Goal: Task Accomplishment & Management: Complete application form

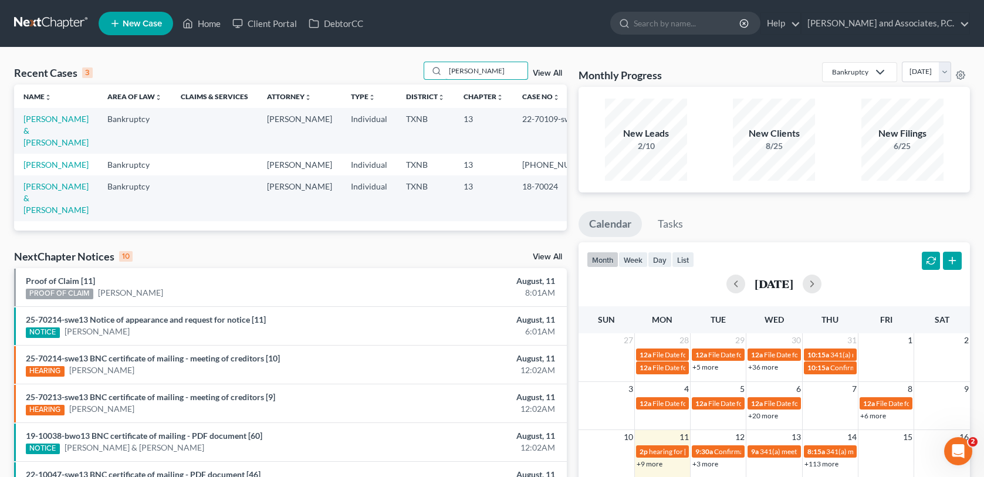
drag, startPoint x: 440, startPoint y: 80, endPoint x: 401, endPoint y: 82, distance: 38.8
click at [401, 82] on div "Recent Cases 3 [PERSON_NAME] View All" at bounding box center [290, 73] width 553 height 23
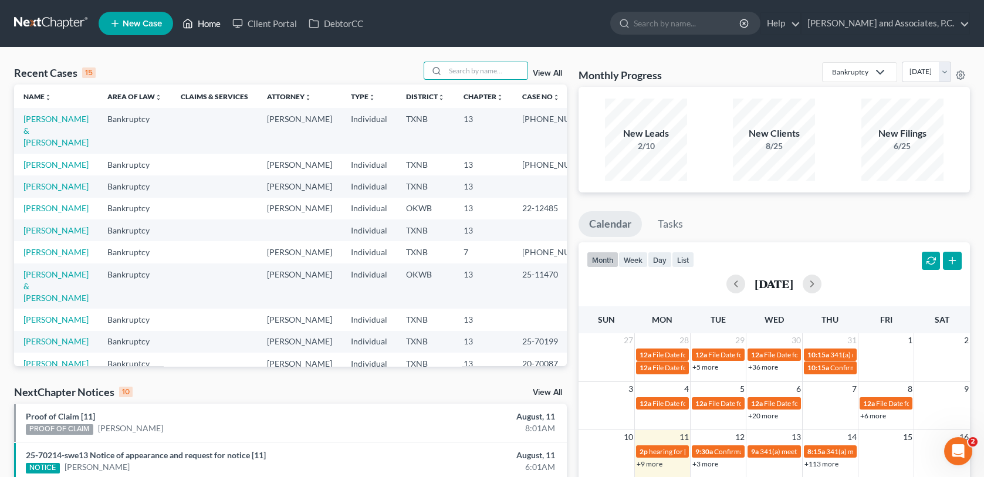
click at [208, 26] on link "Home" at bounding box center [202, 23] width 50 height 21
click at [468, 80] on div "Recent Cases 15 View All" at bounding box center [290, 73] width 553 height 23
click at [474, 67] on input "search" at bounding box center [486, 70] width 82 height 17
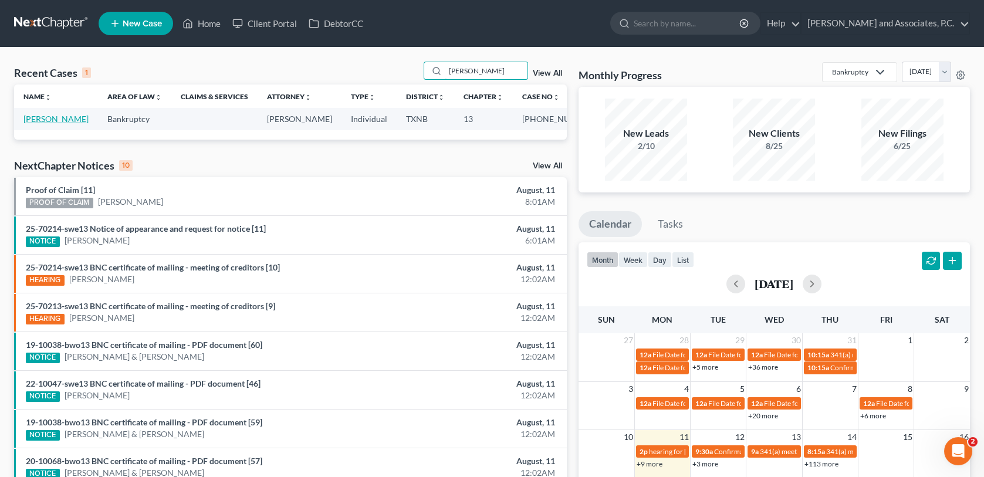
type input "[PERSON_NAME]"
click at [50, 120] on link "[PERSON_NAME]" at bounding box center [55, 119] width 65 height 10
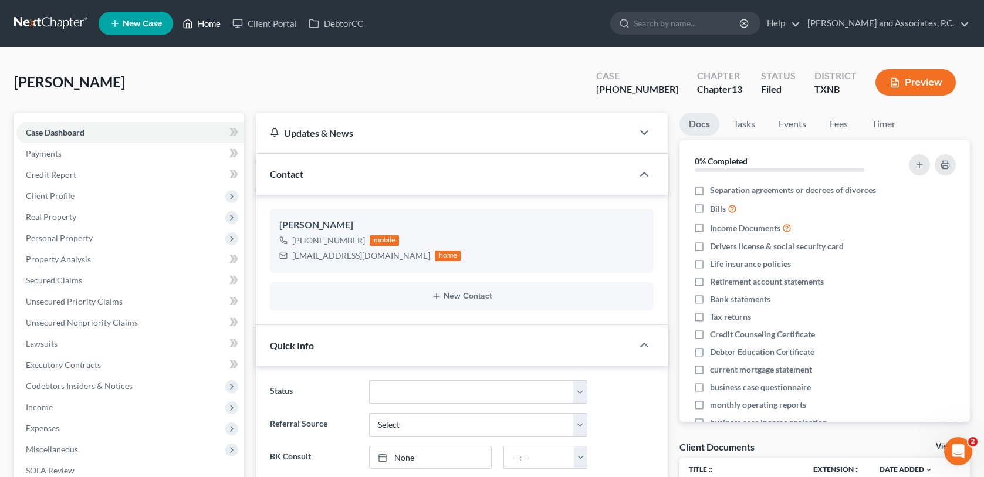
click at [201, 21] on link "Home" at bounding box center [202, 23] width 50 height 21
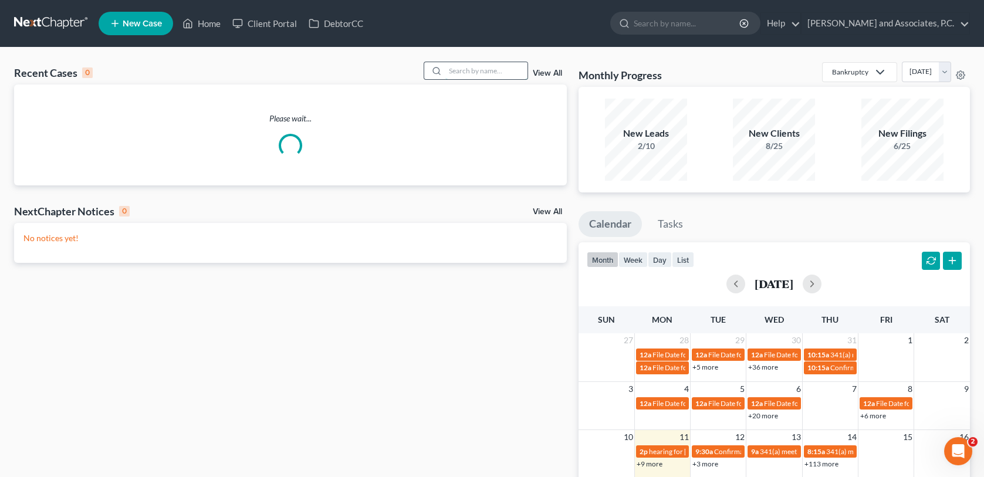
click at [490, 70] on input "search" at bounding box center [486, 70] width 82 height 17
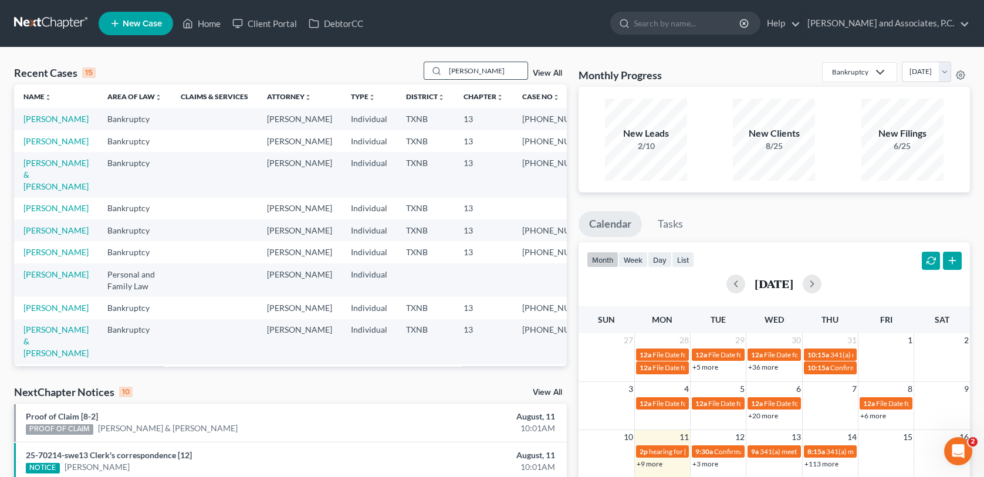
type input "[PERSON_NAME]"
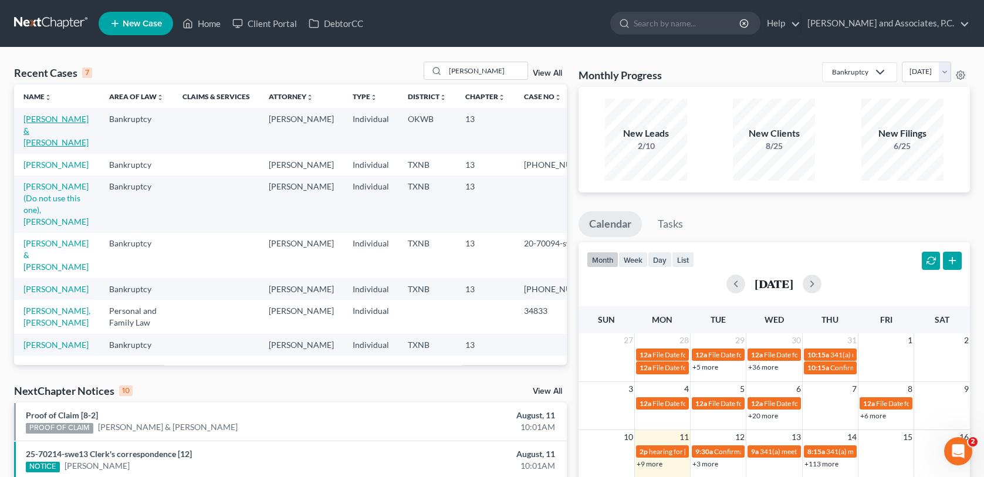
click at [38, 137] on link "[PERSON_NAME] & [PERSON_NAME]" at bounding box center [55, 130] width 65 height 33
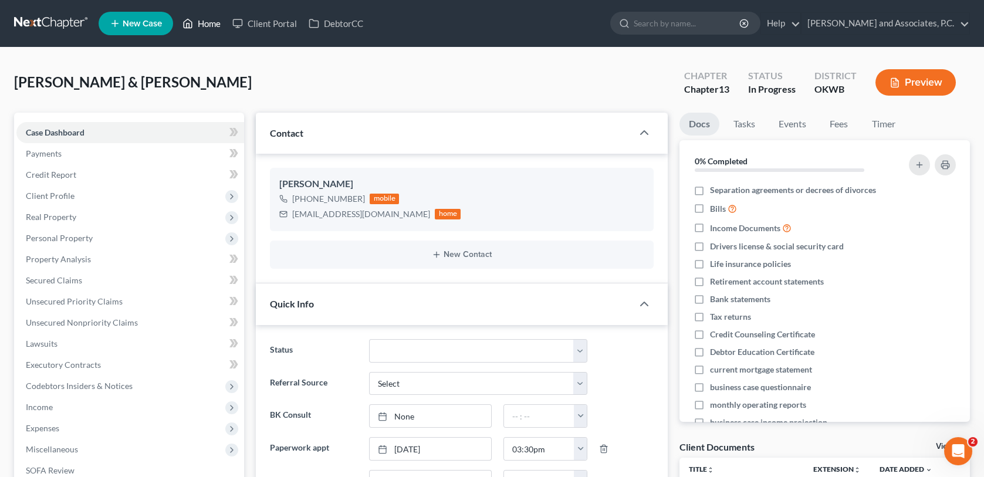
drag, startPoint x: 212, startPoint y: 15, endPoint x: 204, endPoint y: 27, distance: 14.0
click at [212, 15] on link "Home" at bounding box center [202, 23] width 50 height 21
click at [204, 27] on link "Home" at bounding box center [202, 23] width 50 height 21
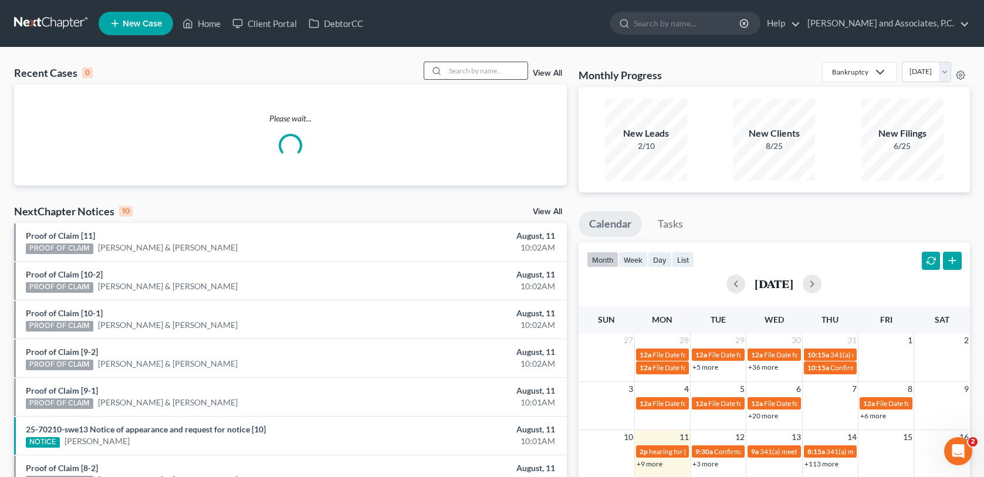
click at [487, 67] on input "search" at bounding box center [486, 70] width 82 height 17
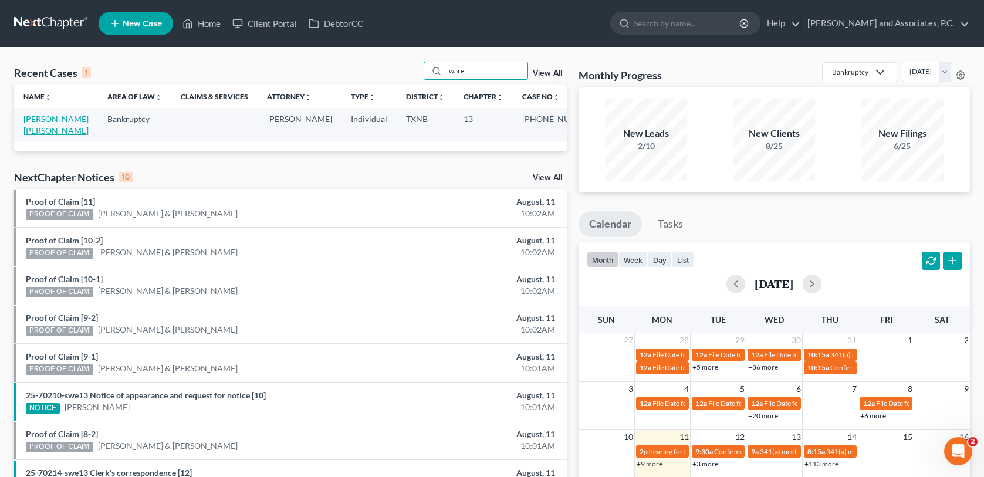
type input "ware"
click at [55, 118] on link "[PERSON_NAME] [PERSON_NAME]" at bounding box center [55, 125] width 65 height 22
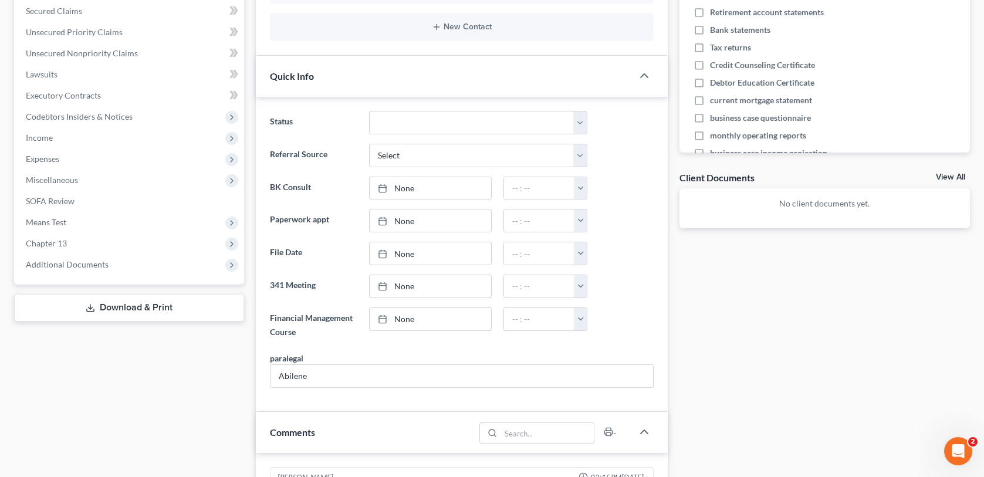
scroll to position [293, 0]
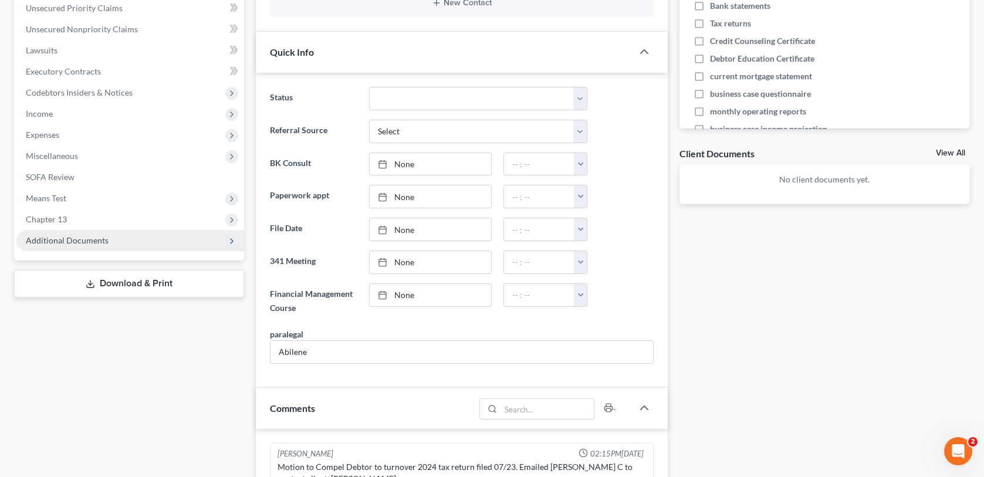
click at [86, 244] on span "Additional Documents" at bounding box center [130, 240] width 228 height 21
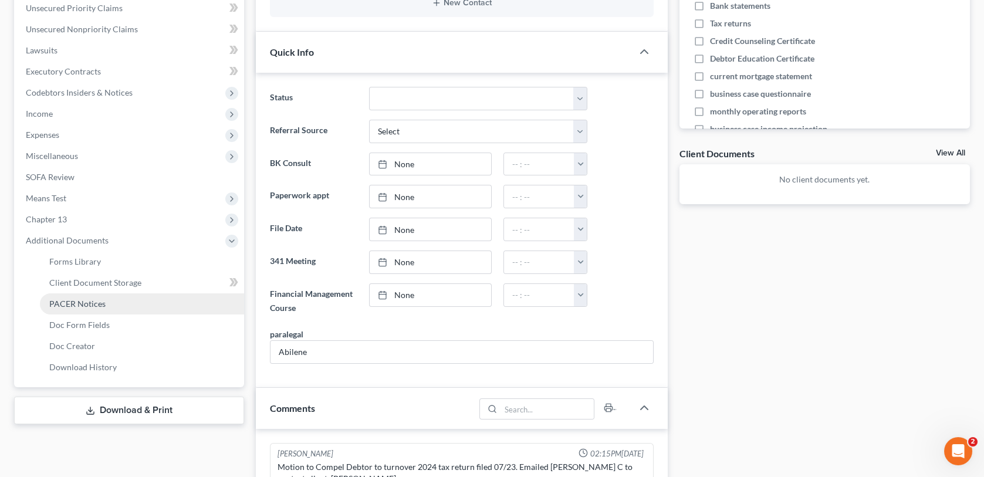
click at [96, 304] on span "PACER Notices" at bounding box center [77, 304] width 56 height 10
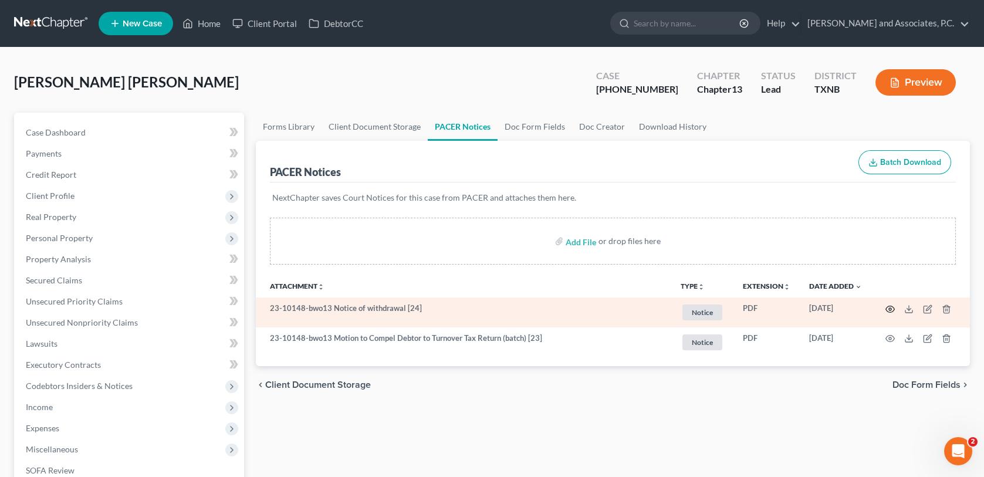
click at [887, 307] on icon "button" at bounding box center [889, 308] width 9 height 9
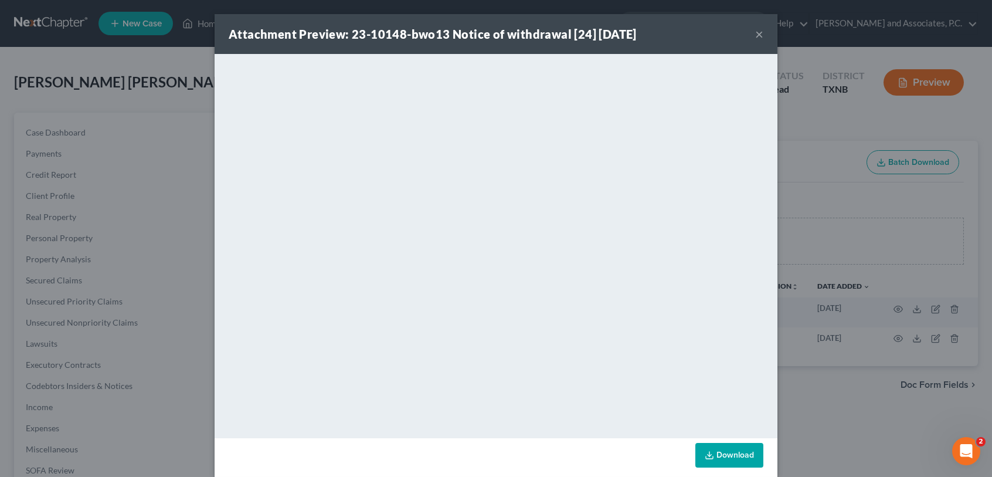
click at [755, 32] on button "×" at bounding box center [759, 34] width 8 height 14
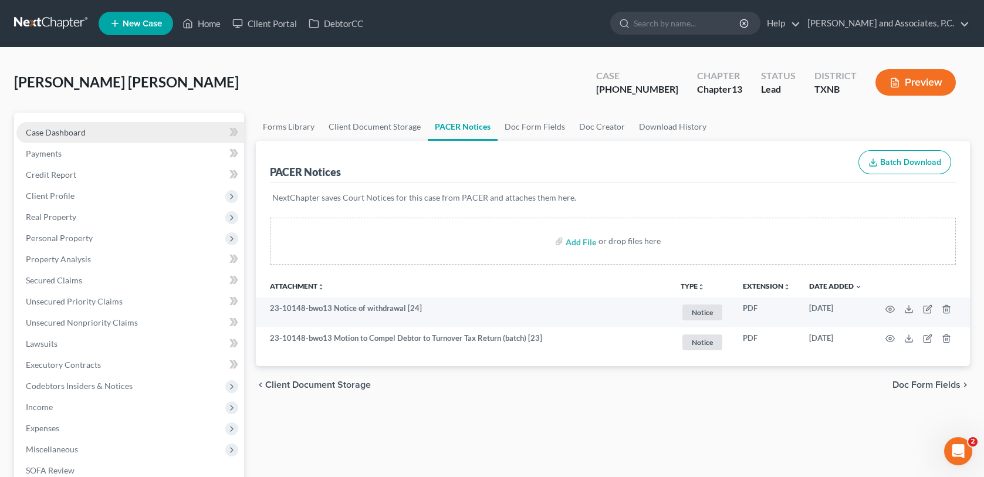
click at [78, 132] on span "Case Dashboard" at bounding box center [56, 132] width 60 height 10
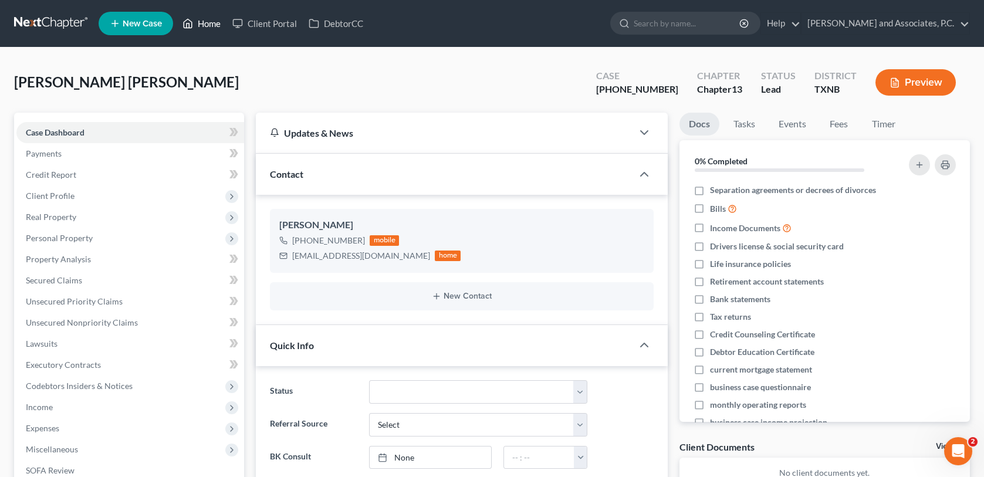
drag, startPoint x: 214, startPoint y: 22, endPoint x: 203, endPoint y: 33, distance: 16.2
click at [214, 21] on link "Home" at bounding box center [202, 23] width 50 height 21
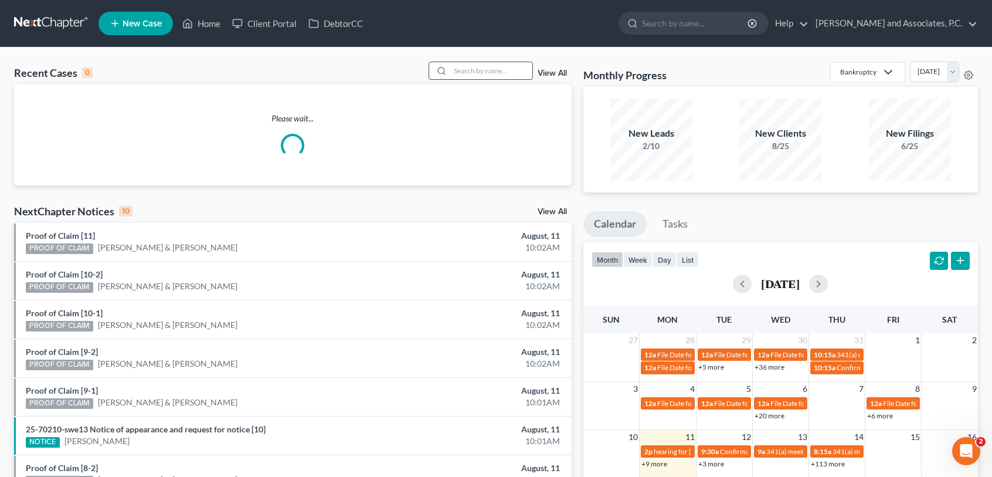
click at [498, 65] on input "search" at bounding box center [491, 70] width 82 height 17
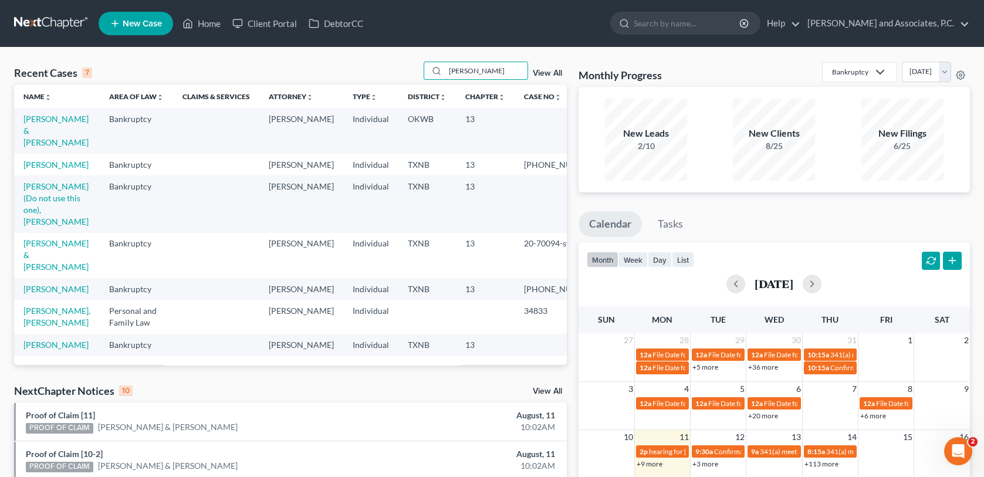
type input "[PERSON_NAME]"
click at [133, 15] on link "New Case" at bounding box center [136, 23] width 74 height 23
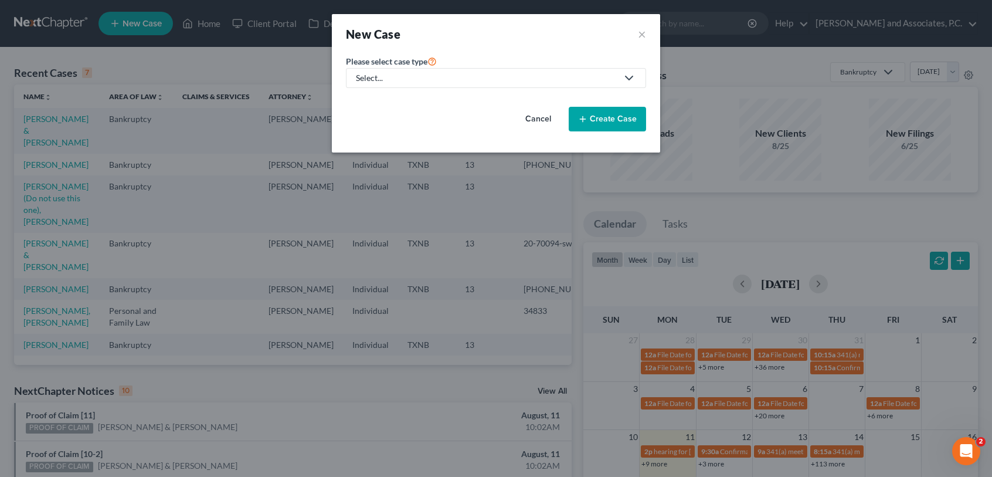
click at [423, 80] on div "Select..." at bounding box center [487, 78] width 262 height 12
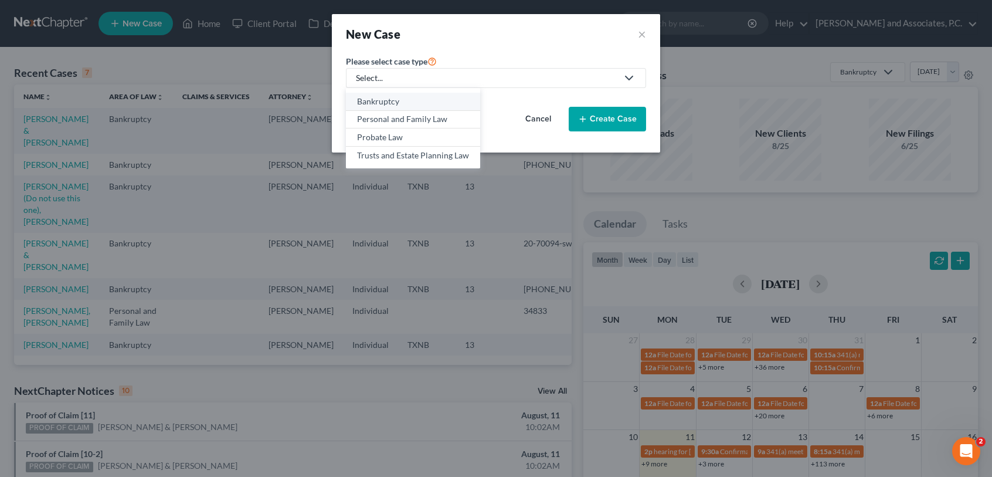
click at [377, 104] on div "Bankruptcy" at bounding box center [413, 102] width 112 height 12
select select "78"
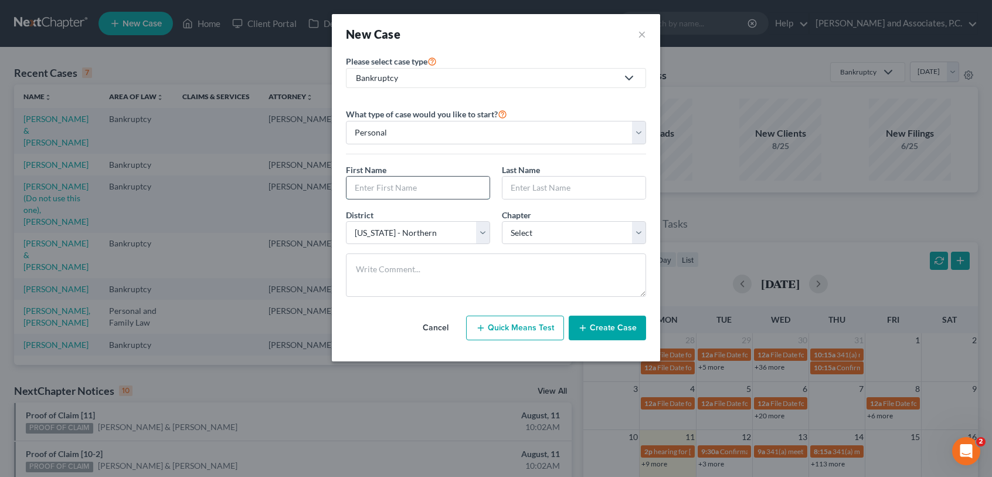
click at [397, 181] on input "text" at bounding box center [418, 188] width 143 height 22
type input "[PERSON_NAME]"
click at [480, 245] on div "District * Select [US_STATE] - [GEOGRAPHIC_DATA] [US_STATE] - [GEOGRAPHIC_DATA]…" at bounding box center [496, 231] width 312 height 45
drag, startPoint x: 437, startPoint y: 241, endPoint x: 418, endPoint y: 247, distance: 19.7
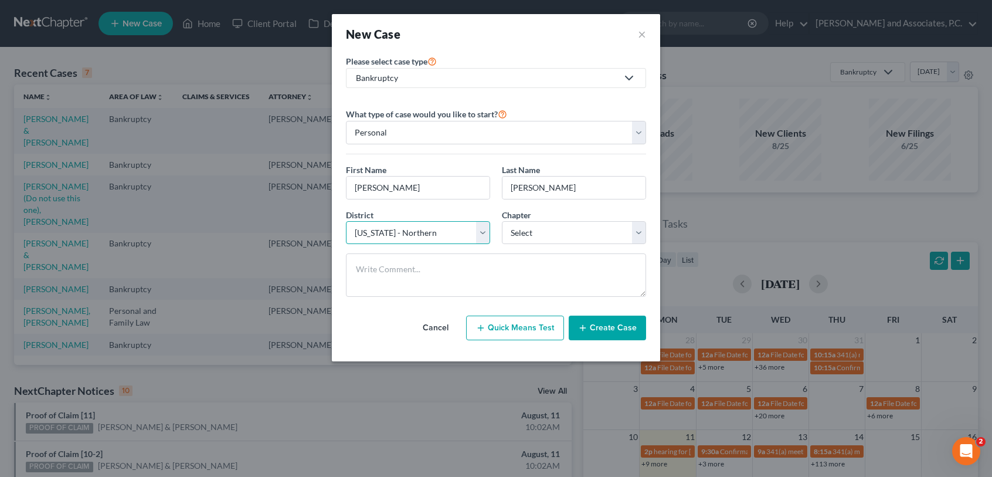
click at [437, 241] on select "Select [US_STATE] - [GEOGRAPHIC_DATA] [US_STATE] - [GEOGRAPHIC_DATA][US_STATE] …" at bounding box center [418, 232] width 144 height 23
click at [346, 221] on select "Select [US_STATE] - [GEOGRAPHIC_DATA] [US_STATE] - [GEOGRAPHIC_DATA][US_STATE] …" at bounding box center [418, 232] width 144 height 23
click at [630, 331] on button "Create Case" at bounding box center [607, 328] width 77 height 25
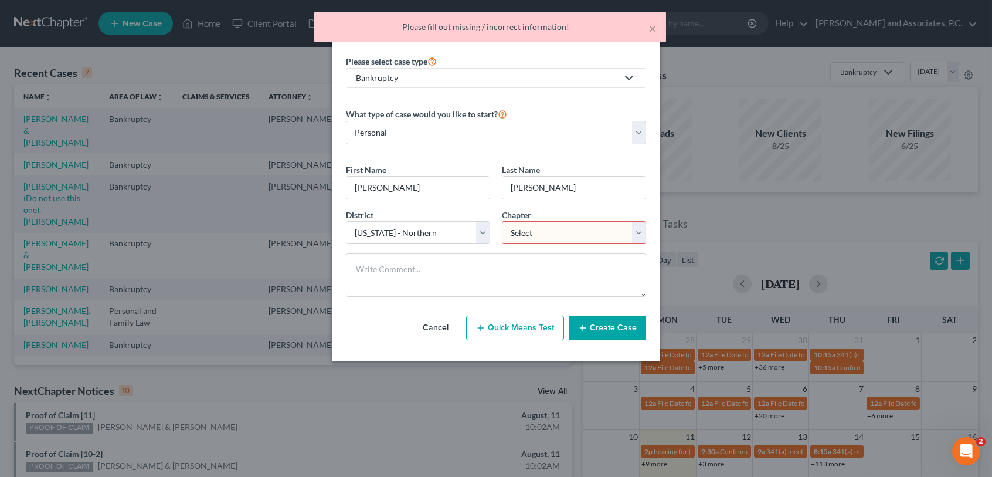
drag, startPoint x: 573, startPoint y: 232, endPoint x: 566, endPoint y: 238, distance: 9.2
click at [573, 232] on select "Select 7 11 12 13" at bounding box center [574, 232] width 144 height 23
select select "3"
click at [502, 221] on select "Select 7 11 12 13" at bounding box center [574, 232] width 144 height 23
click at [587, 325] on button "Create Case" at bounding box center [607, 328] width 77 height 25
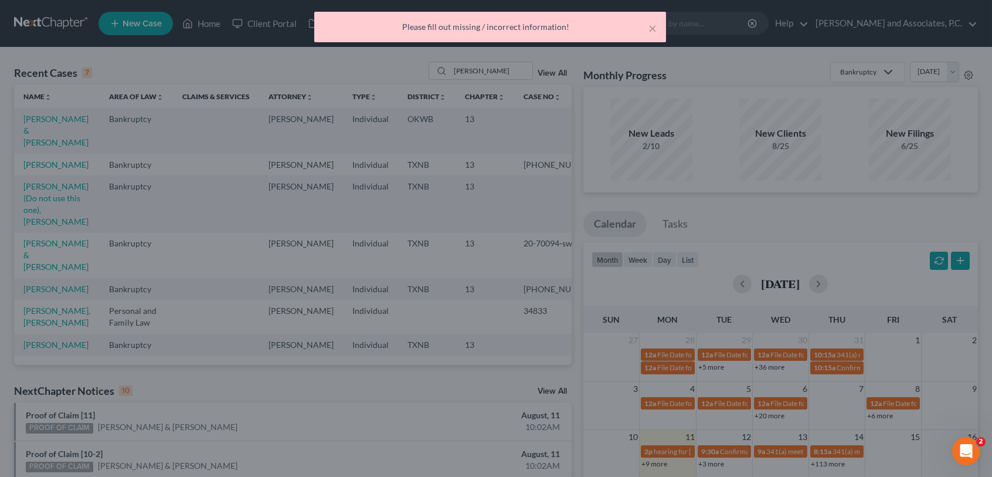
click at [590, 329] on div "Cancel Quick Means Test Create Case" at bounding box center [495, 310] width 261 height 39
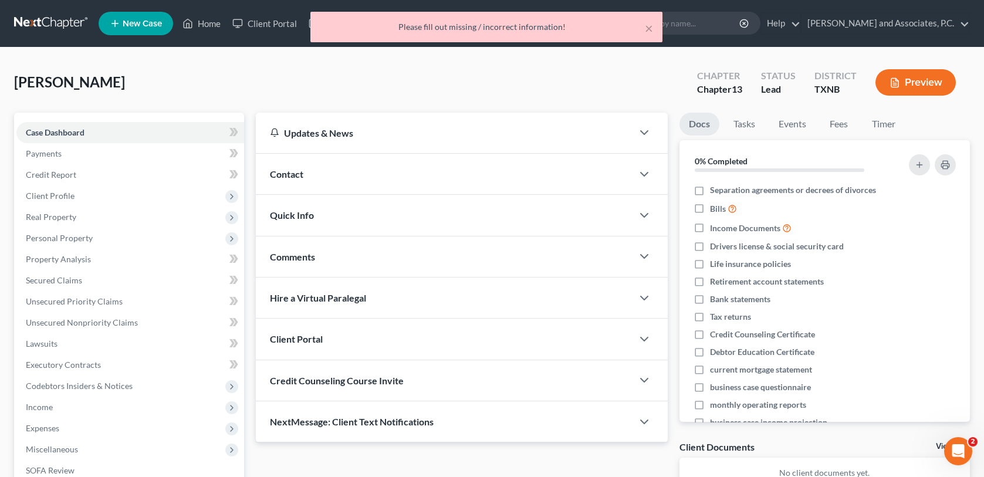
click at [299, 178] on span "Contact" at bounding box center [286, 173] width 33 height 11
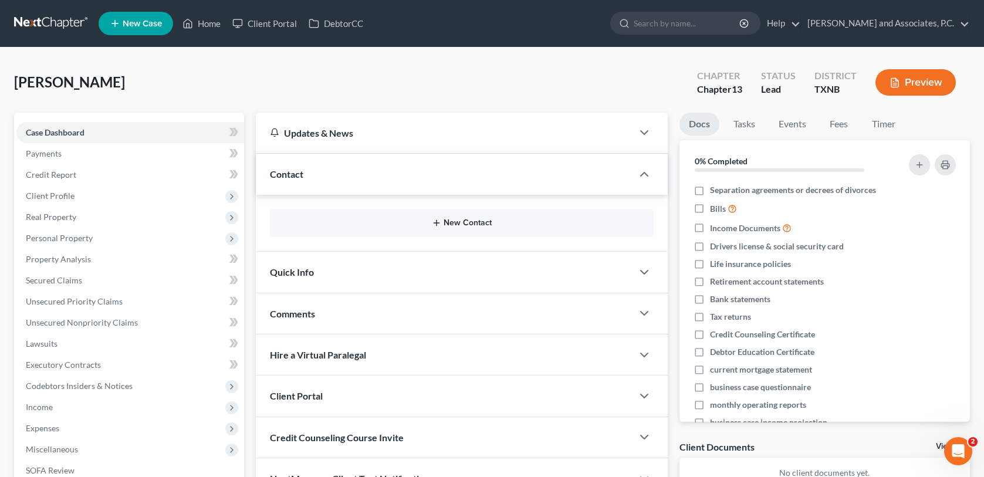
click at [449, 221] on button "New Contact" at bounding box center [461, 222] width 364 height 9
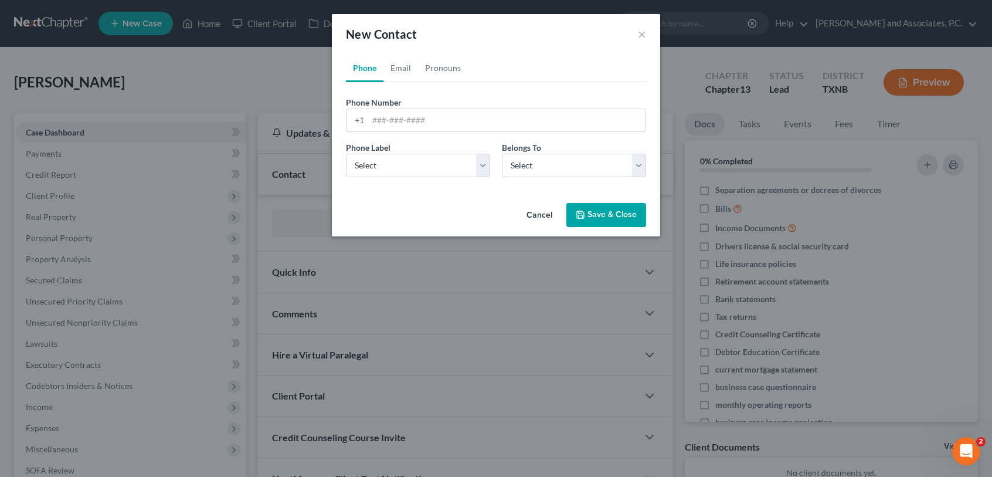
click at [425, 101] on div "Phone Number * +1" at bounding box center [496, 114] width 312 height 36
drag, startPoint x: 425, startPoint y: 122, endPoint x: 426, endPoint y: 103, distance: 18.9
click at [425, 122] on input "tel" at bounding box center [506, 120] width 277 height 22
type input "[PHONE_NUMBER]"
click at [398, 171] on select "Select Mobile Home Work Other" at bounding box center [418, 165] width 144 height 23
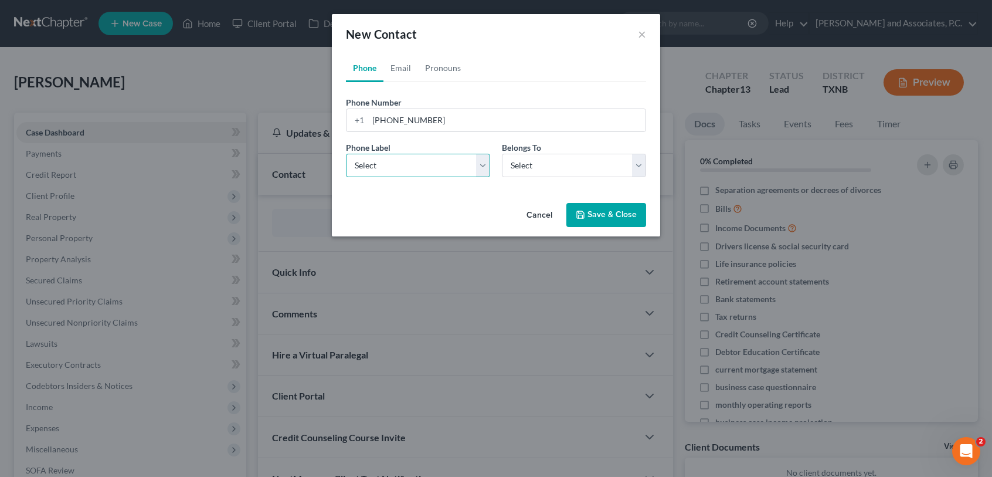
select select "0"
click at [346, 154] on select "Select Mobile Home Work Other" at bounding box center [418, 165] width 144 height 23
drag, startPoint x: 523, startPoint y: 167, endPoint x: 521, endPoint y: 178, distance: 10.8
click at [523, 167] on select "Select Client Other" at bounding box center [574, 165] width 144 height 23
select select "0"
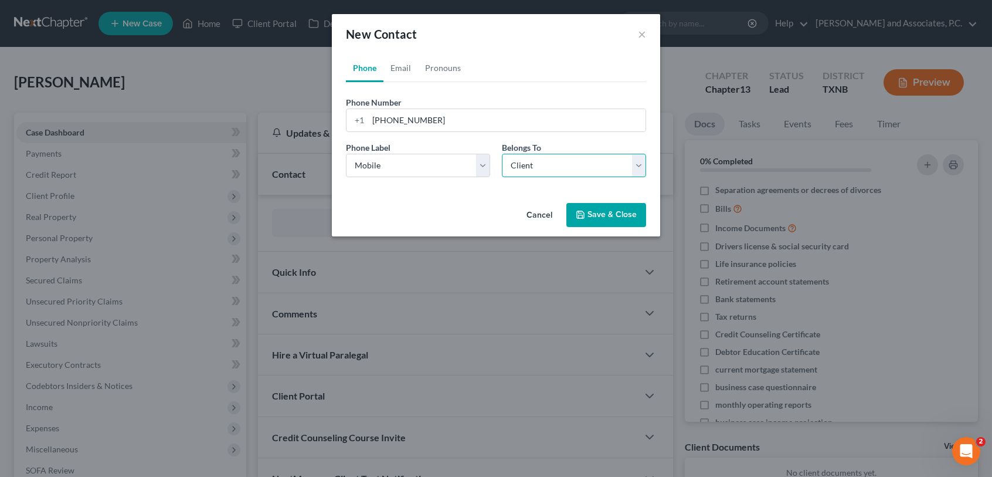
click at [502, 154] on select "Select Client Other" at bounding box center [574, 165] width 144 height 23
click at [388, 67] on link "Email" at bounding box center [401, 68] width 35 height 28
click at [395, 119] on input "email" at bounding box center [506, 120] width 277 height 22
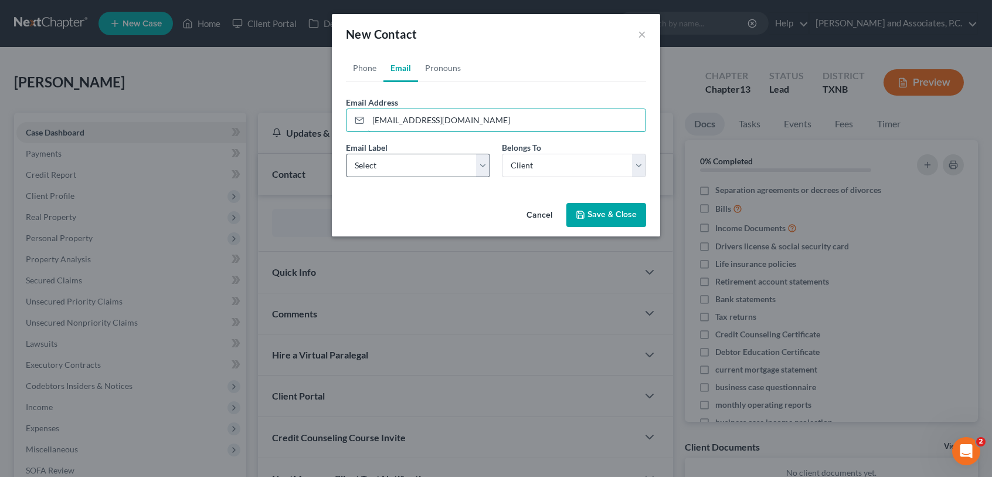
type input "[EMAIL_ADDRESS][DOMAIN_NAME]"
drag, startPoint x: 414, startPoint y: 170, endPoint x: 413, endPoint y: 177, distance: 7.1
click at [414, 170] on select "Select Home Work Other" at bounding box center [418, 165] width 144 height 23
select select "0"
click at [346, 154] on select "Select Home Work Other" at bounding box center [418, 165] width 144 height 23
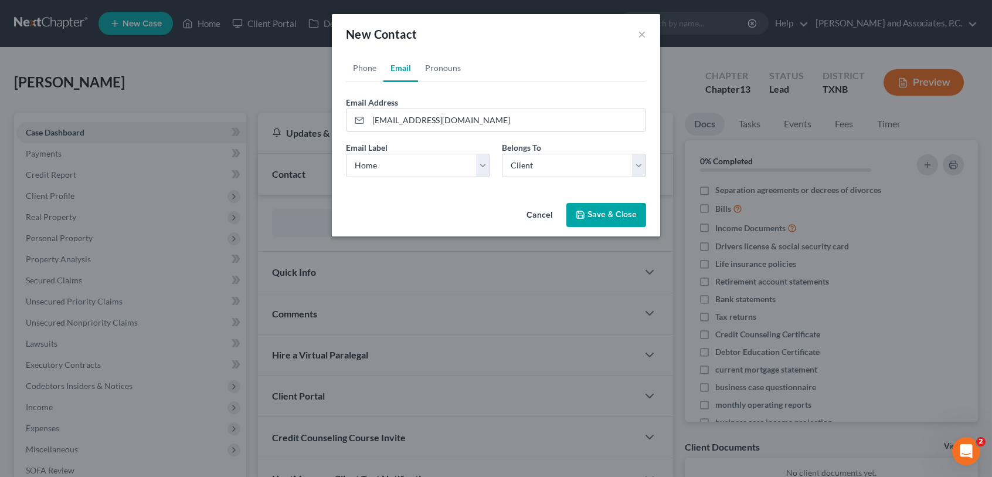
click at [607, 228] on div "Cancel Save & Close" at bounding box center [496, 217] width 328 height 39
click at [595, 219] on button "Save & Close" at bounding box center [607, 215] width 80 height 25
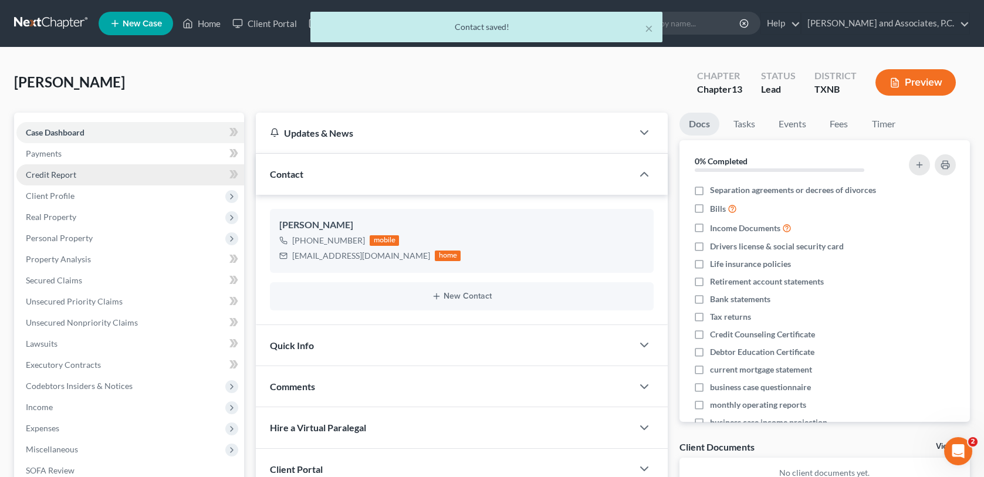
click at [59, 173] on span "Credit Report" at bounding box center [51, 175] width 50 height 10
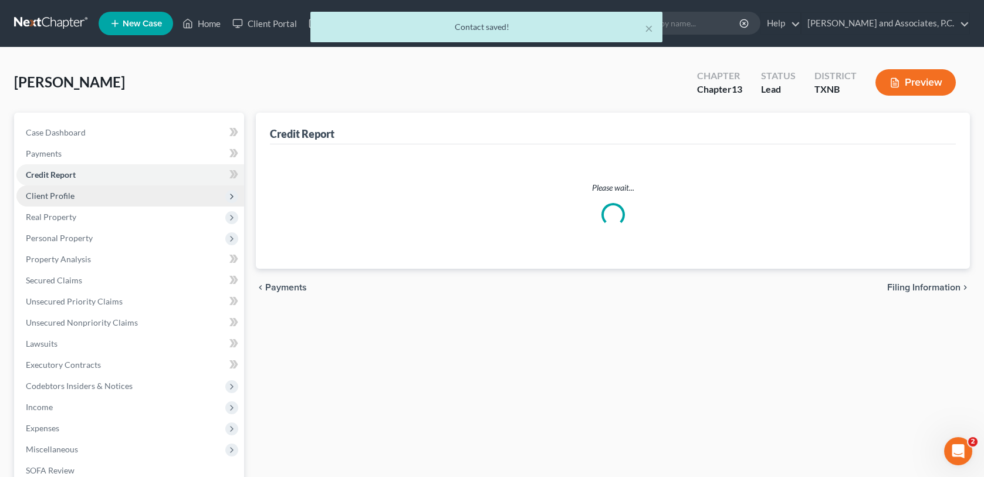
click at [56, 197] on span "Client Profile" at bounding box center [50, 196] width 49 height 10
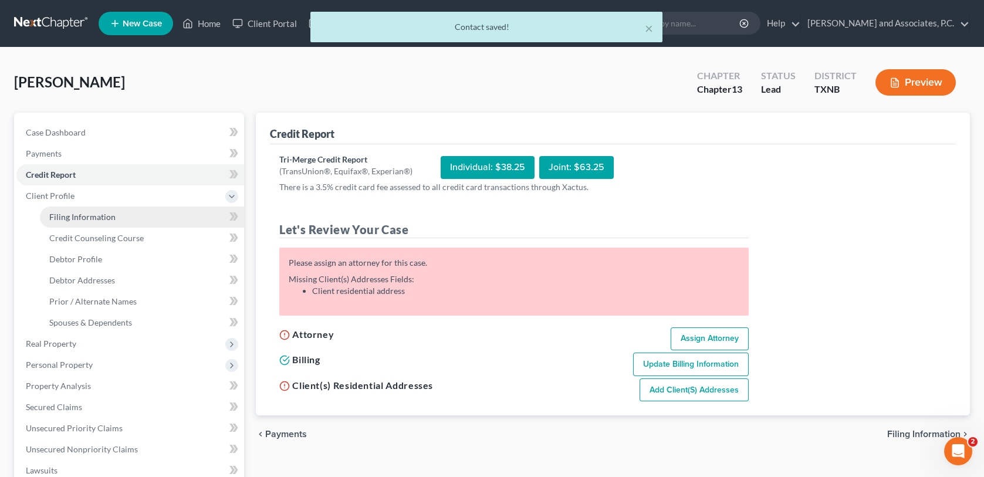
click at [76, 219] on span "Filing Information" at bounding box center [82, 217] width 66 height 10
select select "1"
select select "0"
select select "3"
select select "78"
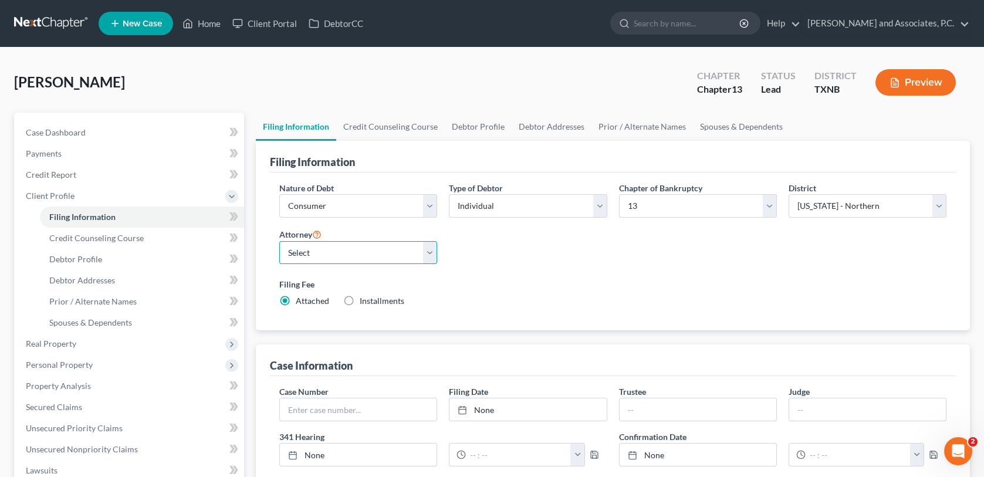
drag, startPoint x: 324, startPoint y: 250, endPoint x: 321, endPoint y: 262, distance: 12.1
click at [324, 250] on select "Select [PERSON_NAME] - [GEOGRAPHIC_DATA] [PERSON_NAME] - OKWB [PERSON_NAME] - O…" at bounding box center [358, 252] width 158 height 23
select select "0"
click at [279, 241] on select "Select [PERSON_NAME] - [GEOGRAPHIC_DATA] [PERSON_NAME] - OKWB [PERSON_NAME] - O…" at bounding box center [358, 252] width 158 height 23
drag, startPoint x: 483, startPoint y: 199, endPoint x: 476, endPoint y: 215, distance: 17.9
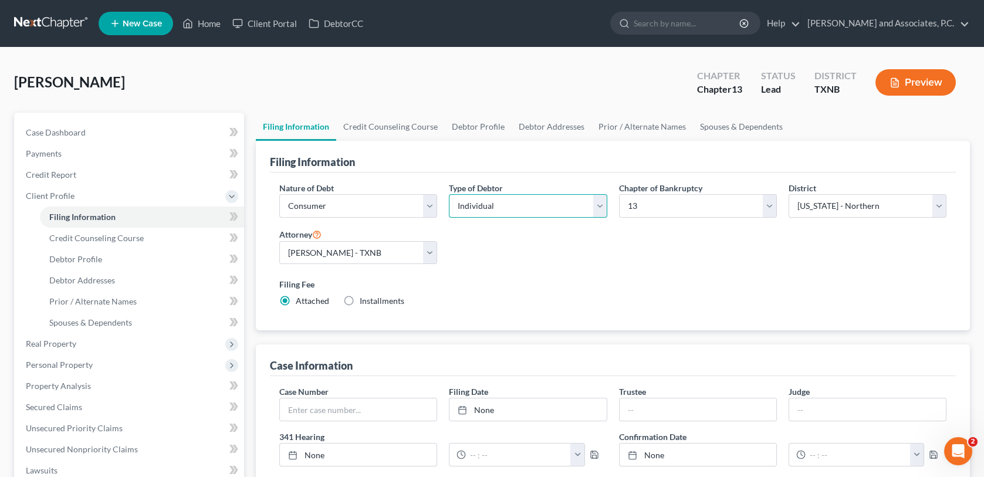
click at [483, 199] on select "Select Individual Joint" at bounding box center [528, 205] width 158 height 23
select select "1"
click at [449, 194] on select "Select Individual Joint" at bounding box center [528, 205] width 158 height 23
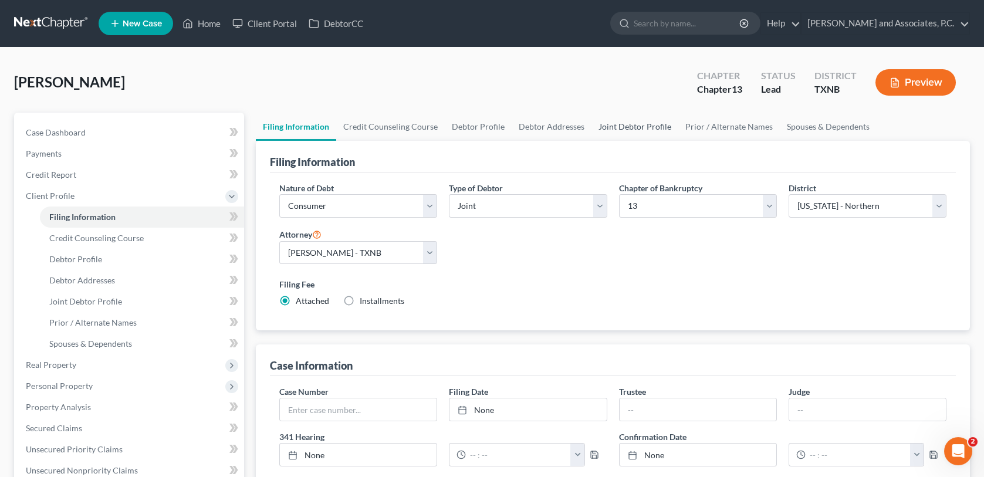
click at [618, 114] on link "Joint Debtor Profile" at bounding box center [634, 127] width 87 height 28
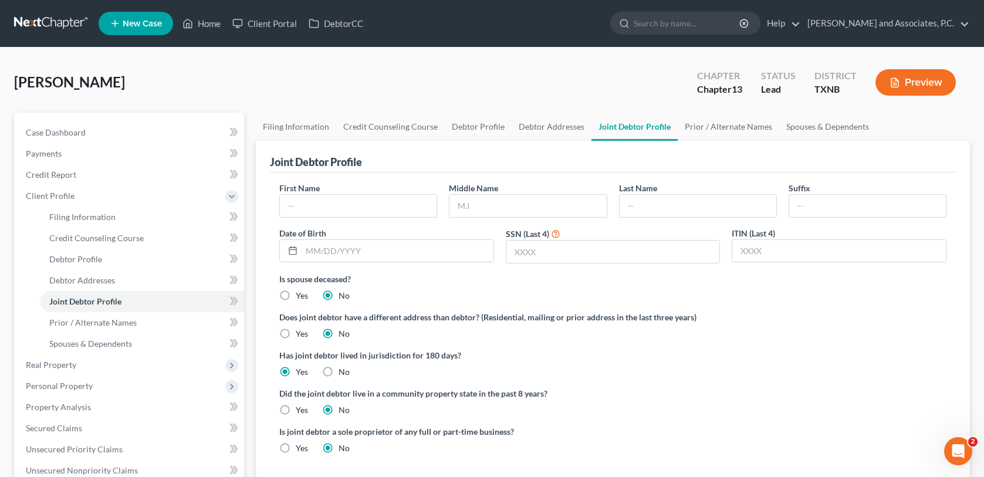
click at [615, 124] on link "Joint Debtor Profile" at bounding box center [634, 127] width 86 height 28
click at [358, 210] on input "text" at bounding box center [358, 206] width 157 height 22
type input "[PERSON_NAME]"
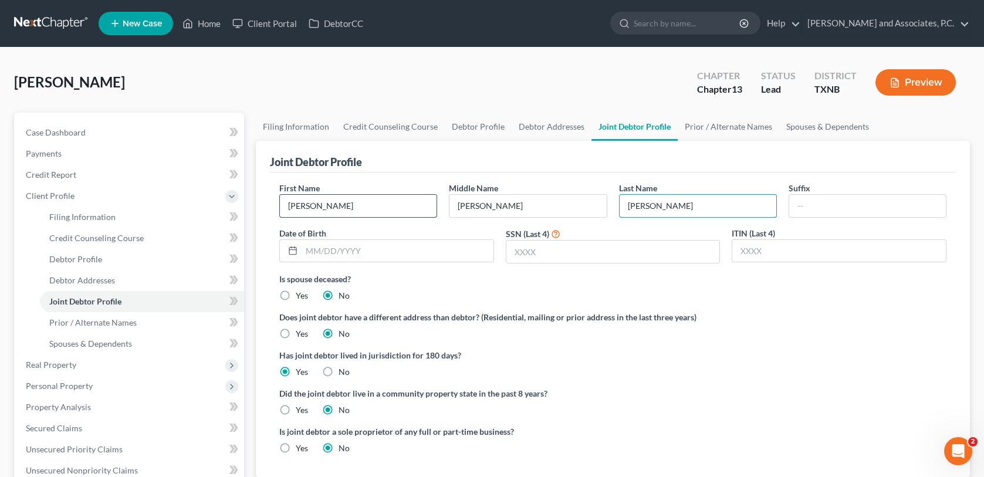
type input "[PERSON_NAME]"
type input "[DATE]"
type input "7024"
click at [296, 404] on label "Yes" at bounding box center [302, 410] width 12 height 12
click at [300, 404] on input "Yes" at bounding box center [304, 408] width 8 height 8
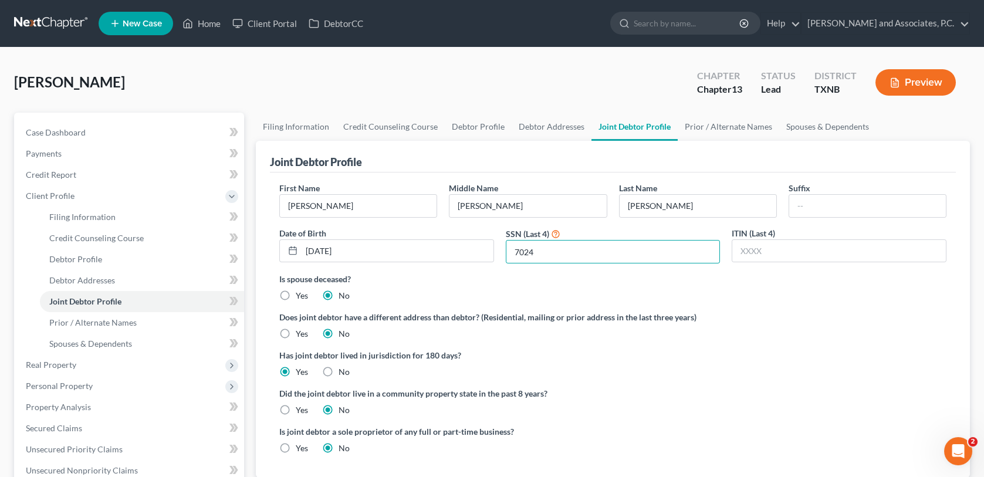
radio input "true"
radio input "false"
click at [496, 118] on link "Debtor Profile" at bounding box center [478, 127] width 67 height 28
select select "1"
select select "0"
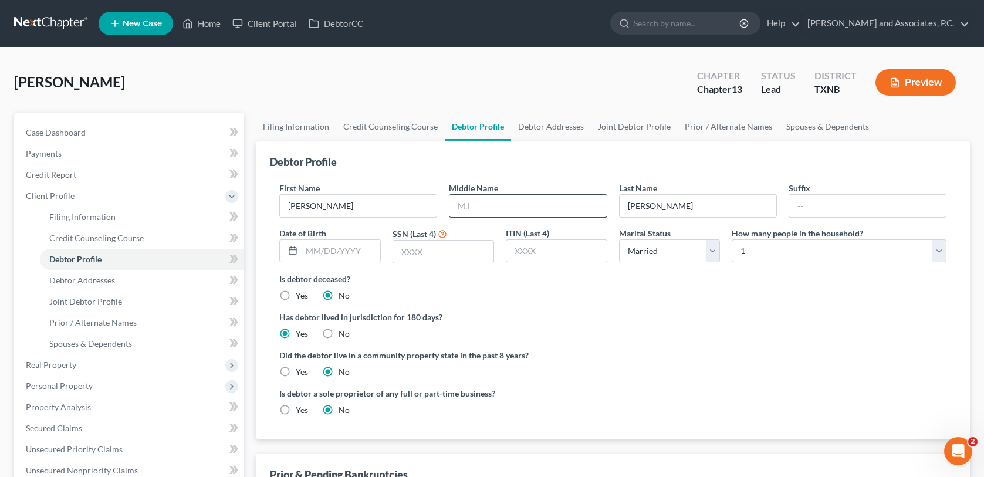
click at [501, 201] on input "text" at bounding box center [527, 206] width 157 height 22
click at [489, 208] on input "text" at bounding box center [527, 206] width 157 height 22
click at [503, 273] on label "Is debtor deceased?" at bounding box center [612, 279] width 667 height 12
click at [494, 211] on input "EWD" at bounding box center [527, 206] width 157 height 22
drag, startPoint x: 511, startPoint y: 207, endPoint x: 398, endPoint y: 205, distance: 113.2
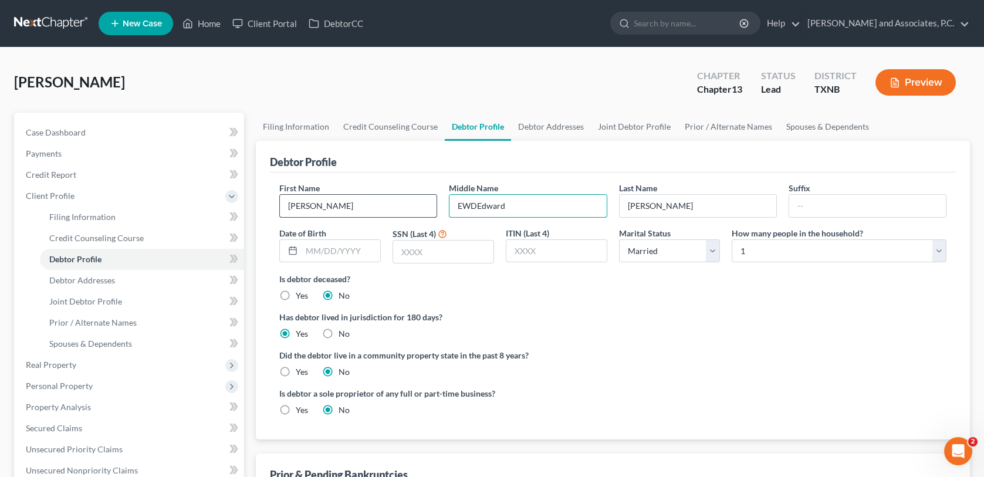
click at [398, 207] on div "First Name [PERSON_NAME] Middle Name [PERSON_NAME] Last Name [PERSON_NAME] Date…" at bounding box center [612, 227] width 679 height 91
type input "[PERSON_NAME]"
type input "[DATE]"
type input "2422"
click at [788, 233] on label "How many people in the household?" at bounding box center [796, 233] width 131 height 12
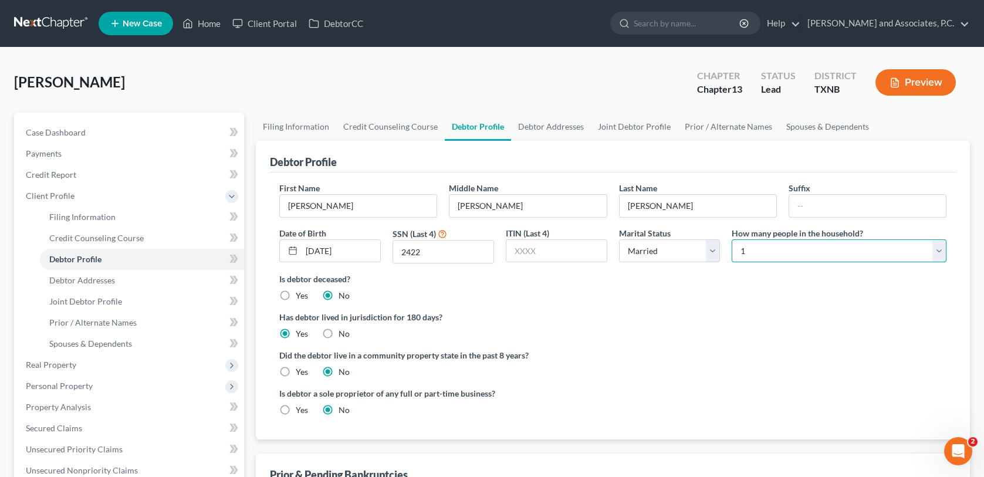
click at [758, 255] on select "Select 1 2 3 4 5 6 7 8 9 10 11 12 13 14 15 16 17 18 19 20" at bounding box center [838, 250] width 215 height 23
select select "1"
click at [731, 239] on select "Select 1 2 3 4 5 6 7 8 9 10 11 12 13 14 15 16 17 18 19 20" at bounding box center [838, 250] width 215 height 23
drag, startPoint x: 677, startPoint y: 428, endPoint x: 454, endPoint y: 377, distance: 229.1
click at [675, 422] on div "First Name [PERSON_NAME] Middle Name [PERSON_NAME] Last Name [PERSON_NAME] Date…" at bounding box center [613, 305] width 686 height 267
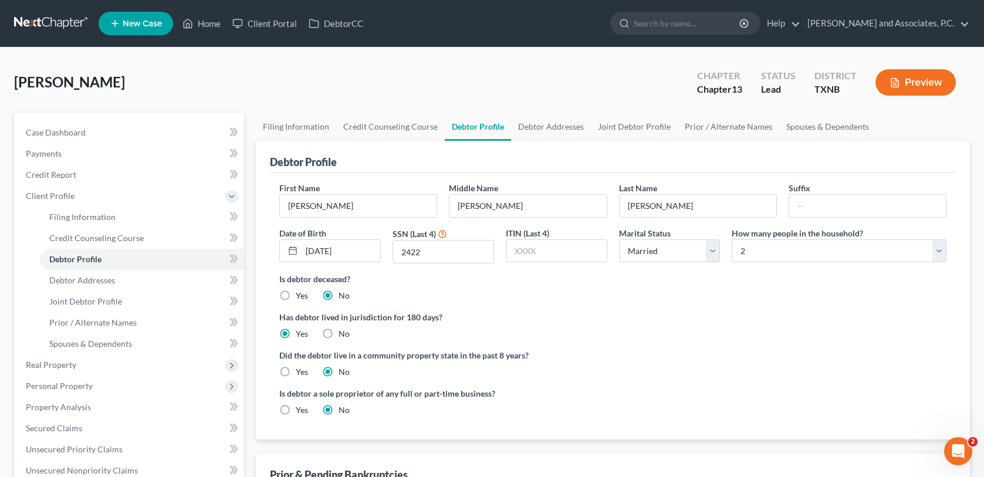
click at [296, 377] on label "Yes" at bounding box center [302, 372] width 12 height 12
click at [300, 374] on input "Yes" at bounding box center [304, 370] width 8 height 8
radio input "true"
radio input "false"
click at [540, 132] on link "Debtor Addresses" at bounding box center [551, 127] width 80 height 28
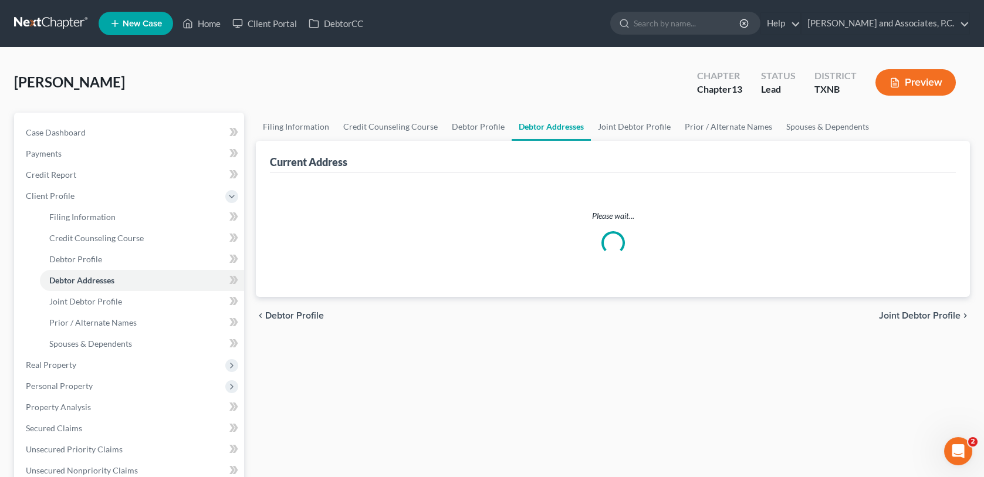
select select "0"
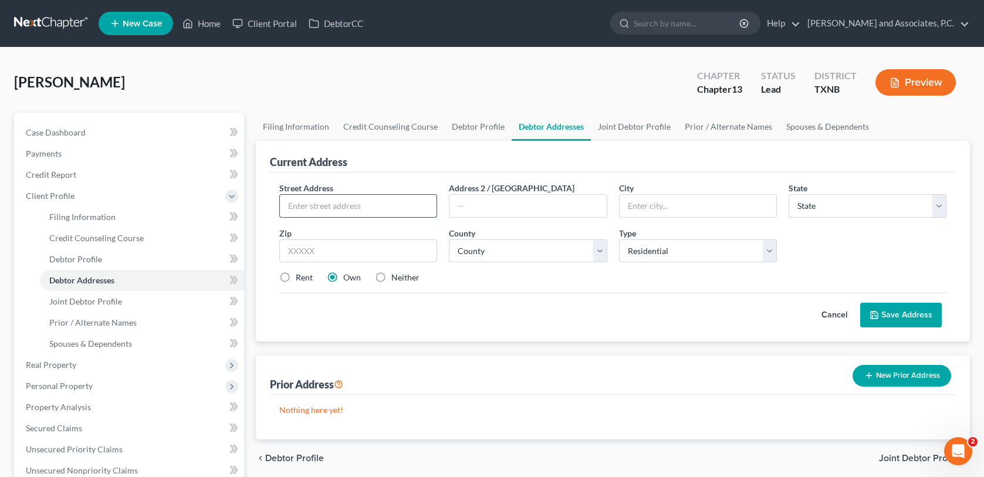
click at [344, 211] on input "text" at bounding box center [358, 206] width 157 height 22
click at [349, 202] on input "text" at bounding box center [358, 206] width 157 height 22
click at [345, 211] on input "text" at bounding box center [358, 206] width 157 height 22
type input "[STREET_ADDRESS]"
type input "76367"
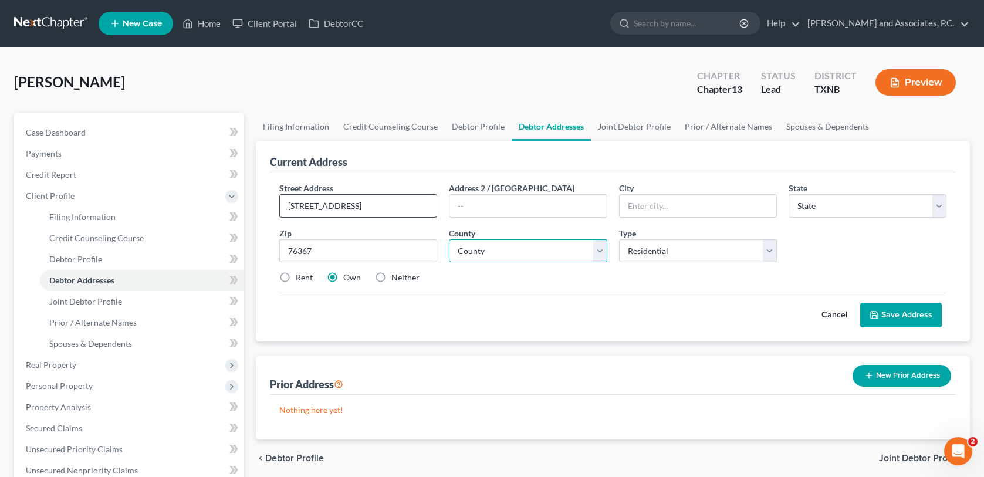
type input "[US_STATE][GEOGRAPHIC_DATA]"
select select "45"
drag, startPoint x: 474, startPoint y: 259, endPoint x: 478, endPoint y: 248, distance: 11.9
click at [474, 259] on select "County [GEOGRAPHIC_DATA] [GEOGRAPHIC_DATA] [GEOGRAPHIC_DATA] [GEOGRAPHIC_DATA] …" at bounding box center [528, 250] width 158 height 23
select select "242"
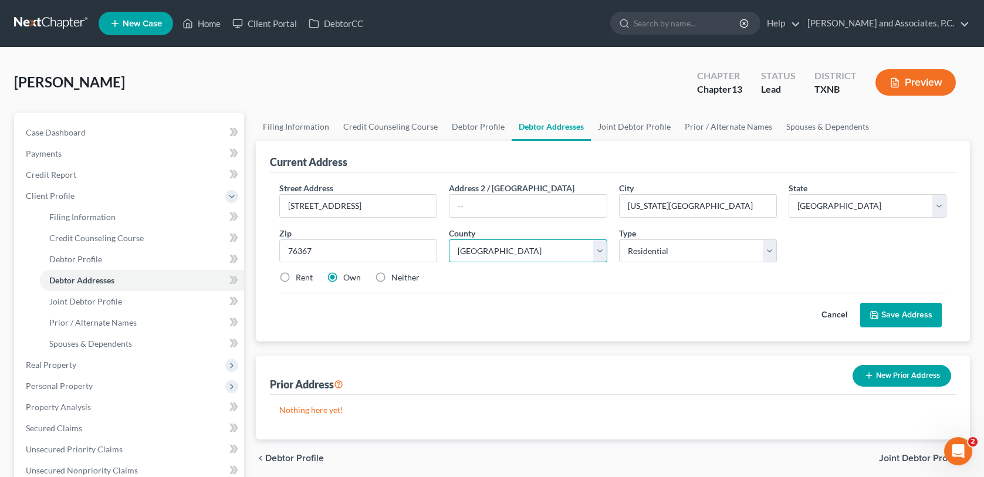
click at [449, 239] on select "County [GEOGRAPHIC_DATA] [GEOGRAPHIC_DATA] [GEOGRAPHIC_DATA] [GEOGRAPHIC_DATA] …" at bounding box center [528, 250] width 158 height 23
click at [900, 315] on button "Save Address" at bounding box center [901, 315] width 82 height 25
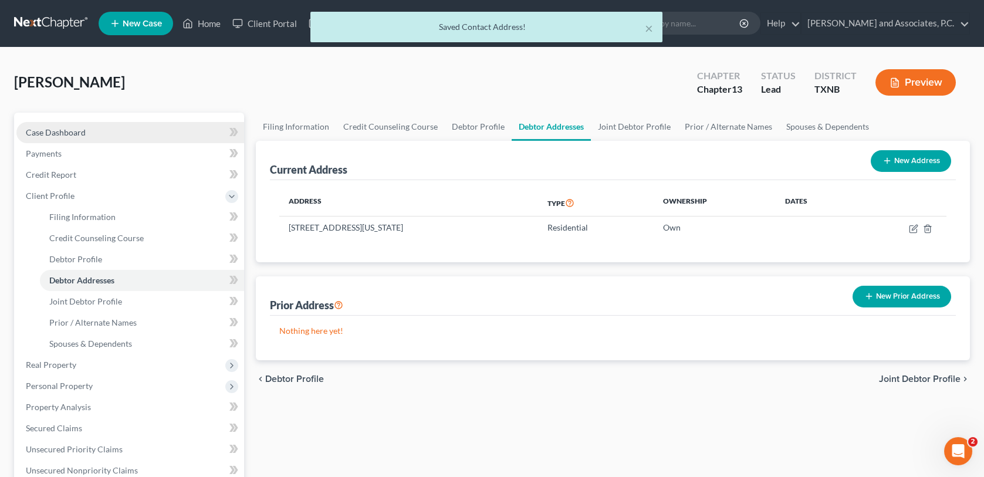
click at [68, 122] on link "Case Dashboard" at bounding box center [130, 132] width 228 height 21
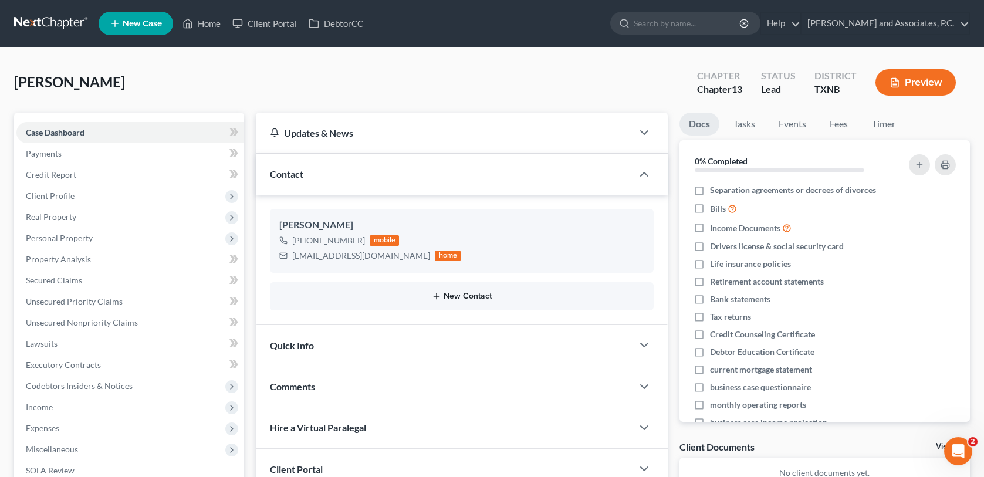
click at [448, 297] on button "New Contact" at bounding box center [461, 296] width 364 height 9
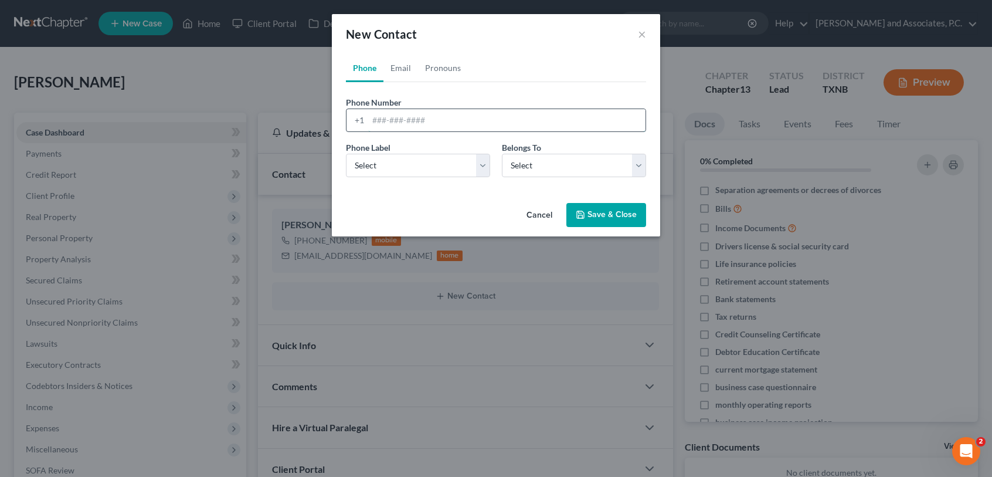
click at [409, 116] on input "tel" at bounding box center [506, 120] width 277 height 22
type input "[PHONE_NUMBER]"
drag, startPoint x: 405, startPoint y: 171, endPoint x: 399, endPoint y: 178, distance: 9.1
click at [405, 171] on select "Select Mobile Home Work Other" at bounding box center [418, 165] width 144 height 23
select select "0"
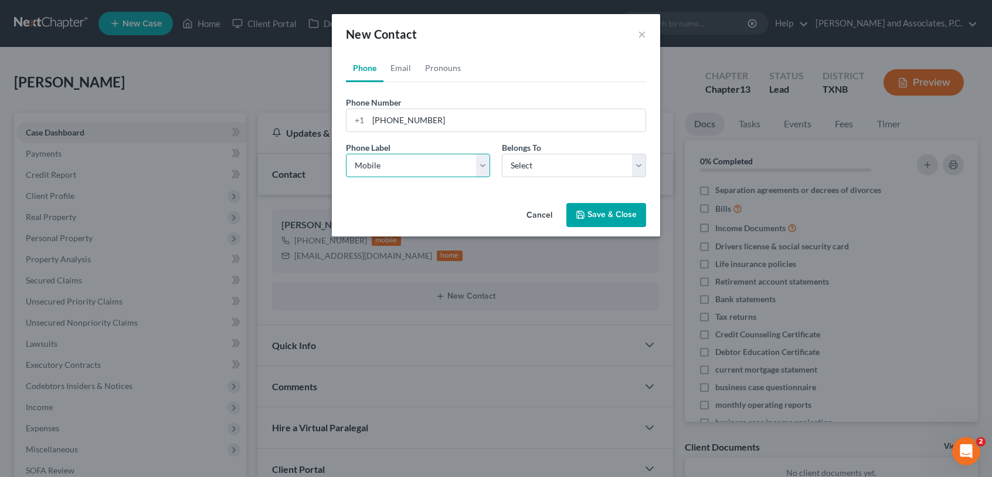
click at [346, 154] on select "Select Mobile Home Work Other" at bounding box center [418, 165] width 144 height 23
drag, startPoint x: 519, startPoint y: 151, endPoint x: 520, endPoint y: 167, distance: 15.3
click at [519, 152] on label "Belongs To *" at bounding box center [521, 147] width 39 height 12
drag, startPoint x: 521, startPoint y: 167, endPoint x: 523, endPoint y: 177, distance: 10.2
click at [521, 167] on select "Select Client Spouse Other" at bounding box center [574, 165] width 144 height 23
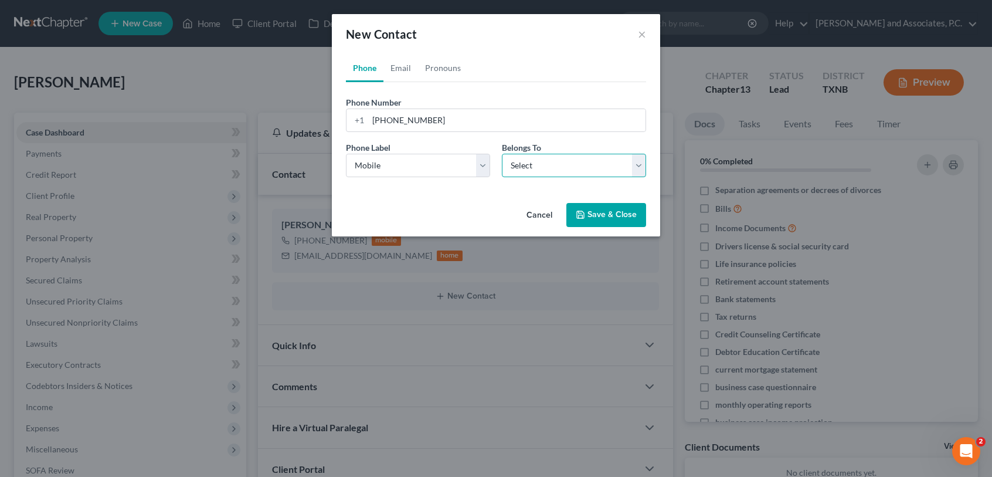
select select "1"
click at [502, 154] on select "Select Client Spouse Other" at bounding box center [574, 165] width 144 height 23
click at [605, 218] on button "Save & Close" at bounding box center [607, 215] width 80 height 25
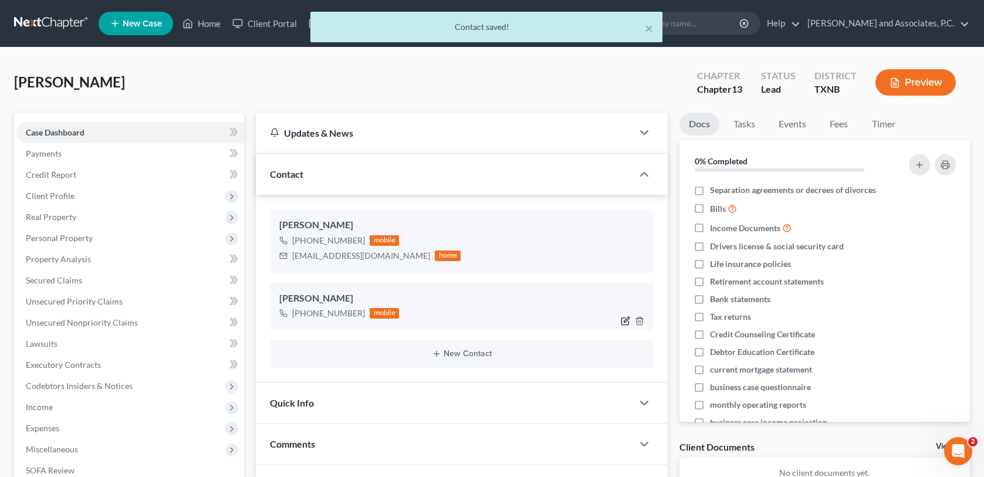
click at [622, 323] on icon "button" at bounding box center [625, 320] width 9 height 9
select select "0"
select select "1"
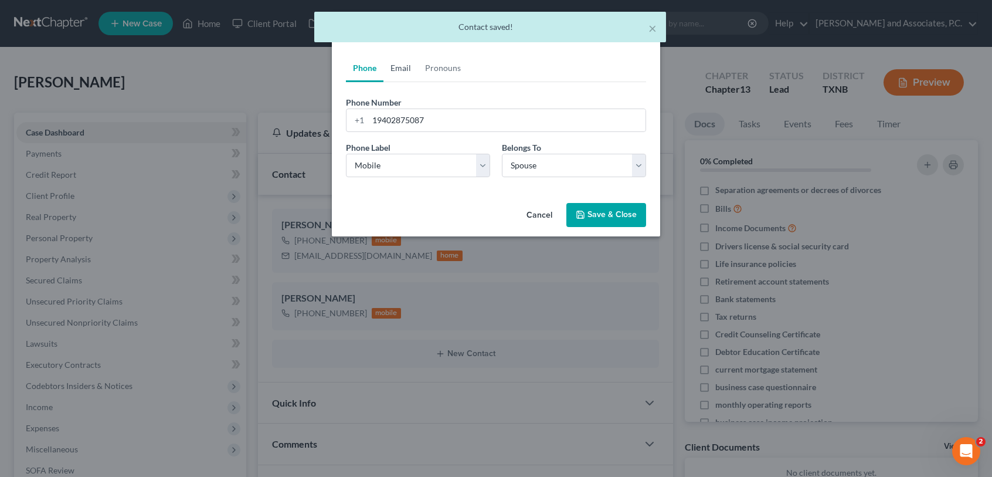
click at [398, 70] on link "Email" at bounding box center [401, 68] width 35 height 28
click at [409, 128] on input "email" at bounding box center [506, 120] width 277 height 22
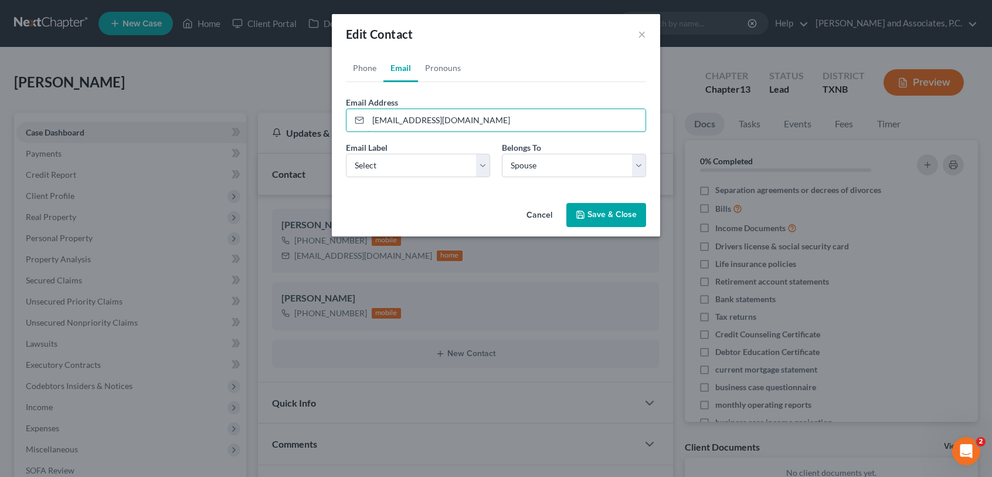
type input "[EMAIL_ADDRESS][DOMAIN_NAME]"
click at [476, 165] on select "Select Home Work Other" at bounding box center [418, 165] width 144 height 23
select select "0"
click at [346, 154] on select "Select Home Work Other" at bounding box center [418, 165] width 144 height 23
drag, startPoint x: 444, startPoint y: 170, endPoint x: 445, endPoint y: 178, distance: 7.7
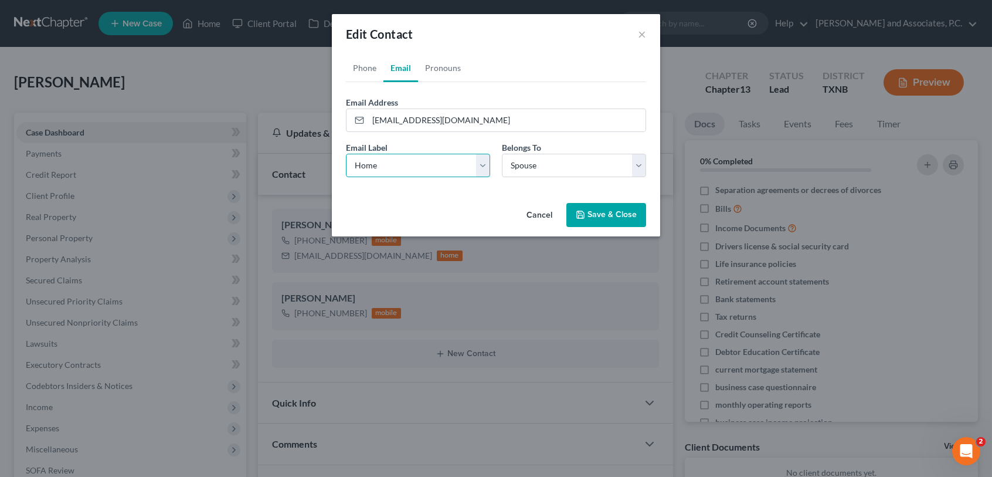
click at [444, 170] on select "Select Home Work Other" at bounding box center [418, 165] width 144 height 23
click at [613, 213] on button "Save & Close" at bounding box center [607, 215] width 80 height 25
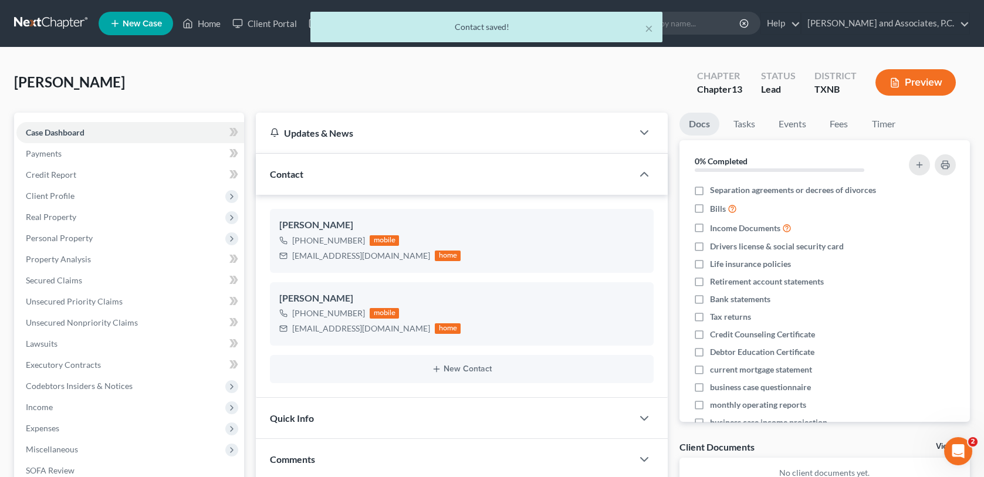
click at [211, 30] on div "× Contact saved!" at bounding box center [486, 30] width 984 height 36
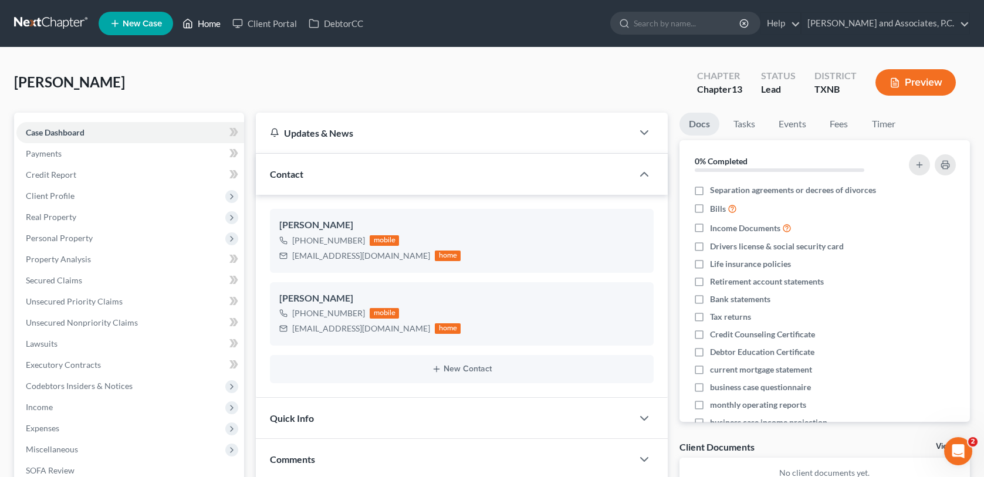
click at [194, 25] on link "Home" at bounding box center [202, 23] width 50 height 21
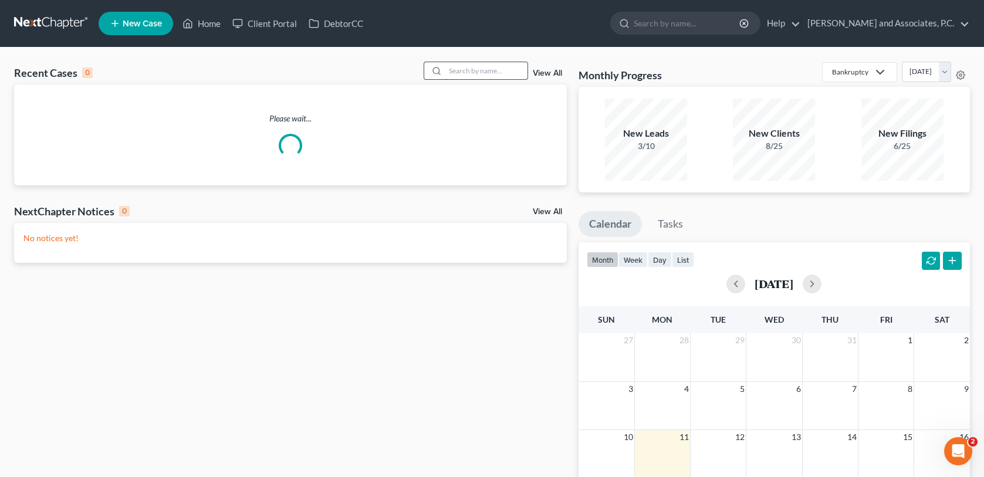
click at [520, 66] on input "search" at bounding box center [486, 70] width 82 height 17
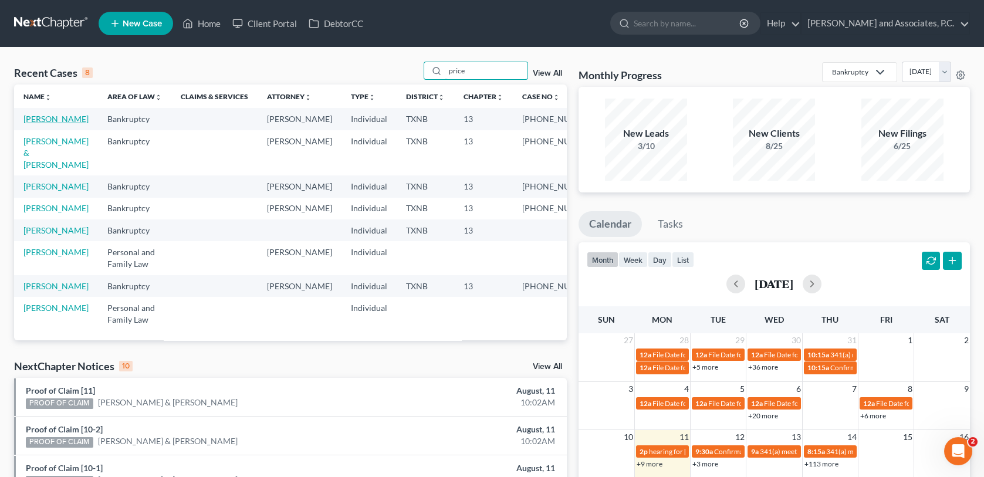
type input "price"
click at [48, 124] on link "[PERSON_NAME]" at bounding box center [55, 119] width 65 height 10
select select "1"
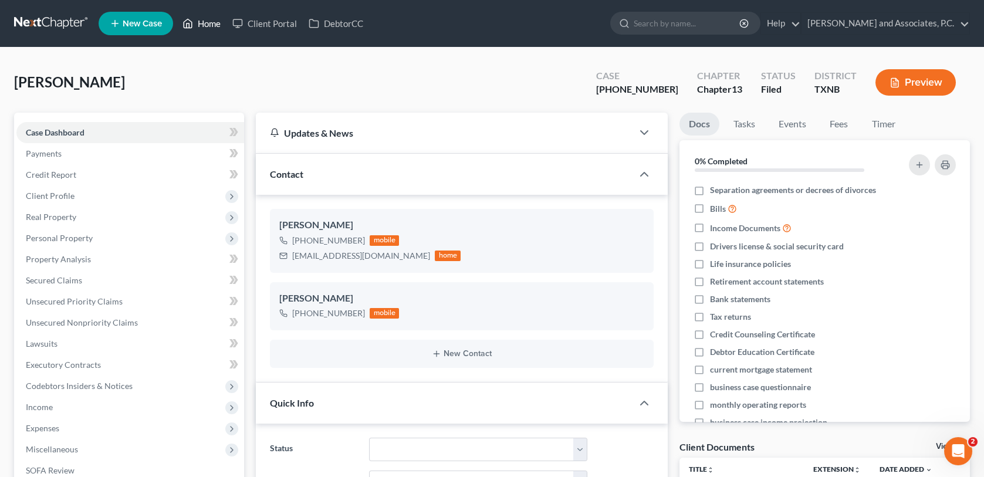
click at [212, 30] on link "Home" at bounding box center [202, 23] width 50 height 21
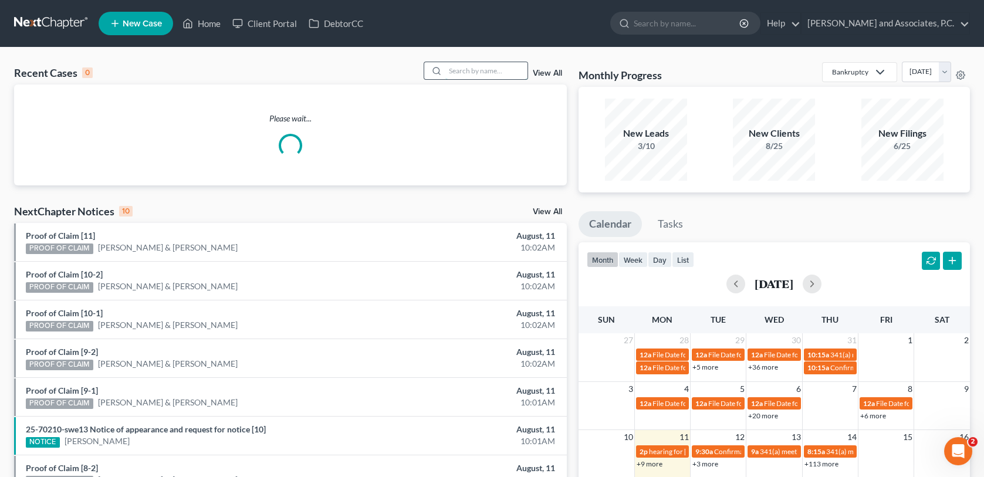
click at [482, 72] on input "search" at bounding box center [486, 70] width 82 height 17
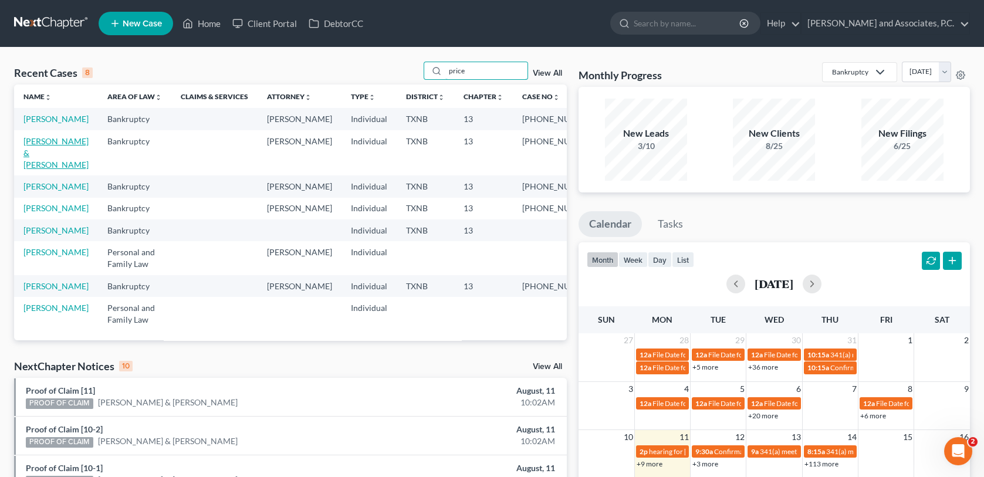
type input "price"
click at [42, 165] on link "[PERSON_NAME] & [PERSON_NAME]" at bounding box center [55, 152] width 65 height 33
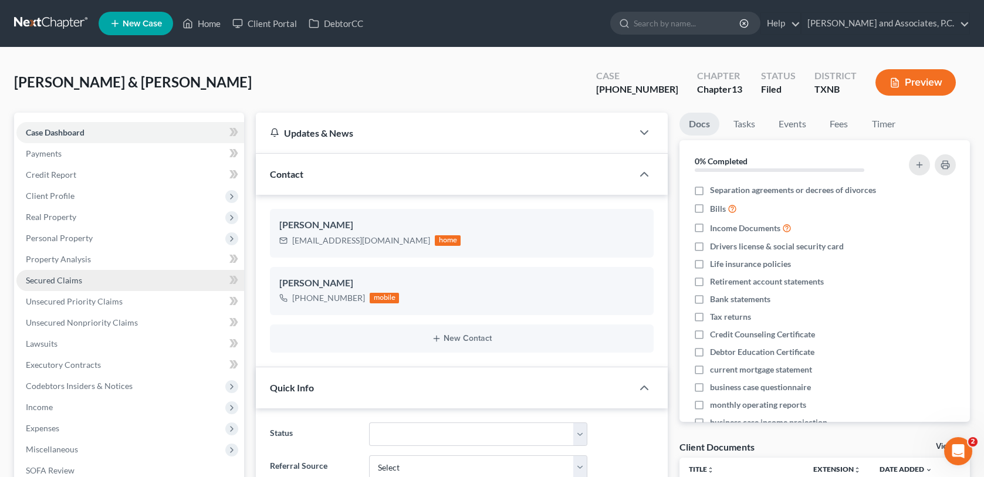
click at [62, 288] on link "Secured Claims" at bounding box center [130, 280] width 228 height 21
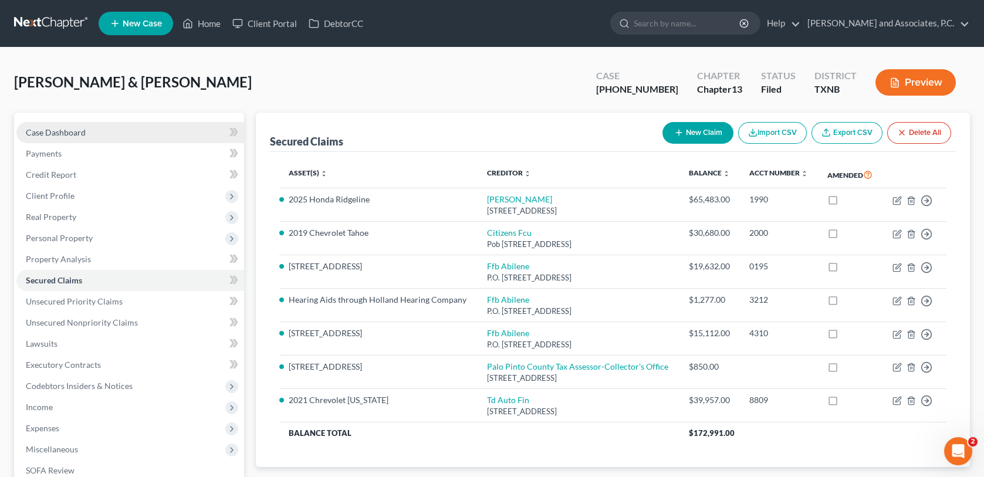
click at [79, 130] on span "Case Dashboard" at bounding box center [56, 132] width 60 height 10
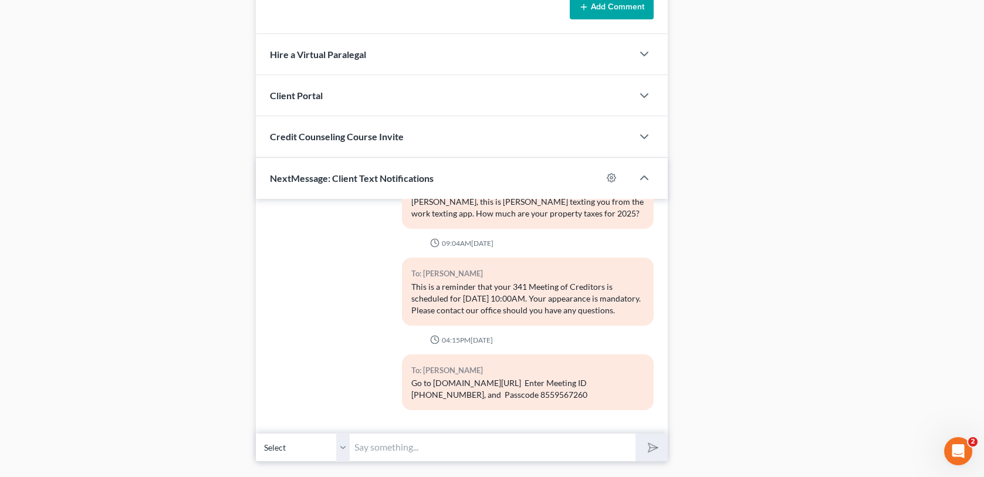
scroll to position [1060, 0]
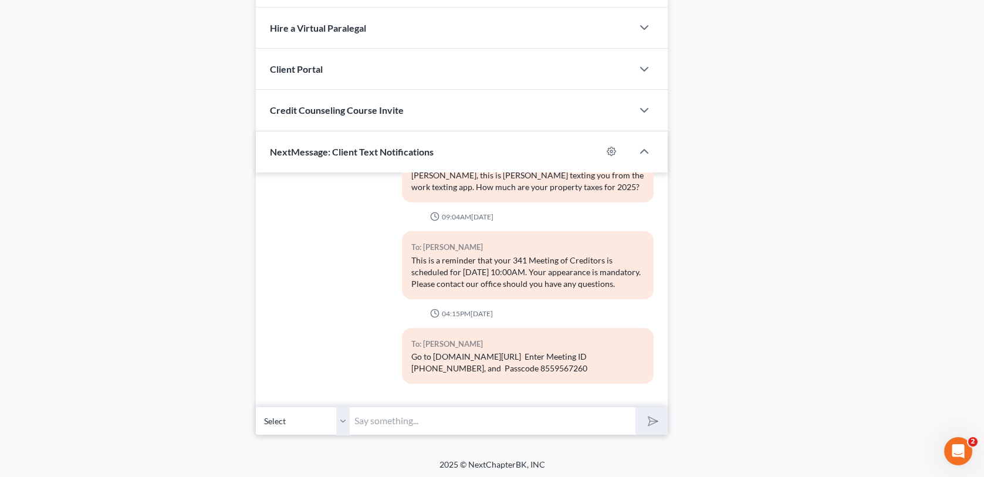
click at [407, 411] on input "text" at bounding box center [492, 420] width 285 height 29
type input "Mrs. Price, this is [PERSON_NAME] at [GEOGRAPHIC_DATA][PERSON_NAME] office. Hon…"
click at [635, 407] on button "submit" at bounding box center [651, 421] width 32 height 28
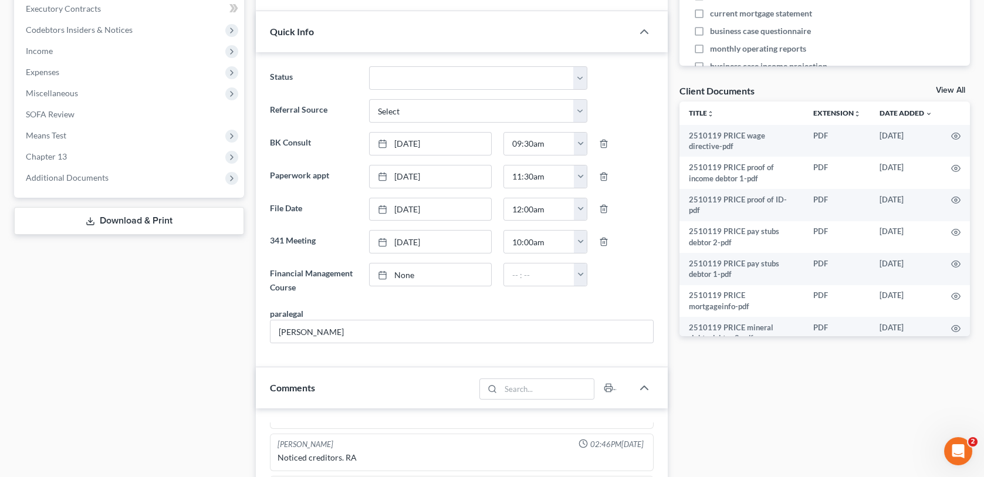
scroll to position [0, 0]
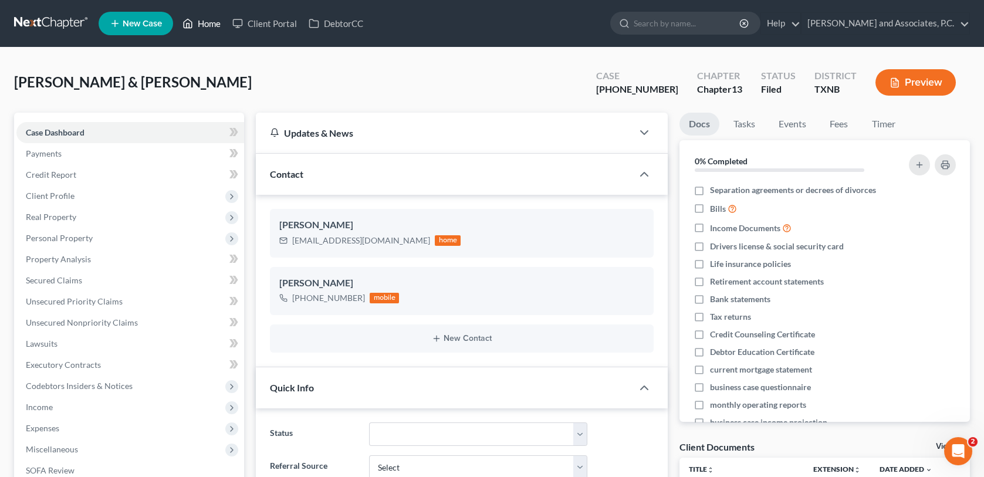
click at [196, 26] on link "Home" at bounding box center [202, 23] width 50 height 21
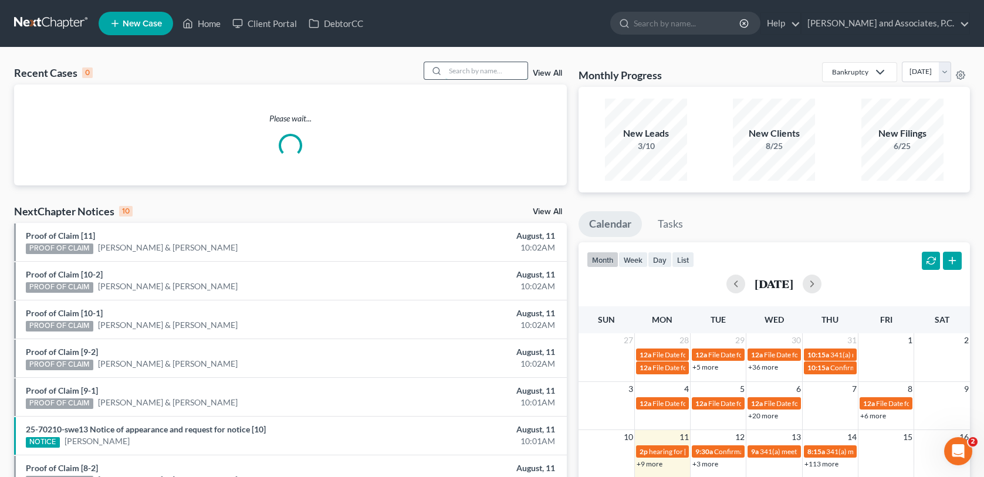
click at [496, 71] on input "search" at bounding box center [486, 70] width 82 height 17
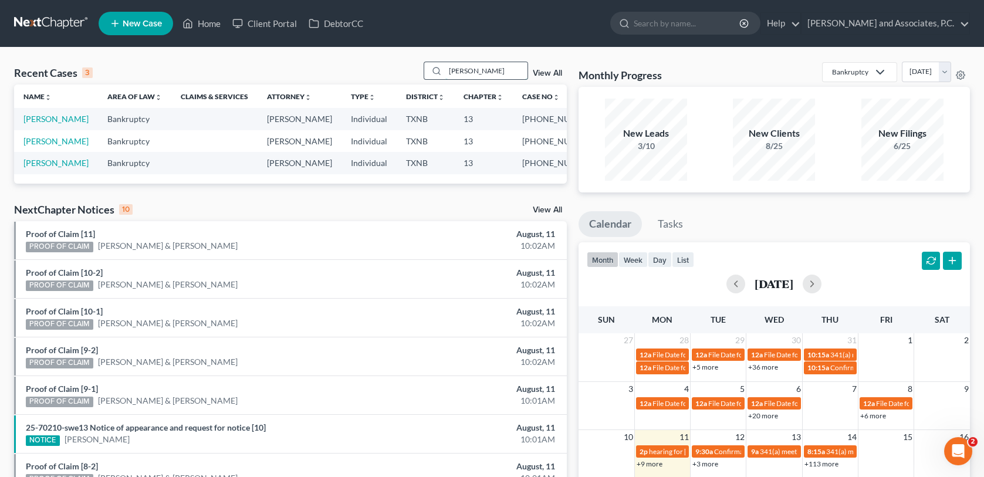
click at [477, 69] on input "[PERSON_NAME]" at bounding box center [486, 70] width 82 height 17
drag, startPoint x: 477, startPoint y: 69, endPoint x: 385, endPoint y: 86, distance: 93.0
click at [386, 86] on div "Recent Cases 3 [PERSON_NAME] View All Name unfold_more expand_more expand_less …" at bounding box center [290, 123] width 553 height 122
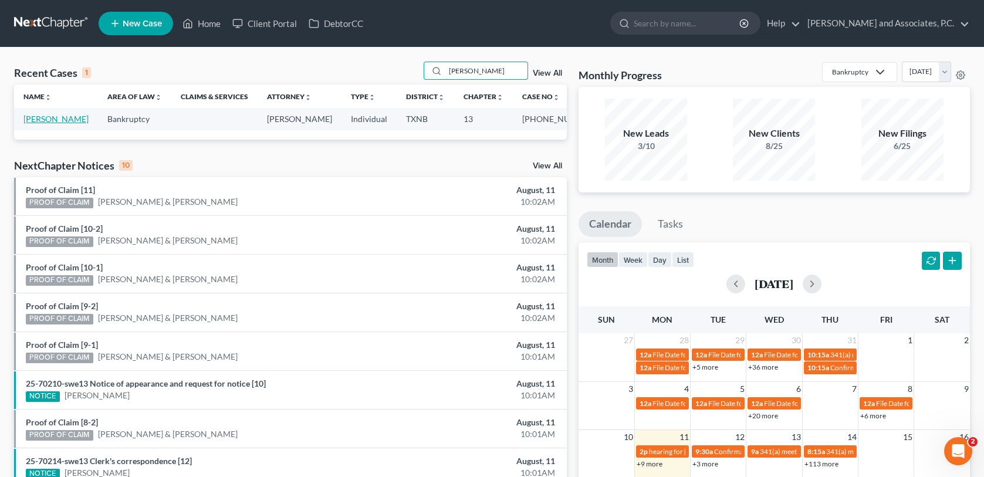
type input "[PERSON_NAME]"
click at [43, 122] on link "[PERSON_NAME]" at bounding box center [55, 119] width 65 height 10
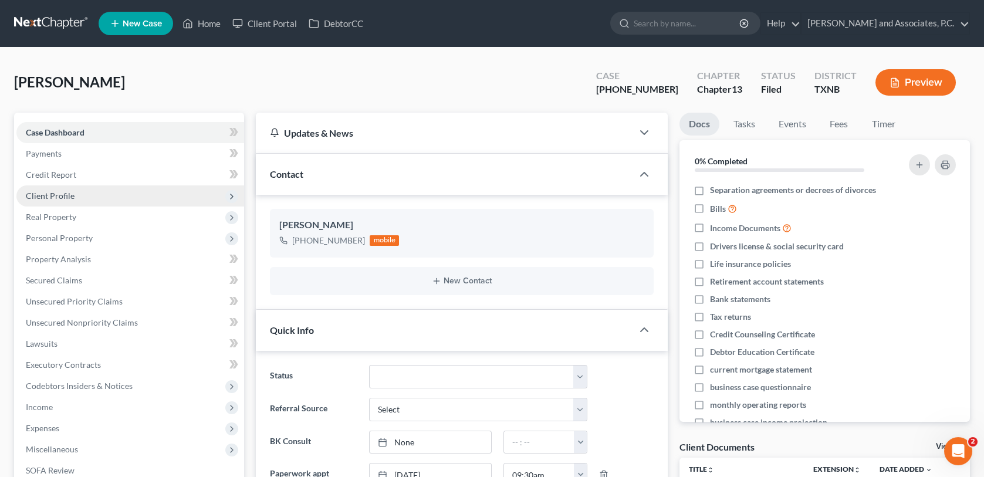
scroll to position [246, 0]
click at [52, 200] on span "Client Profile" at bounding box center [130, 195] width 228 height 21
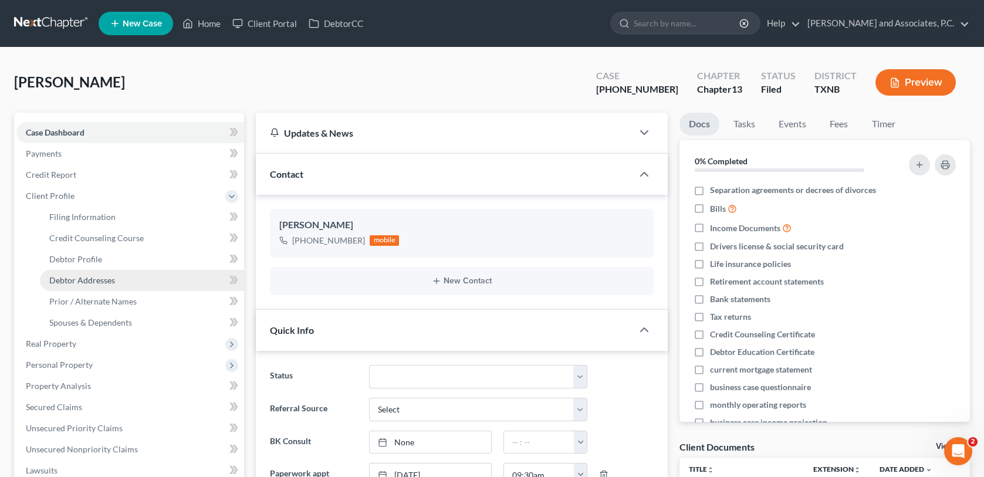
click at [83, 277] on span "Debtor Addresses" at bounding box center [82, 280] width 66 height 10
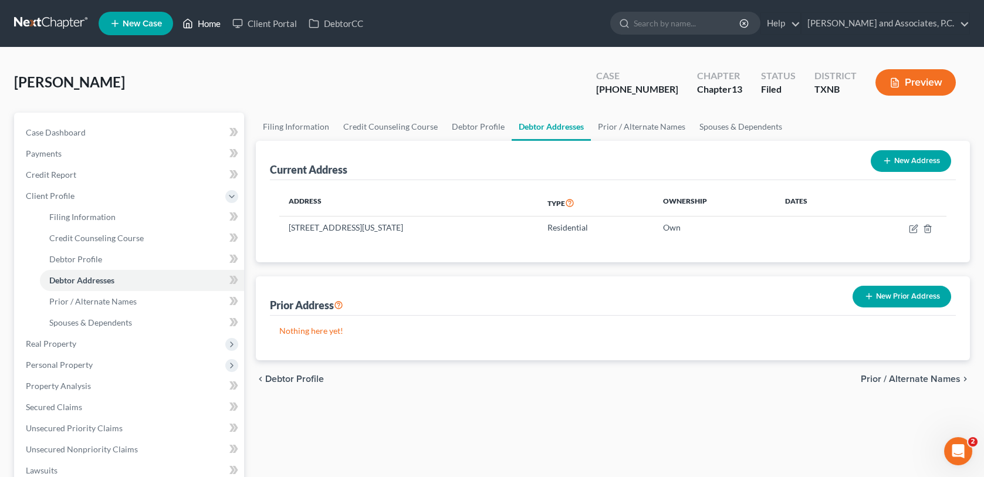
click at [204, 29] on link "Home" at bounding box center [202, 23] width 50 height 21
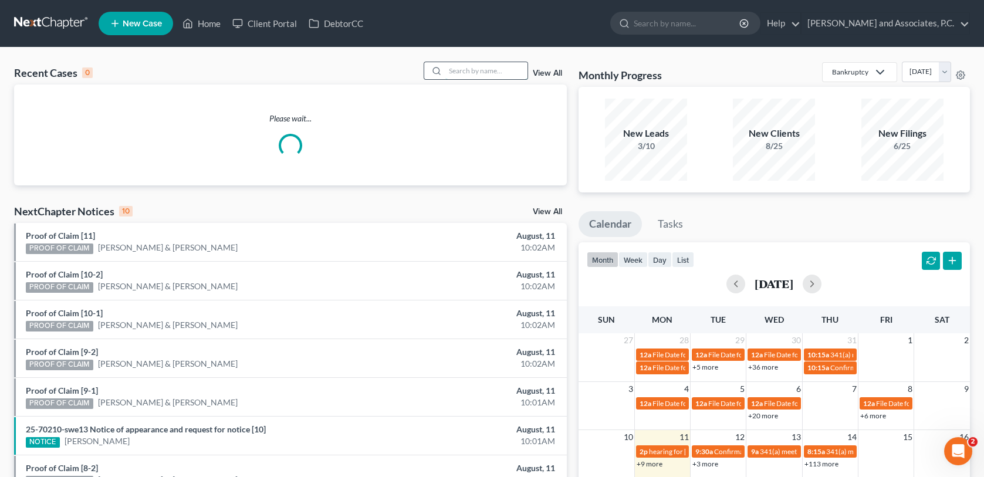
click at [509, 76] on input "search" at bounding box center [486, 70] width 82 height 17
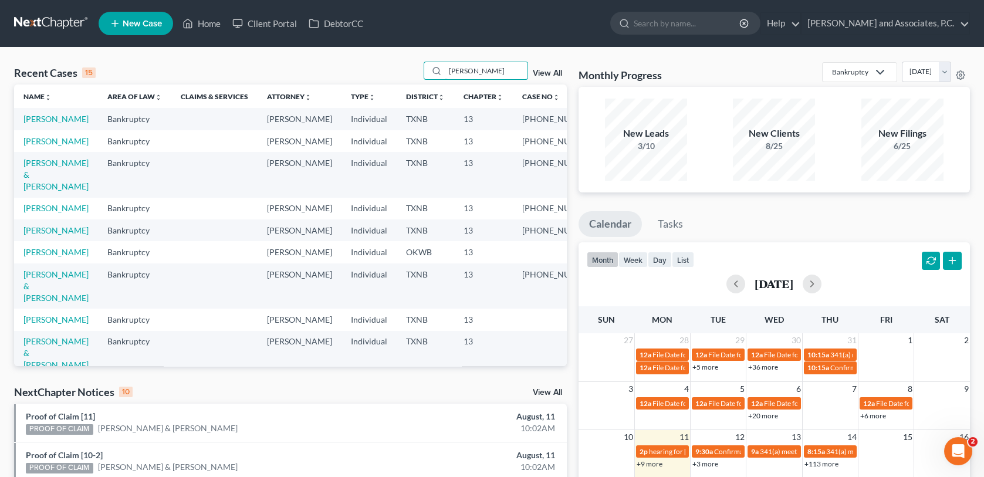
type input "[PERSON_NAME]"
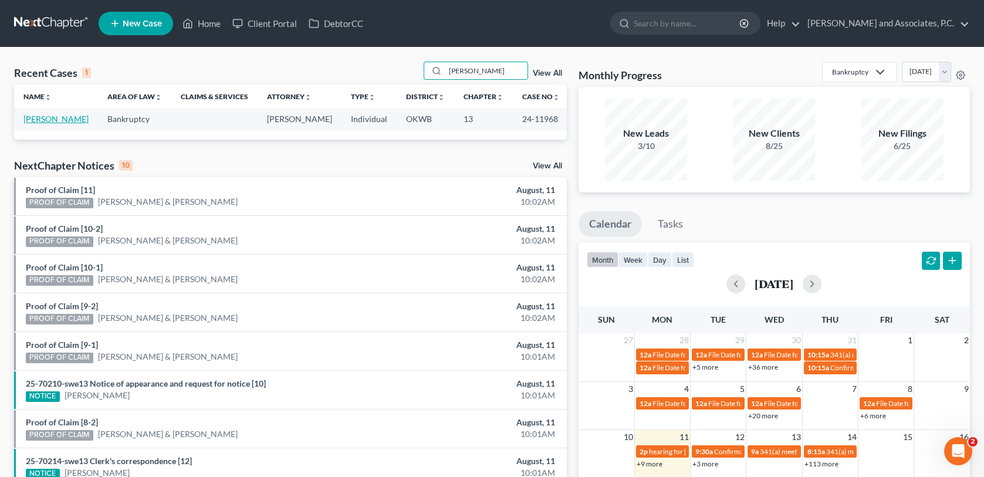
click at [43, 117] on link "[PERSON_NAME]" at bounding box center [55, 119] width 65 height 10
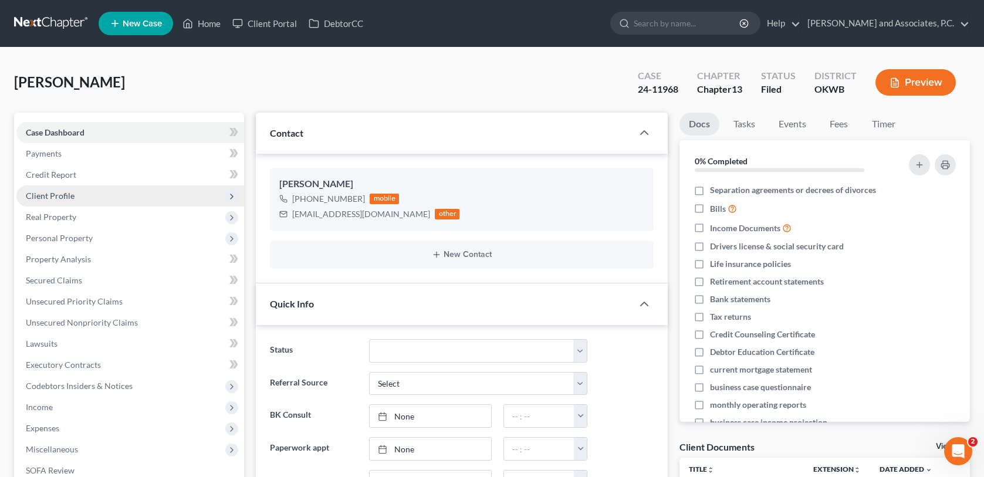
click at [73, 199] on span "Client Profile" at bounding box center [130, 195] width 228 height 21
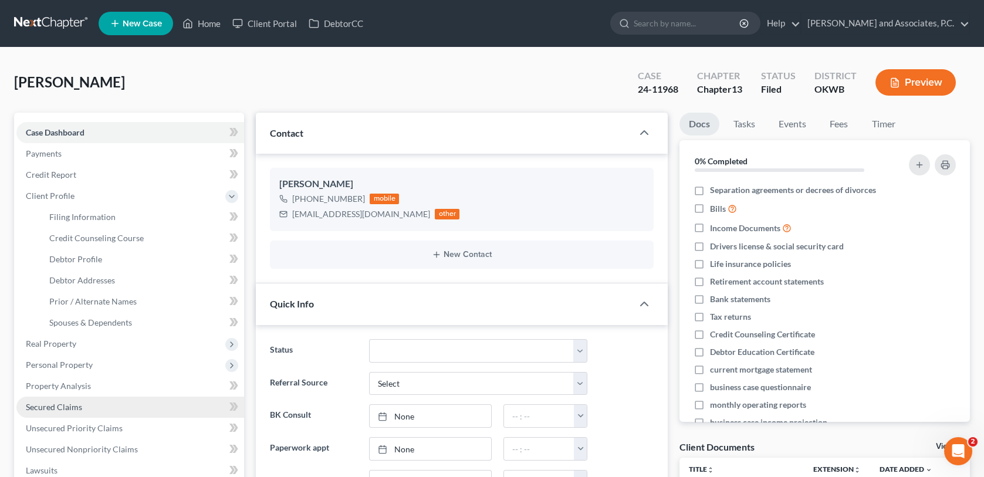
scroll to position [46, 0]
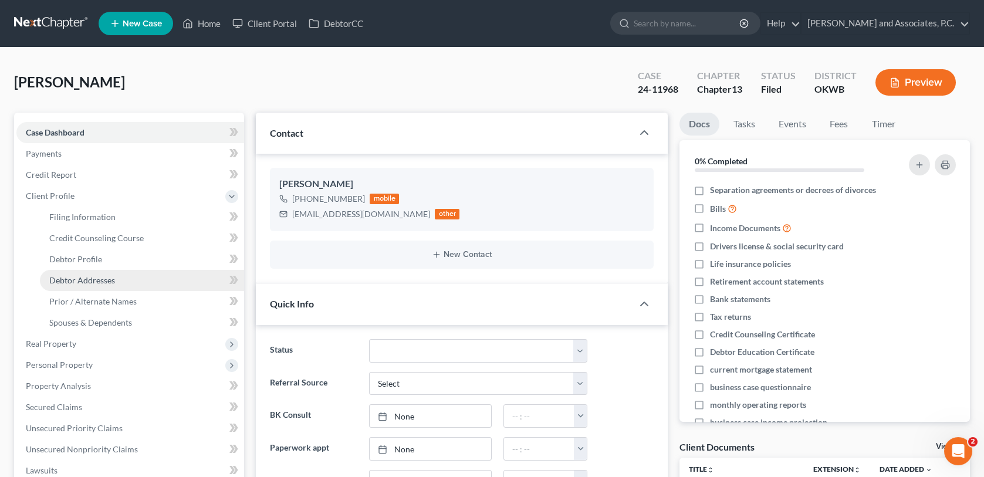
click at [83, 285] on link "Debtor Addresses" at bounding box center [142, 280] width 204 height 21
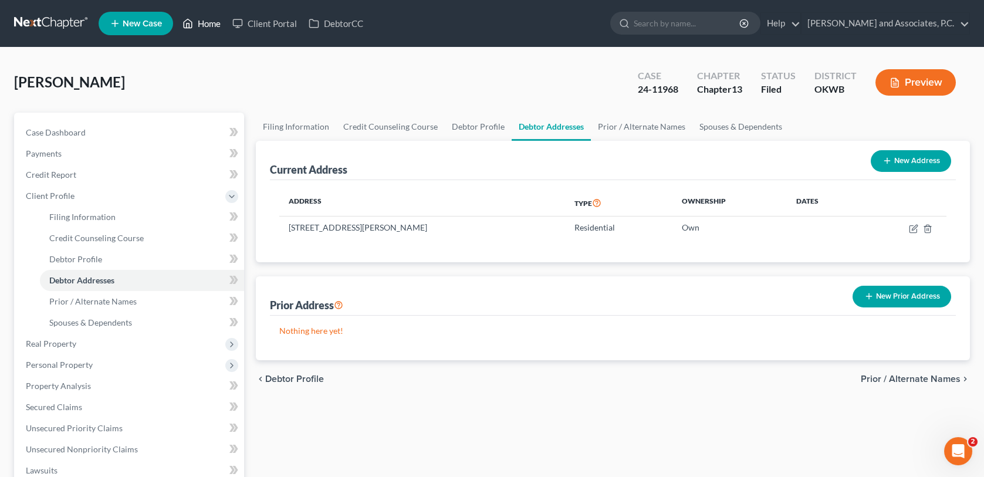
click at [218, 22] on link "Home" at bounding box center [202, 23] width 50 height 21
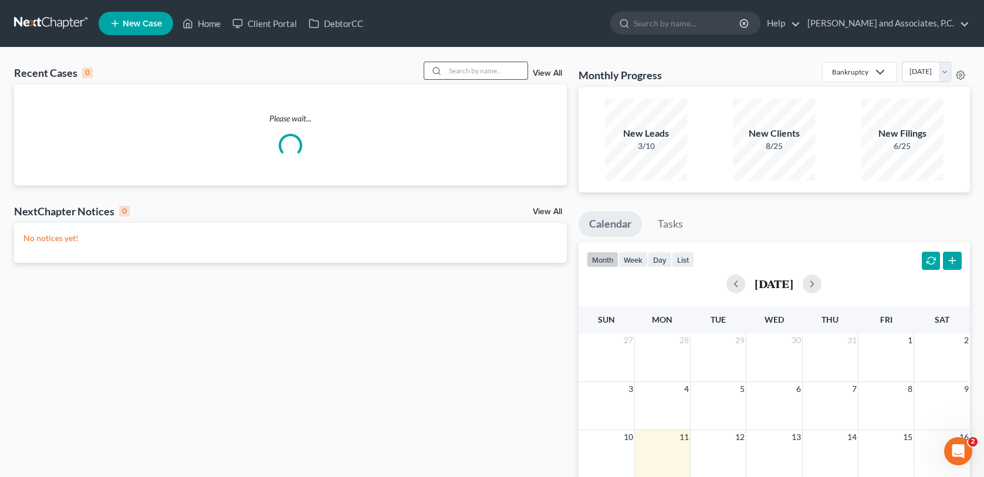
click at [485, 70] on input "search" at bounding box center [486, 70] width 82 height 17
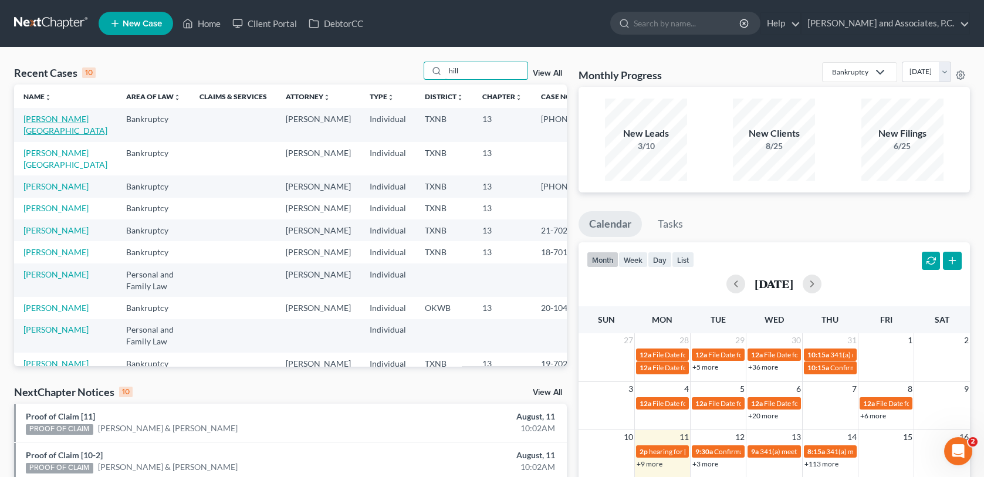
type input "hill"
click at [52, 117] on link "[PERSON_NAME][GEOGRAPHIC_DATA]" at bounding box center [65, 125] width 84 height 22
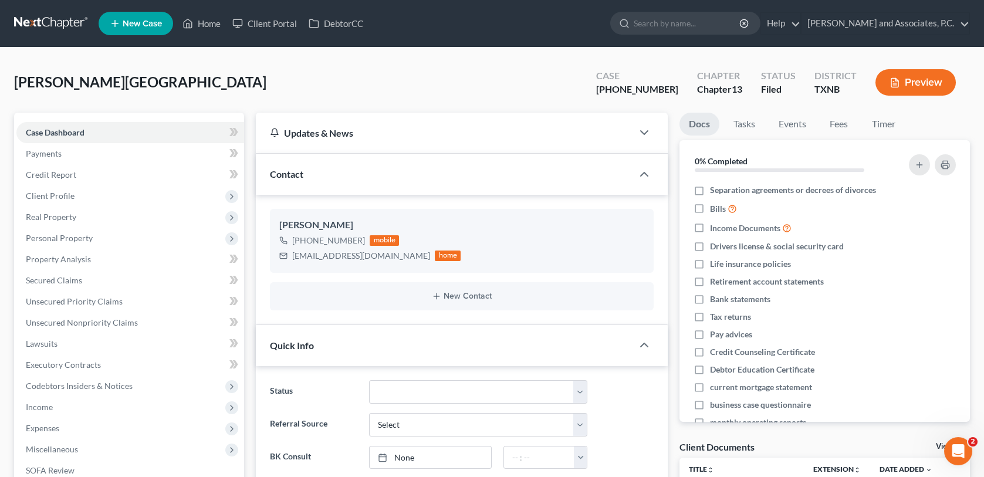
click at [232, 89] on div "[PERSON_NAME][GEOGRAPHIC_DATA] Upgraded Case [PHONE_NUMBER] Chapter Chapter 13 …" at bounding box center [491, 87] width 955 height 51
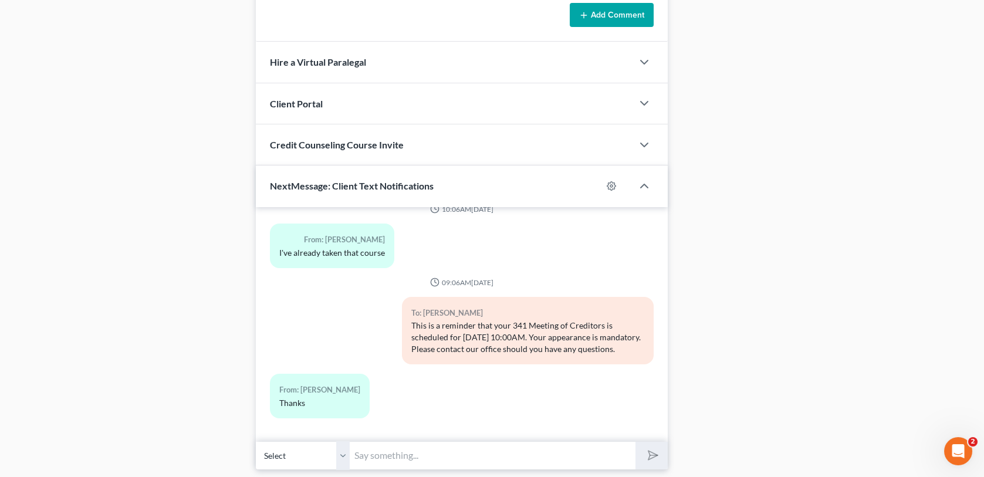
scroll to position [1017, 0]
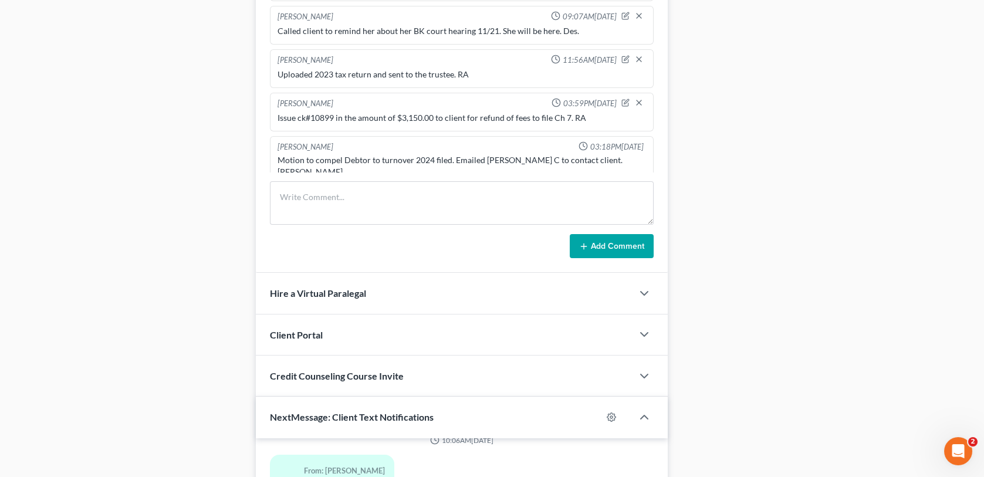
scroll to position [548, 0]
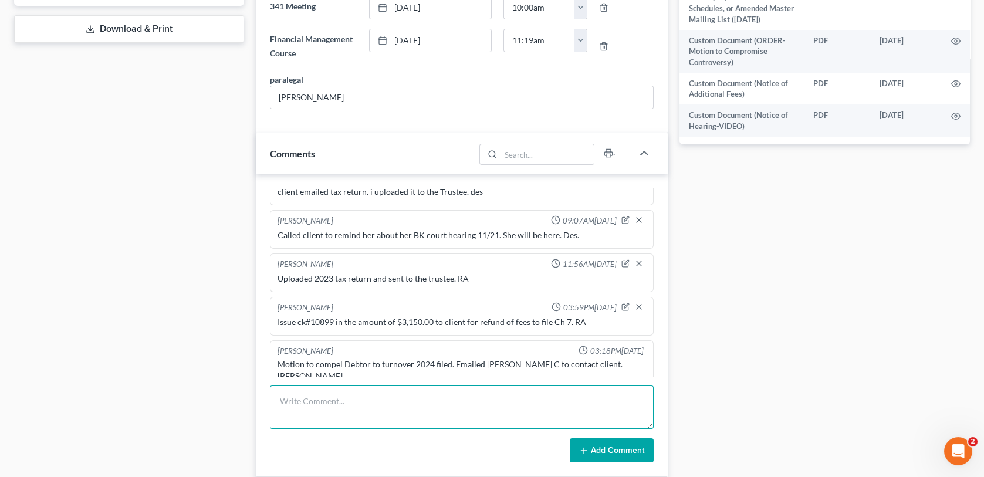
click at [282, 397] on textarea at bounding box center [461, 406] width 383 height 43
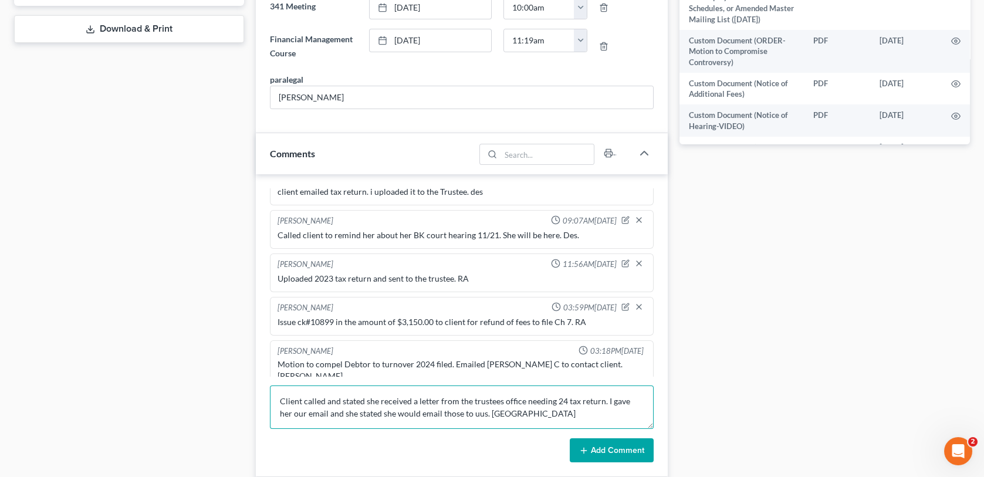
type textarea "Client called and stated she received a letter from the trustees office needing…"
click at [611, 450] on button "Add Comment" at bounding box center [612, 450] width 84 height 25
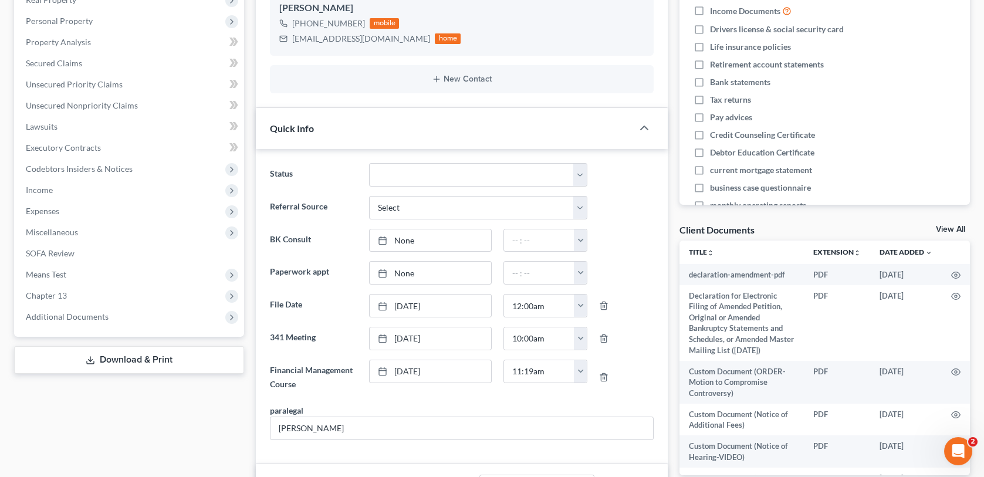
scroll to position [0, 0]
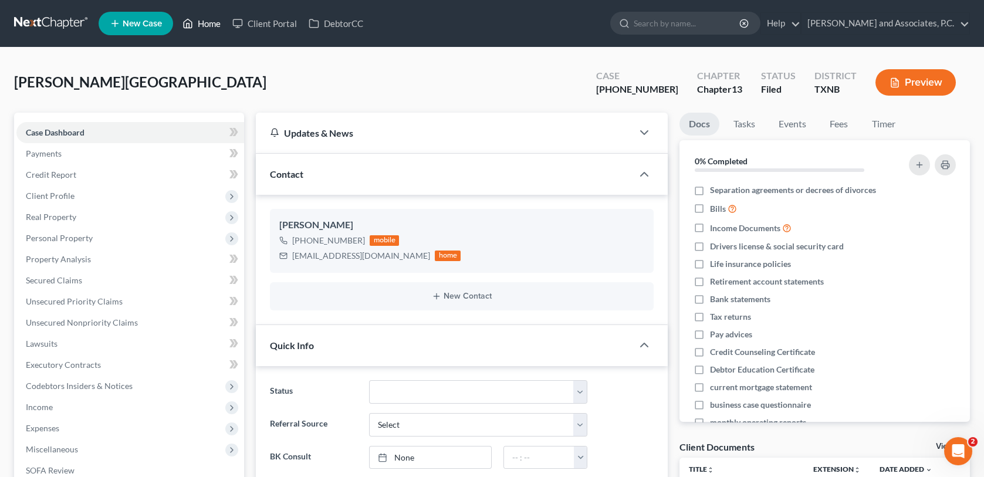
click at [205, 20] on link "Home" at bounding box center [202, 23] width 50 height 21
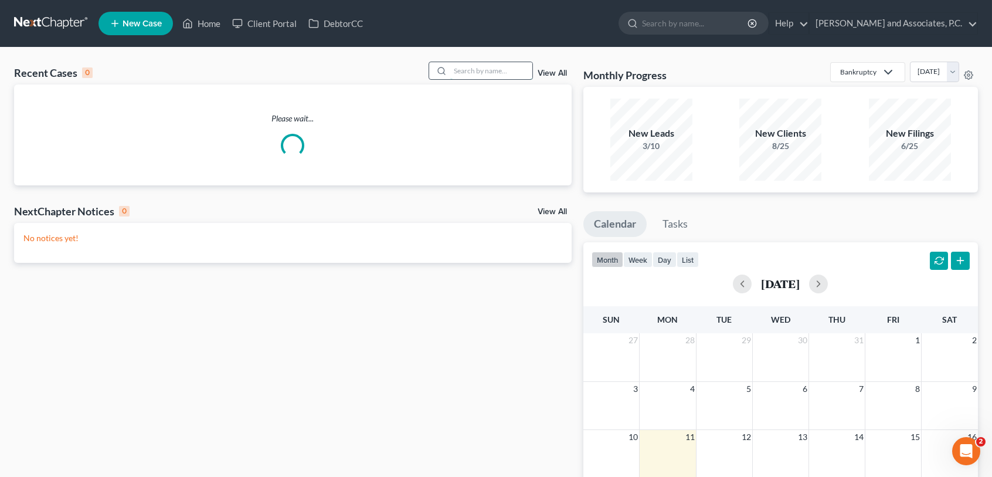
click at [476, 74] on input "search" at bounding box center [491, 70] width 82 height 17
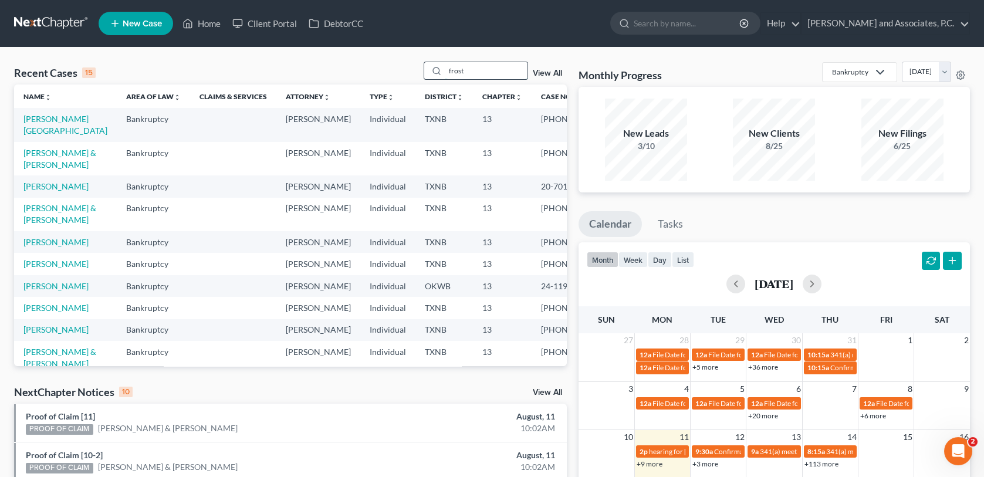
type input "frost"
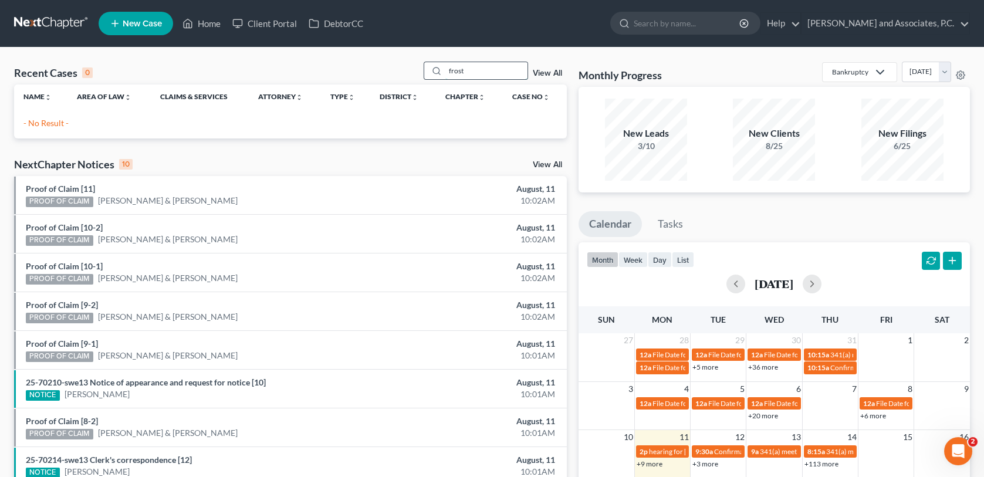
drag, startPoint x: 474, startPoint y: 73, endPoint x: 432, endPoint y: 72, distance: 42.2
click at [432, 72] on div "frost" at bounding box center [475, 71] width 104 height 18
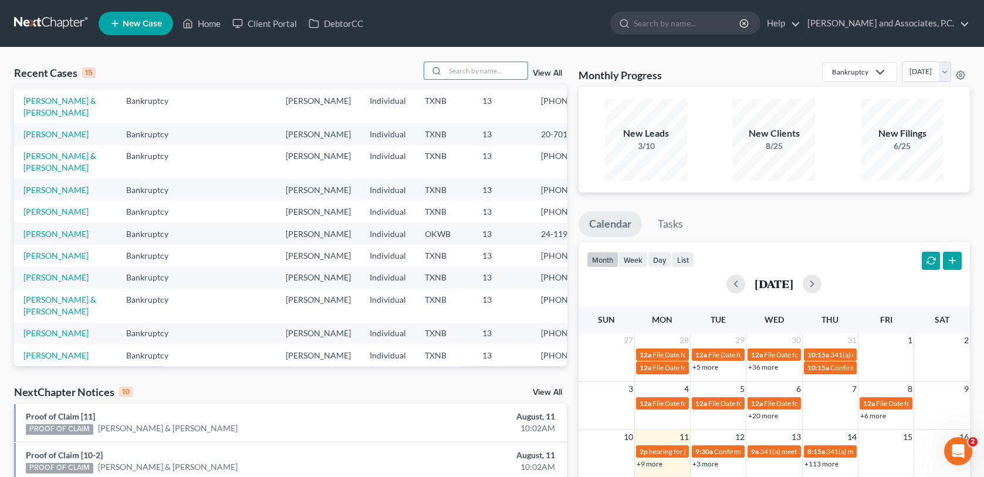
scroll to position [117, 0]
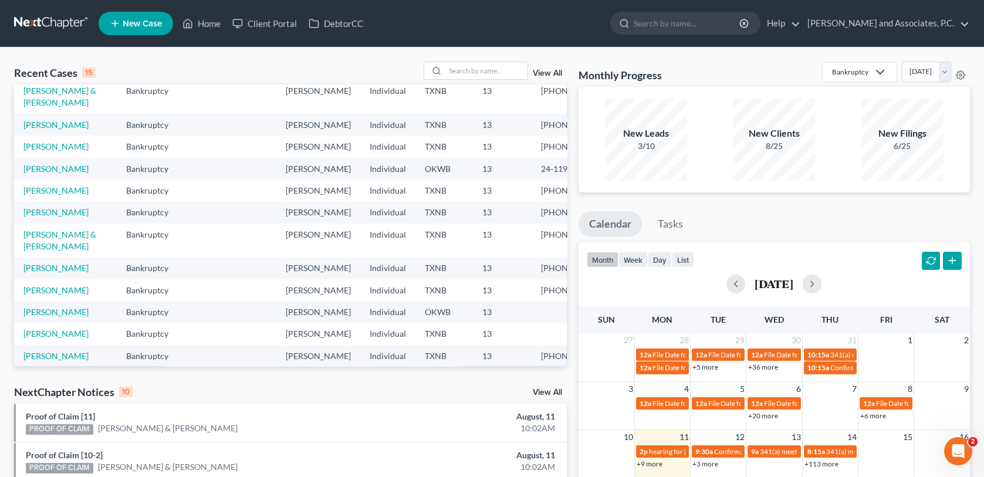
click at [496, 32] on ul "New Case Home Client Portal DebtorCC - No Result - See all results Or Press Ent…" at bounding box center [534, 23] width 871 height 30
click at [455, 70] on input "search" at bounding box center [486, 70] width 82 height 17
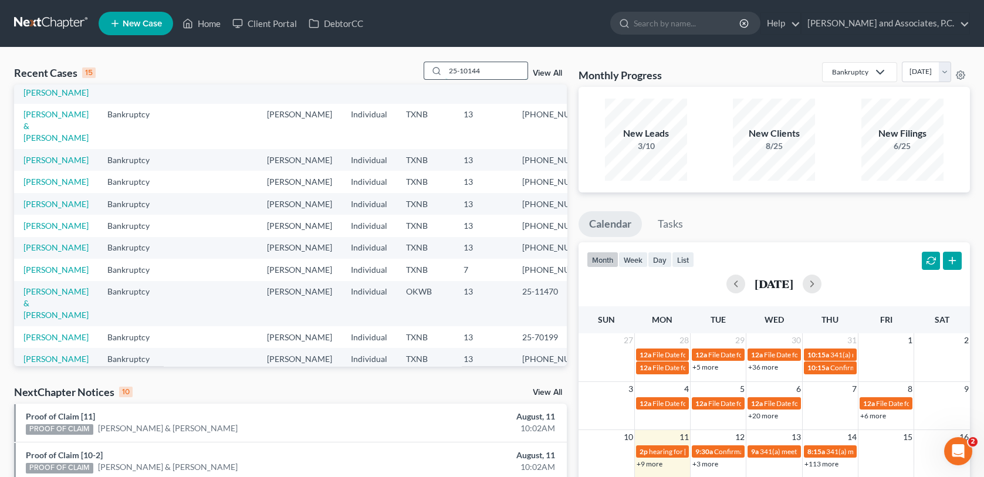
type input "25-10144"
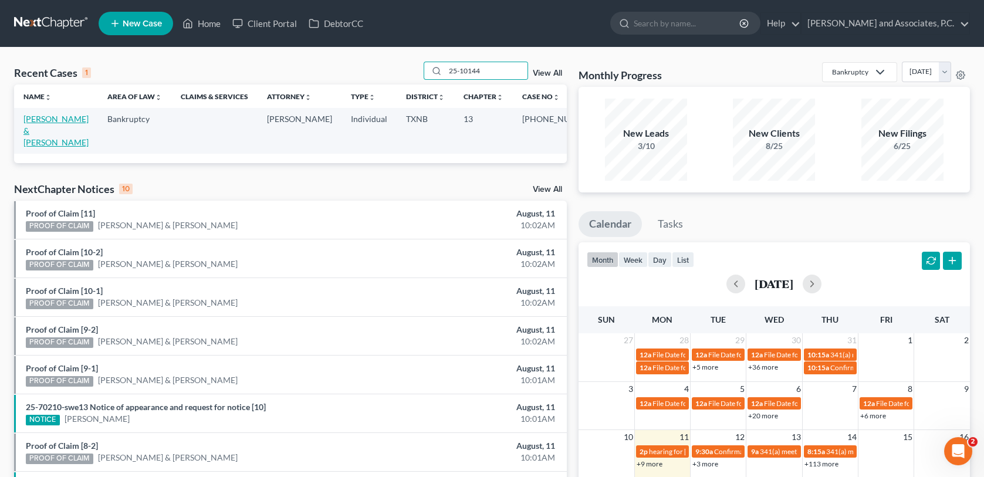
click at [55, 114] on link "[PERSON_NAME] & [PERSON_NAME]" at bounding box center [55, 130] width 65 height 33
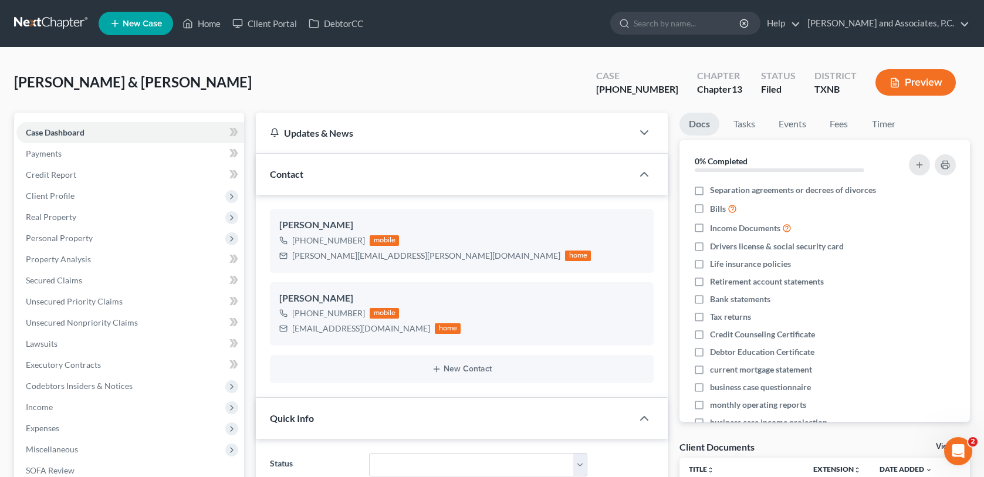
scroll to position [3218, 0]
drag, startPoint x: 185, startPoint y: 22, endPoint x: 579, endPoint y: 78, distance: 398.6
click at [185, 22] on icon at bounding box center [187, 23] width 11 height 14
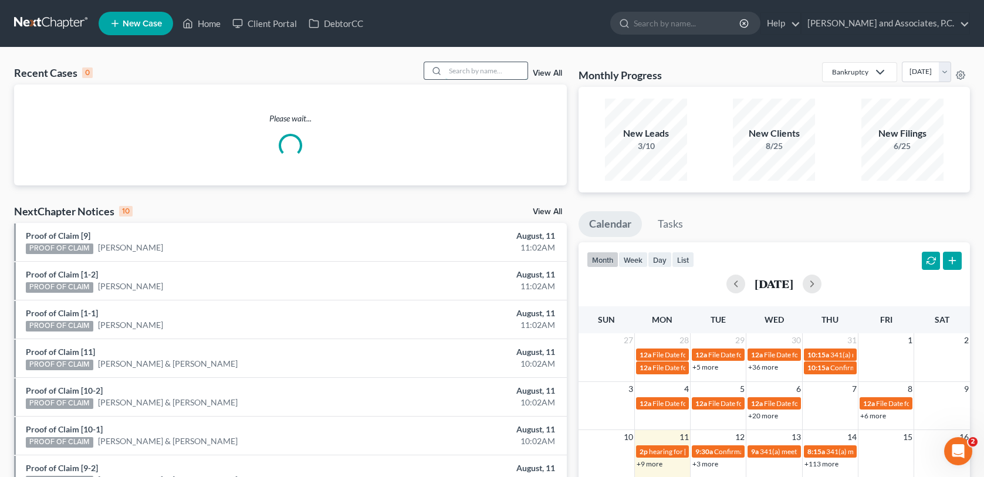
click at [486, 66] on input "search" at bounding box center [486, 70] width 82 height 17
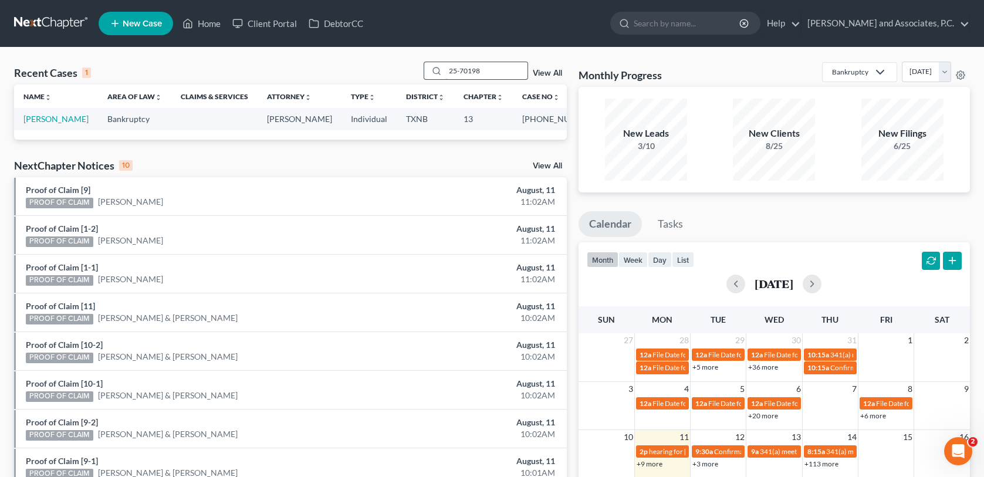
drag, startPoint x: 482, startPoint y: 70, endPoint x: 429, endPoint y: 69, distance: 53.4
click at [429, 69] on div "25-70198" at bounding box center [475, 71] width 104 height 18
drag, startPoint x: 498, startPoint y: 67, endPoint x: 385, endPoint y: 62, distance: 112.8
click at [385, 62] on div "Recent Cases 1 [PERSON_NAME] View All" at bounding box center [290, 73] width 553 height 23
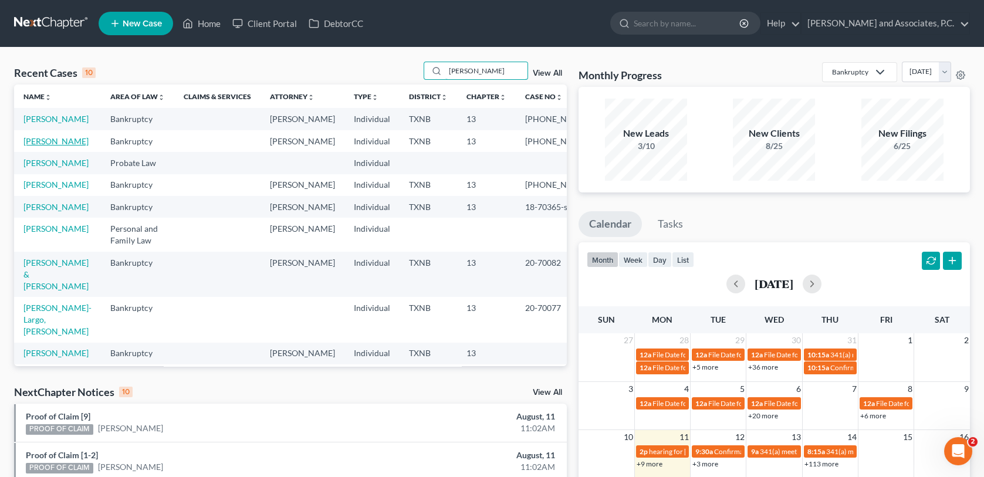
type input "[PERSON_NAME]"
click at [50, 146] on link "[PERSON_NAME]" at bounding box center [55, 141] width 65 height 10
select select "6"
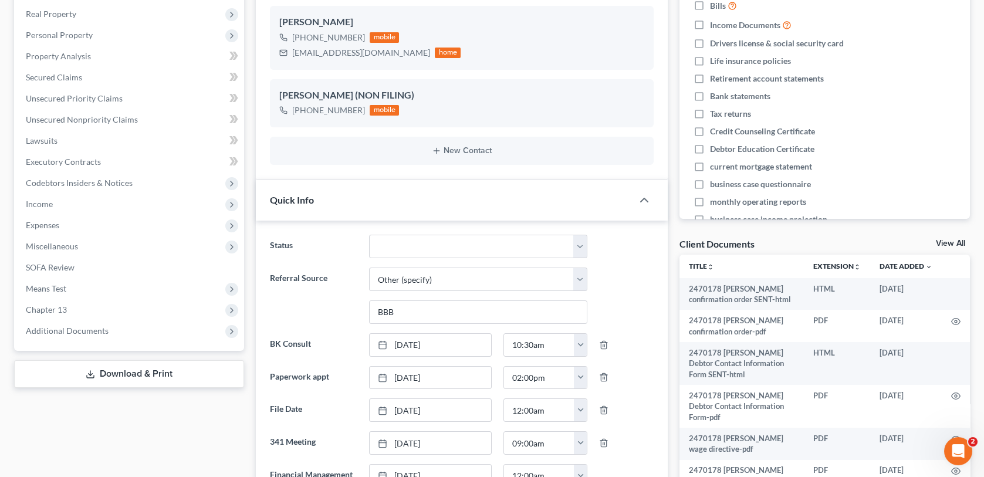
scroll to position [411, 0]
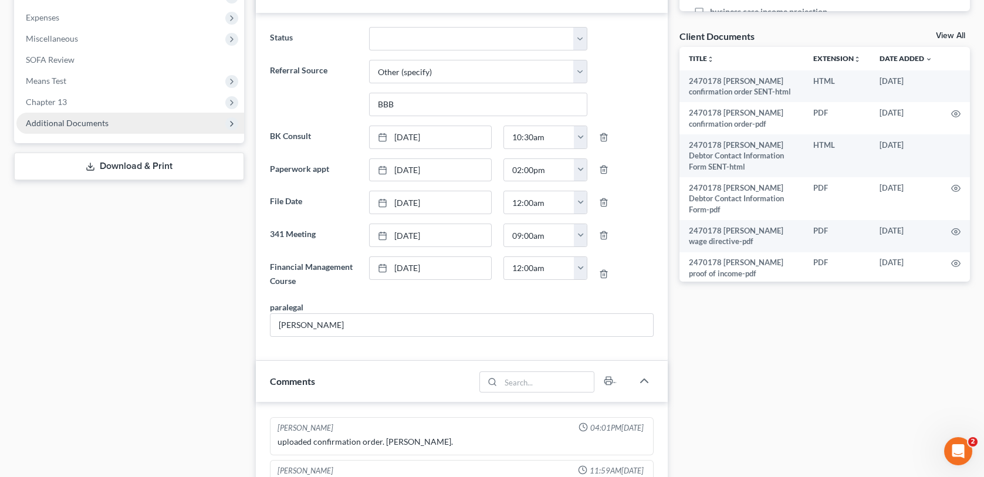
click at [82, 118] on span "Additional Documents" at bounding box center [67, 123] width 83 height 10
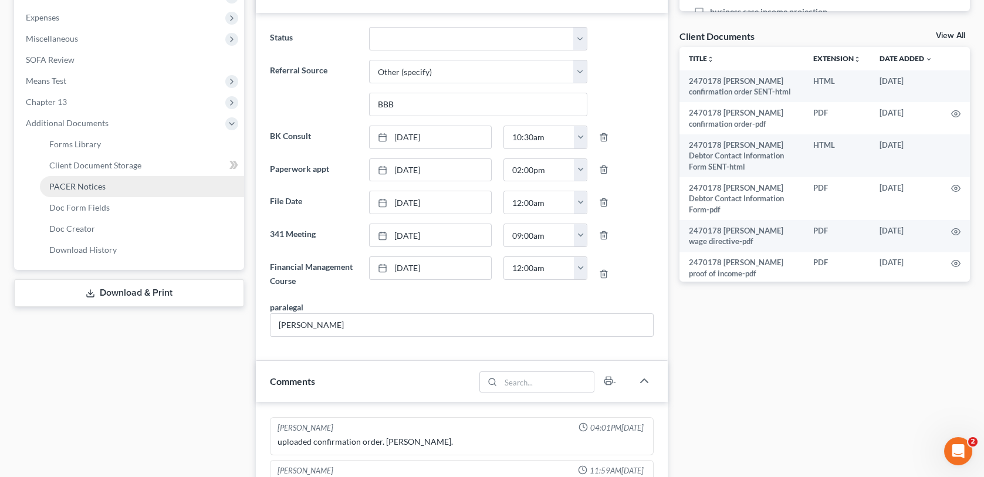
click at [98, 184] on span "PACER Notices" at bounding box center [77, 186] width 56 height 10
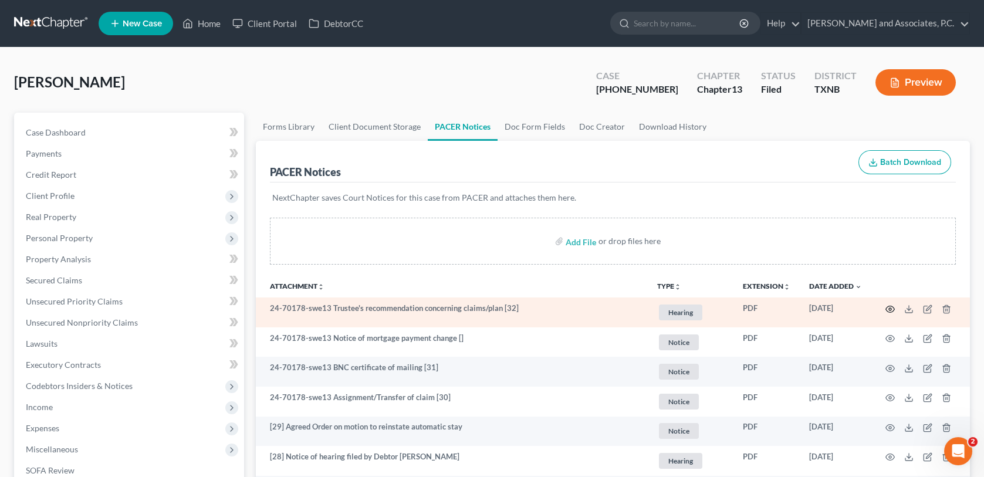
click at [887, 311] on icon "button" at bounding box center [889, 308] width 9 height 9
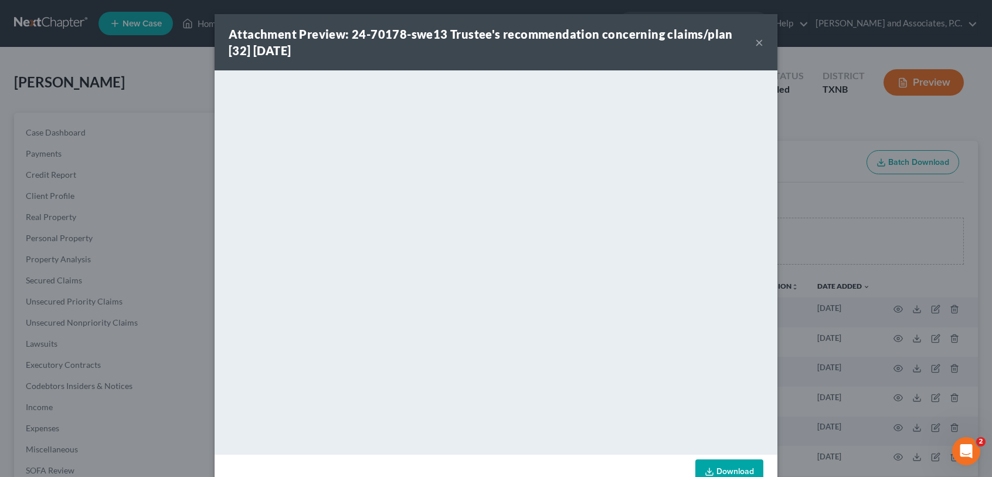
click at [755, 42] on button "×" at bounding box center [759, 42] width 8 height 14
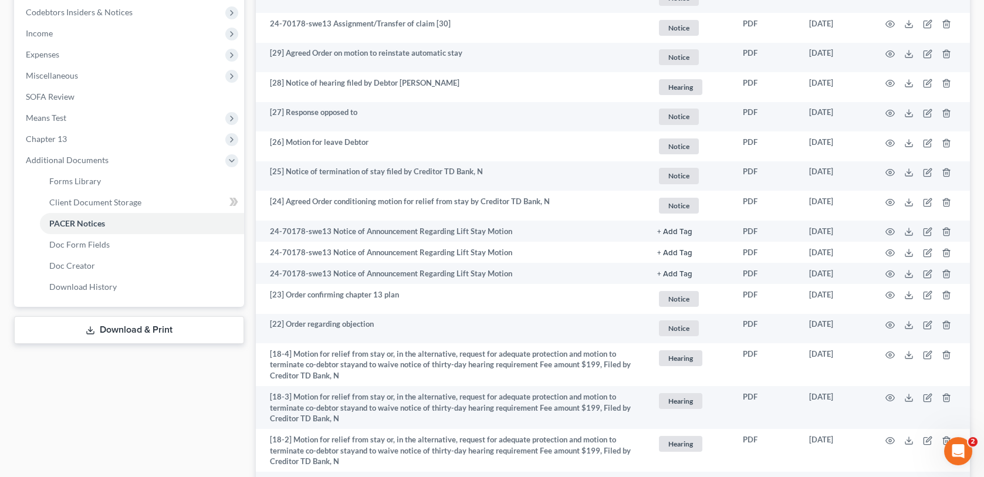
scroll to position [469, 0]
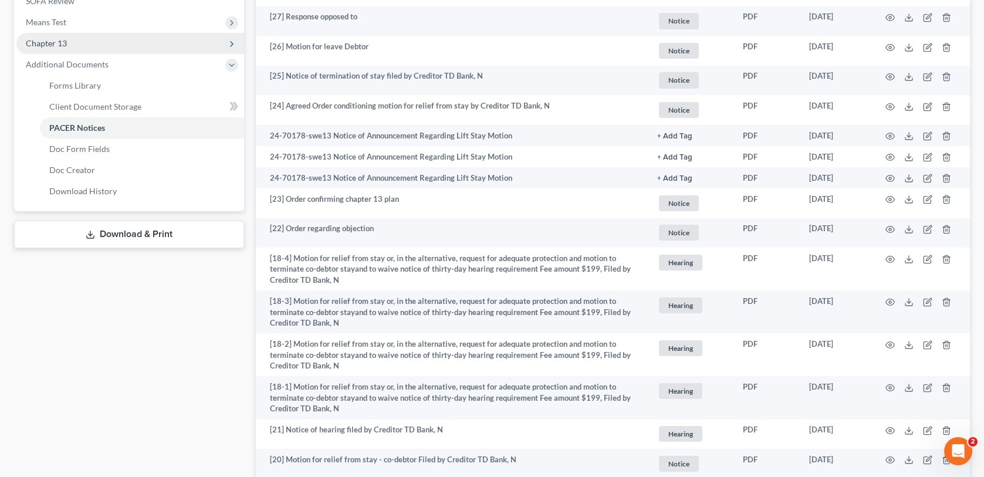
click at [57, 40] on span "Chapter 13" at bounding box center [46, 43] width 41 height 10
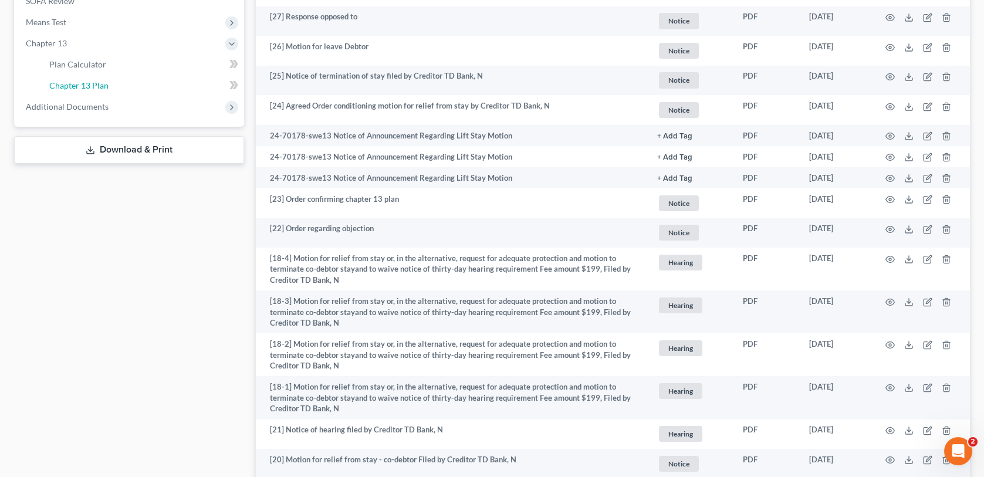
drag, startPoint x: 86, startPoint y: 90, endPoint x: 241, endPoint y: 180, distance: 179.8
click at [86, 89] on link "Chapter 13 Plan" at bounding box center [142, 85] width 204 height 21
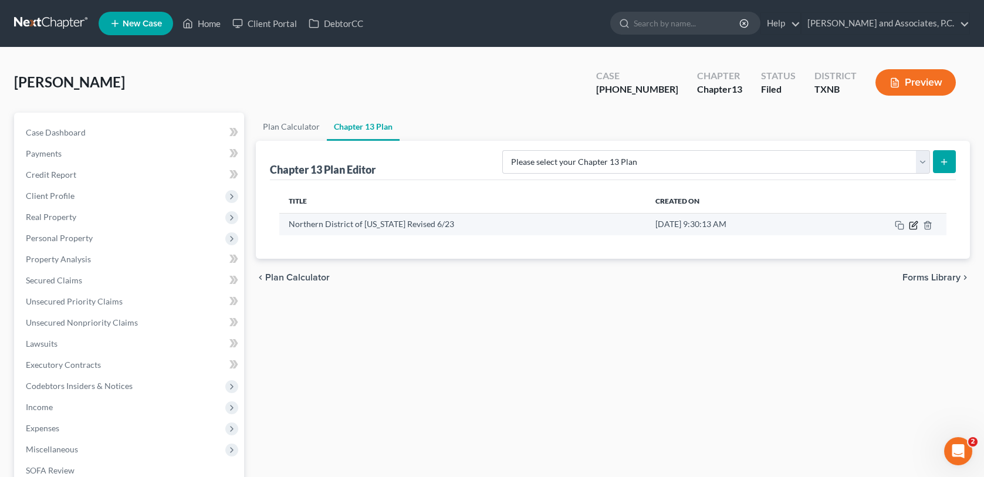
click at [913, 225] on icon "button" at bounding box center [913, 225] width 9 height 9
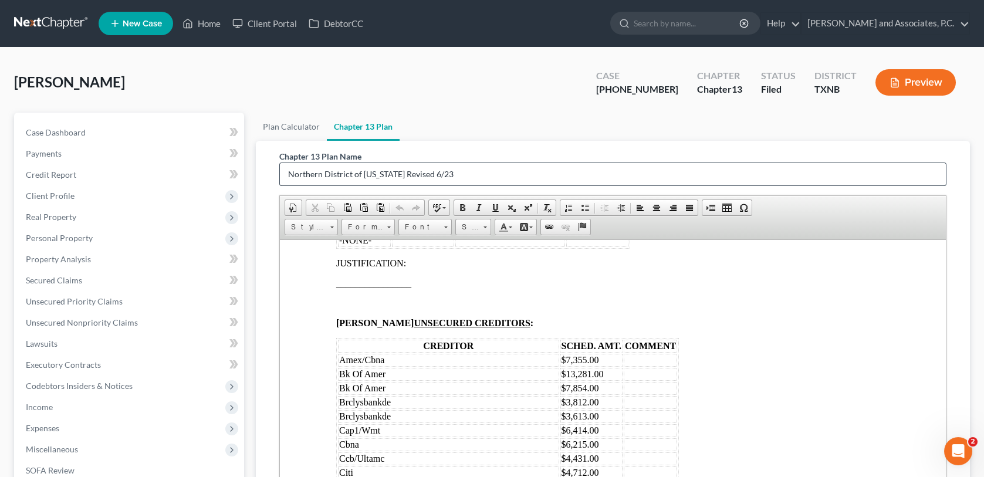
scroll to position [199, 0]
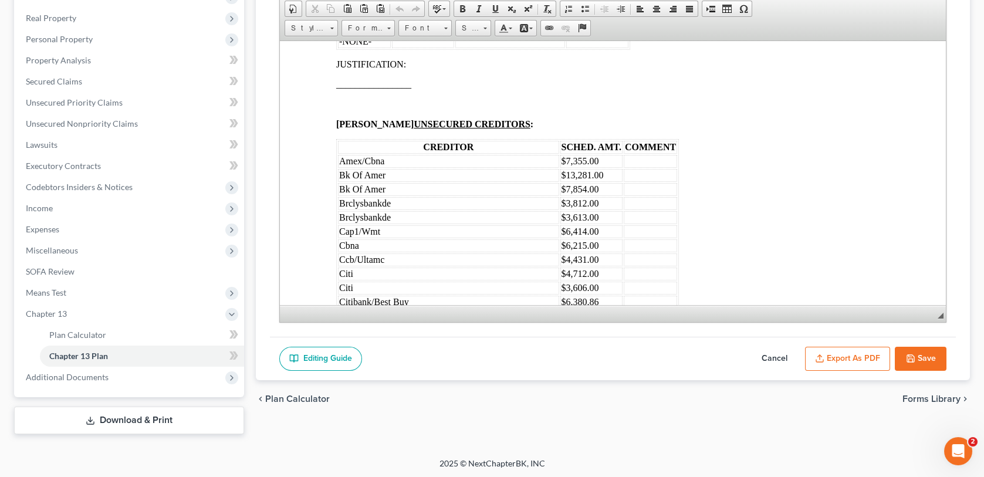
drag, startPoint x: 923, startPoint y: 358, endPoint x: 887, endPoint y: 357, distance: 36.4
click at [923, 358] on button "Save" at bounding box center [920, 359] width 52 height 25
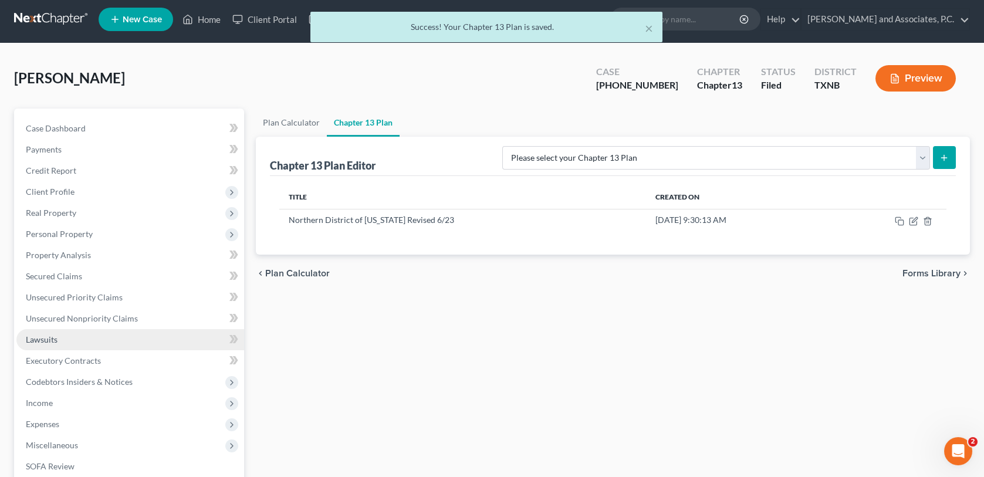
scroll to position [0, 0]
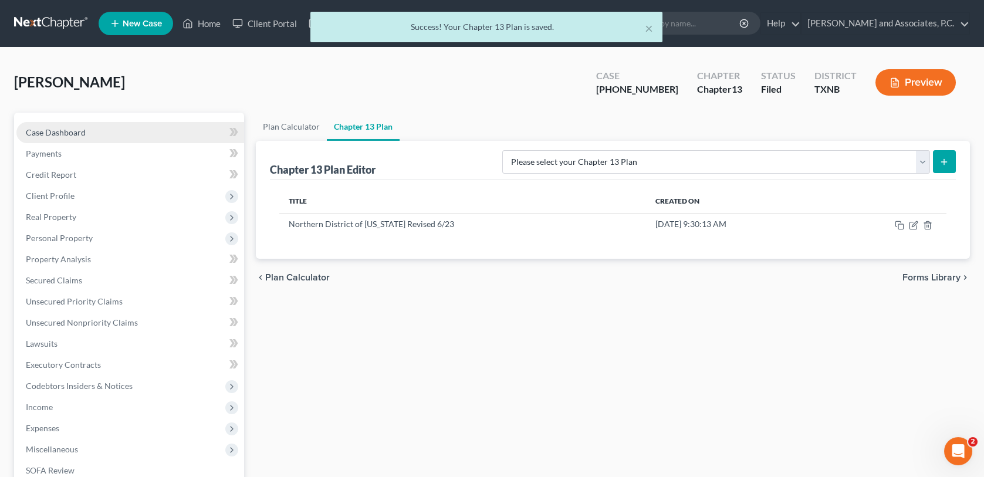
click at [80, 136] on link "Case Dashboard" at bounding box center [130, 132] width 228 height 21
select select "6"
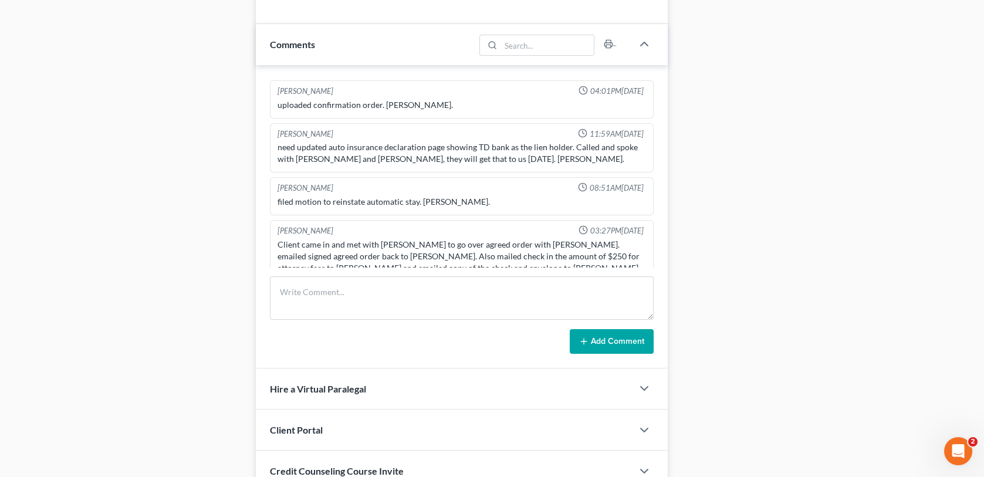
scroll to position [821, 0]
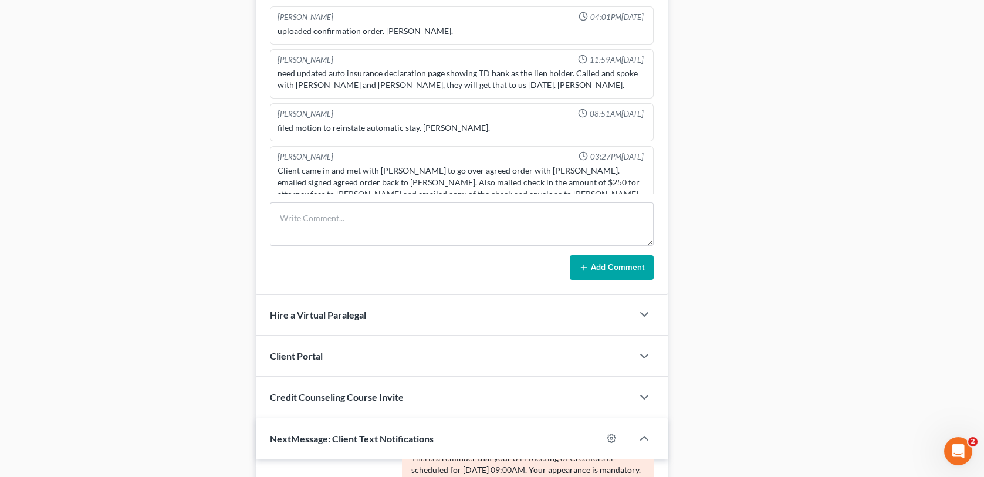
click at [308, 195] on div "[PERSON_NAME] 03:35PM[DATE] client paid 688 for ch 13 bk. Des. [PERSON_NAME] 10…" at bounding box center [461, 142] width 411 height 303
click at [309, 215] on textarea at bounding box center [461, 223] width 383 height 43
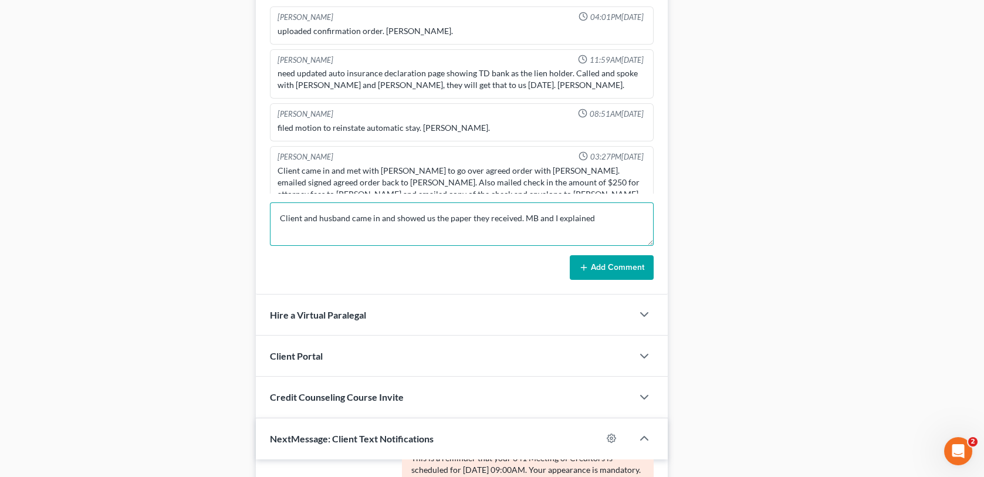
click at [601, 214] on textarea "Client and husband came in and showed us the paper they received. MB and I expl…" at bounding box center [461, 223] width 383 height 43
type textarea "Client and husband came in and showed us the paper they received. MB and I expl…"
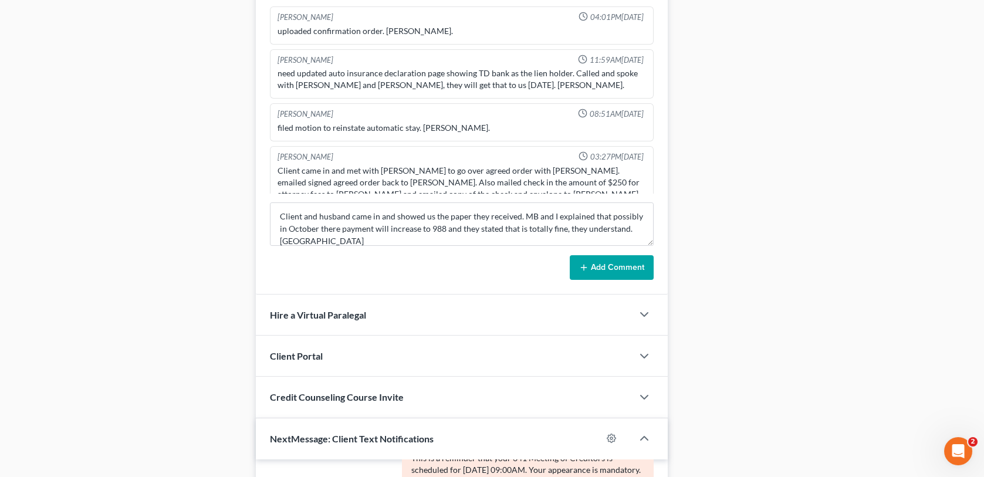
click at [632, 272] on button "Add Comment" at bounding box center [612, 267] width 84 height 25
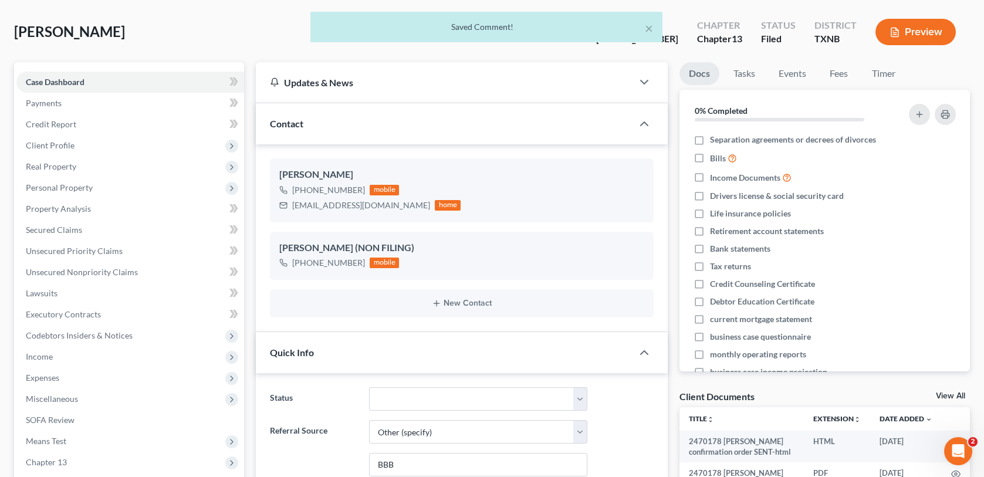
scroll to position [0, 0]
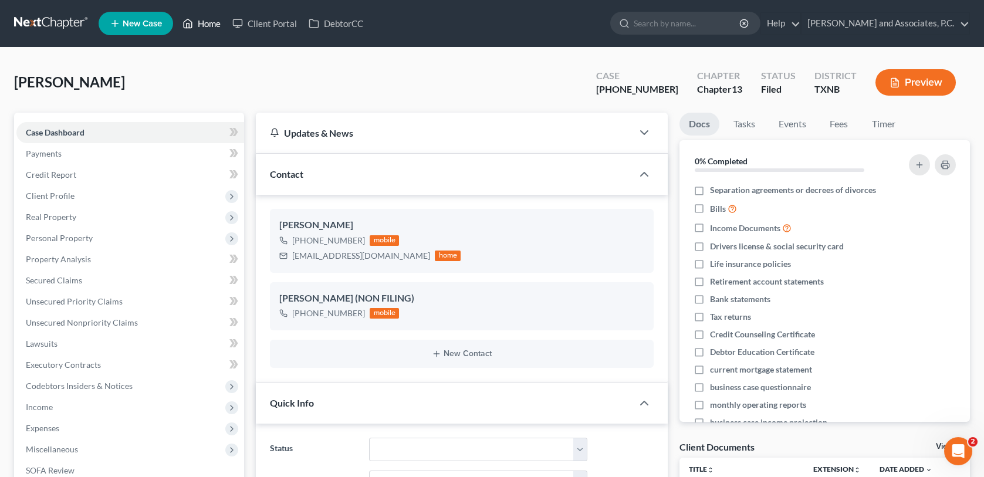
drag, startPoint x: 203, startPoint y: 23, endPoint x: 545, endPoint y: 120, distance: 355.9
click at [203, 23] on link "Home" at bounding box center [202, 23] width 50 height 21
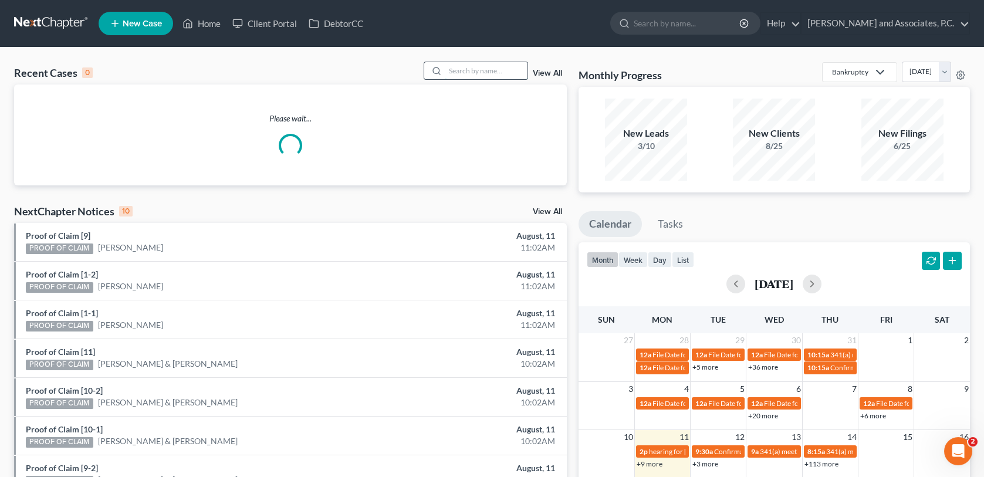
click at [488, 67] on input "search" at bounding box center [486, 70] width 82 height 17
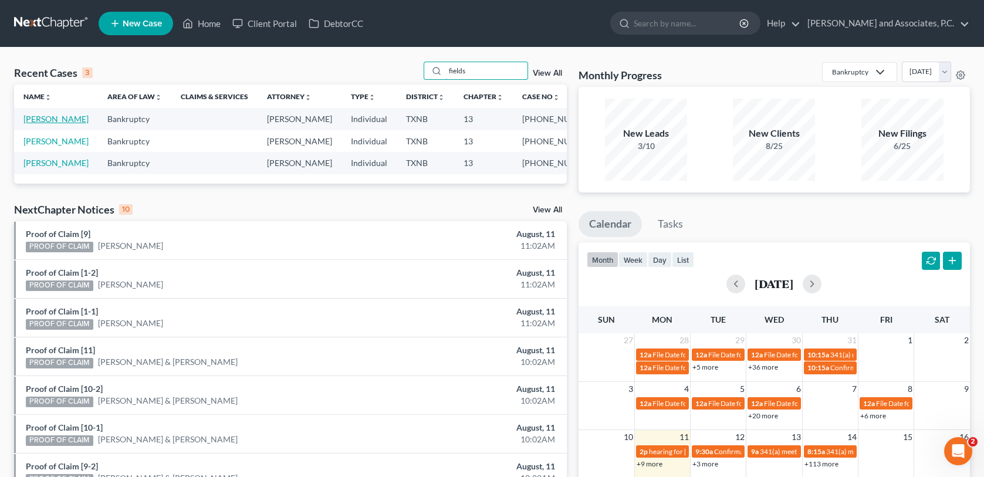
type input "fields"
click at [48, 115] on link "[PERSON_NAME]" at bounding box center [55, 119] width 65 height 10
select select "6"
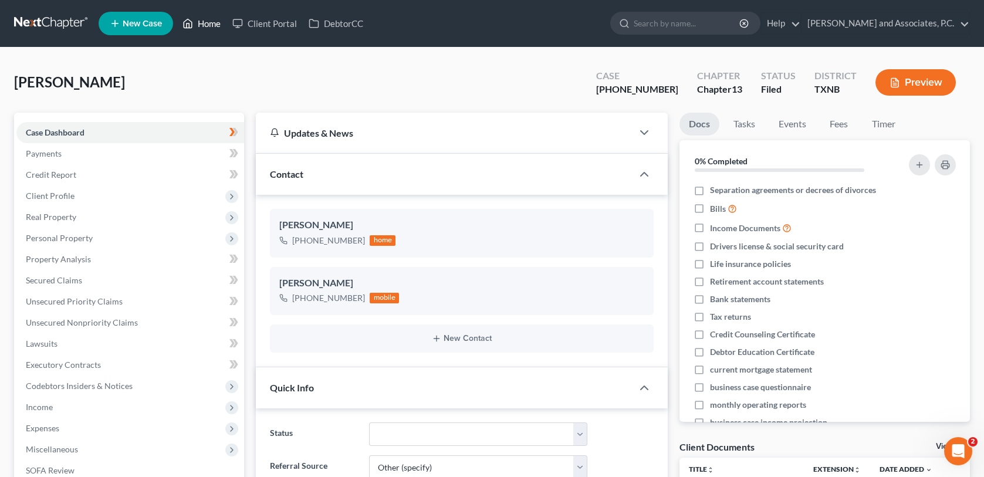
click at [205, 26] on link "Home" at bounding box center [202, 23] width 50 height 21
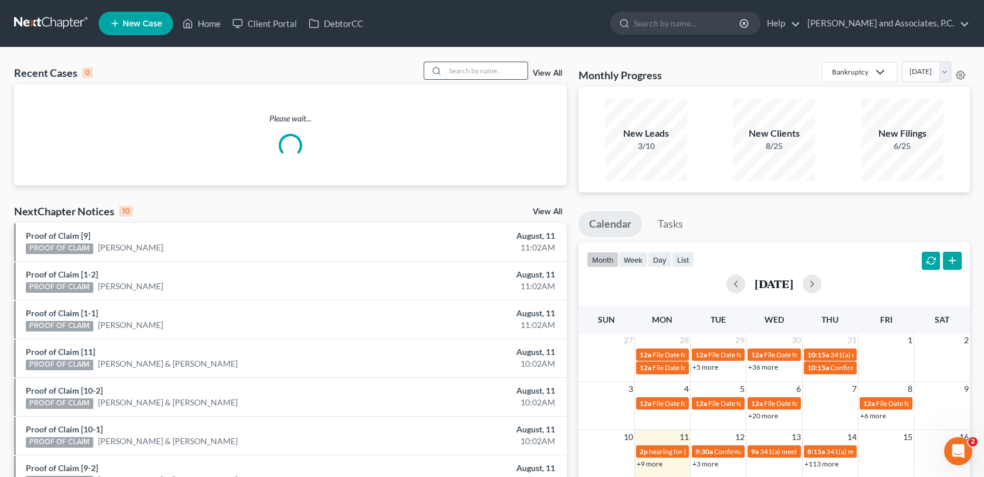
click at [492, 68] on input "search" at bounding box center [486, 70] width 82 height 17
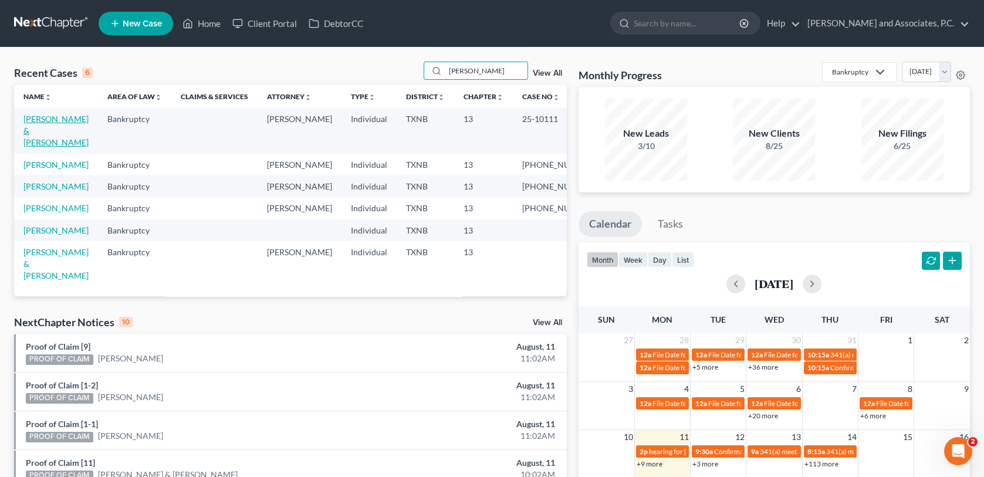
type input "[PERSON_NAME]"
click at [32, 121] on link "[PERSON_NAME] & [PERSON_NAME]" at bounding box center [55, 130] width 65 height 33
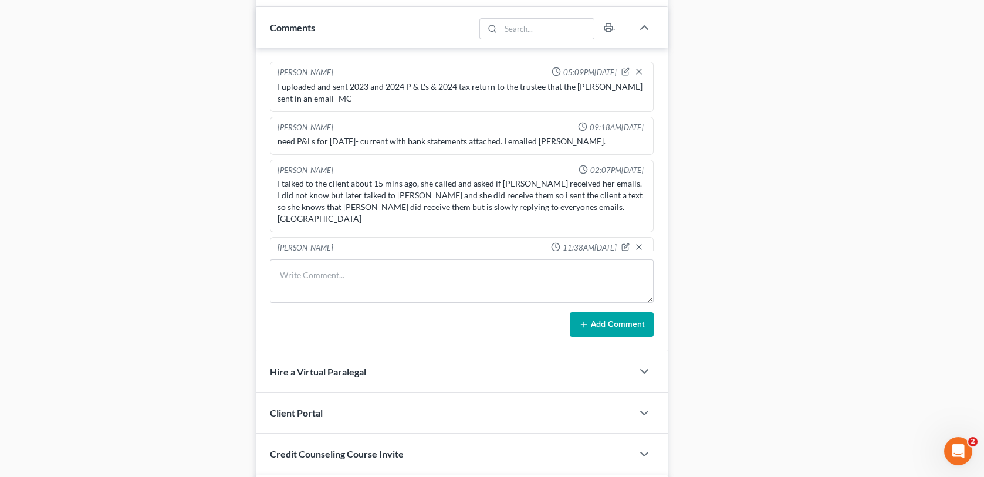
scroll to position [762, 0]
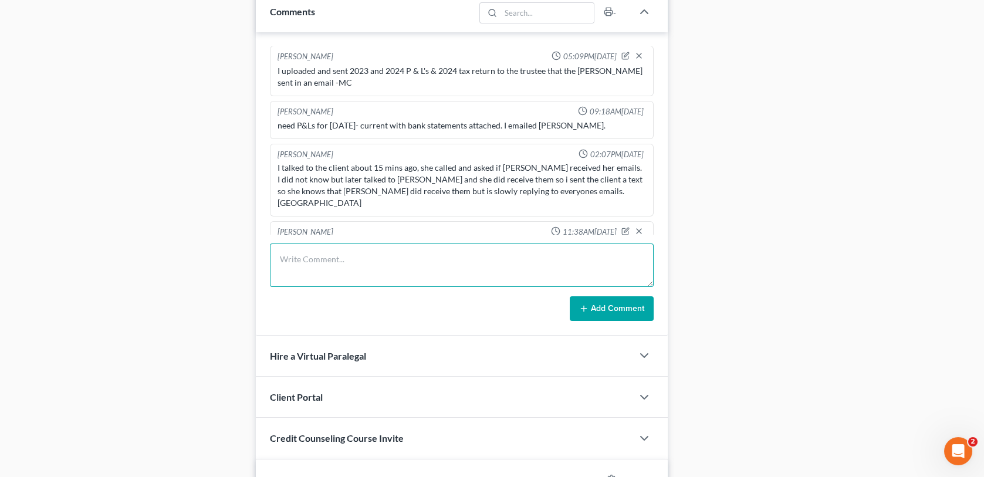
click at [351, 269] on textarea at bounding box center [461, 264] width 383 height 43
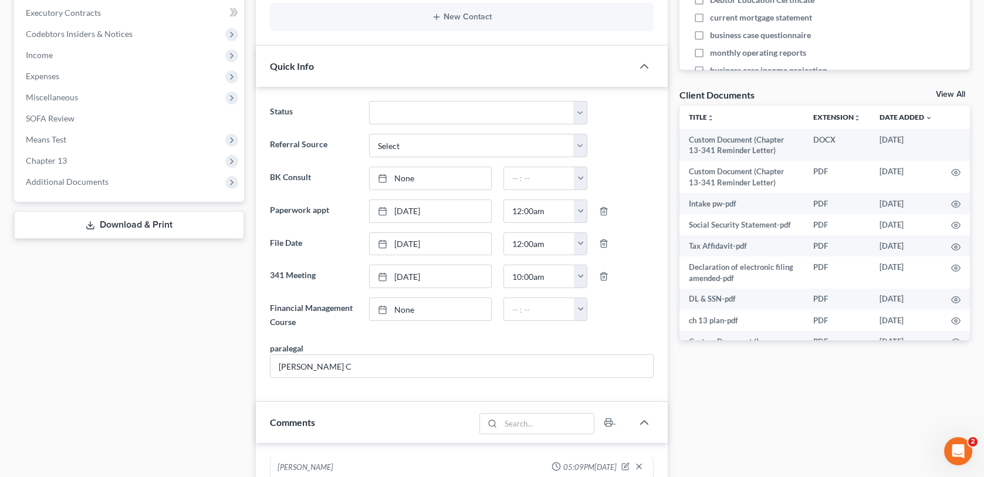
scroll to position [0, 0]
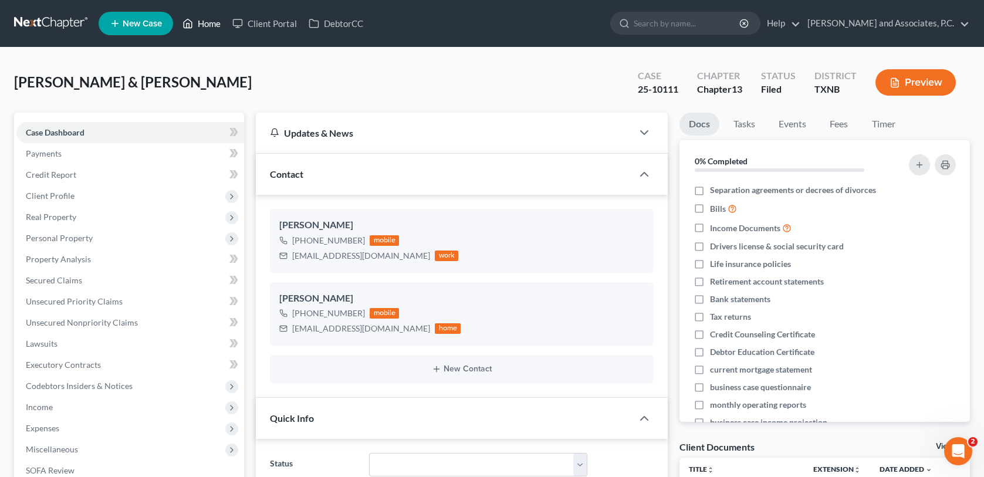
click at [212, 25] on link "Home" at bounding box center [202, 23] width 50 height 21
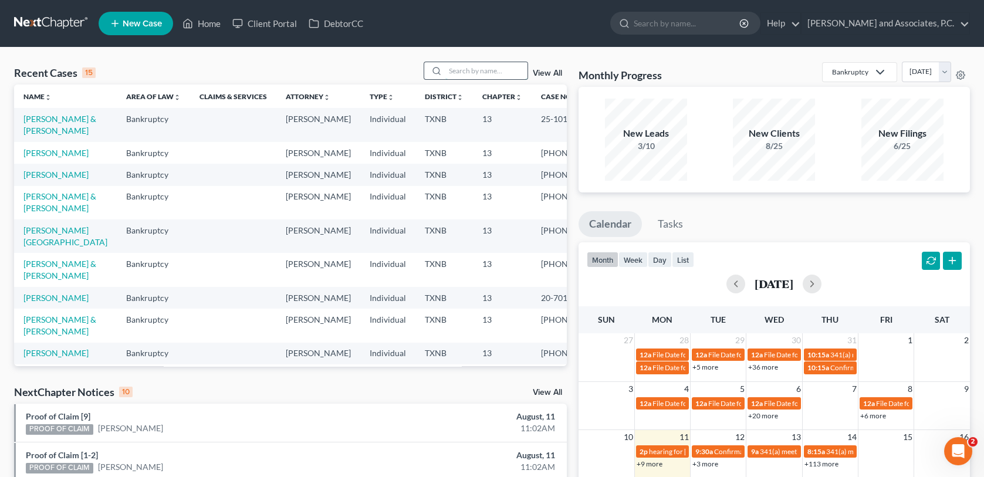
click at [467, 71] on input "search" at bounding box center [486, 70] width 82 height 17
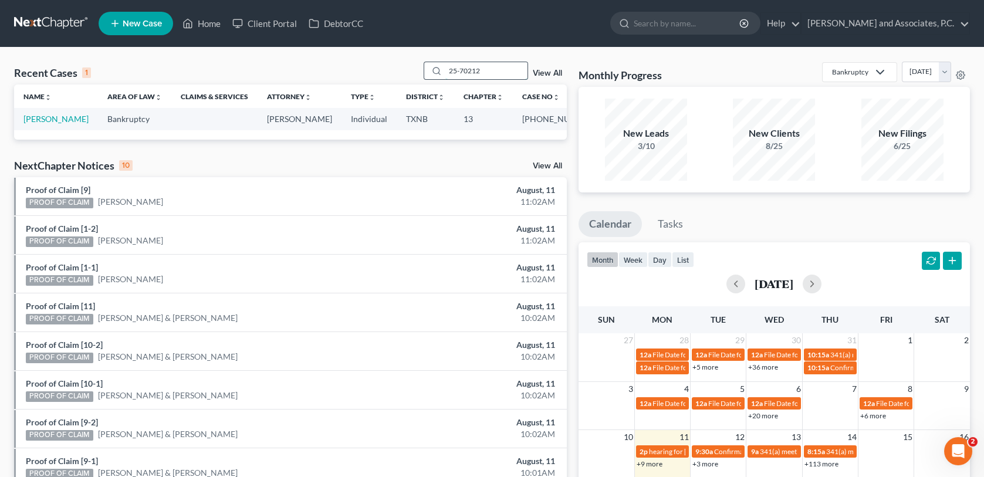
drag, startPoint x: 492, startPoint y: 72, endPoint x: 438, endPoint y: 76, distance: 54.7
click at [438, 76] on div "25-70212" at bounding box center [475, 71] width 104 height 18
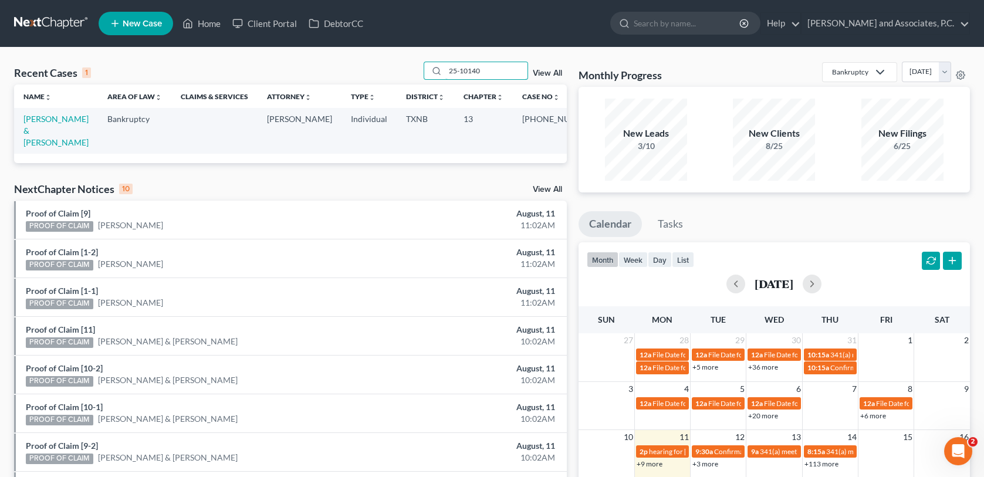
drag, startPoint x: 486, startPoint y: 71, endPoint x: 381, endPoint y: 101, distance: 109.2
click at [381, 101] on div "Recent Cases 1 25-10140 View All Name unfold_more expand_more expand_less Area …" at bounding box center [290, 112] width 553 height 101
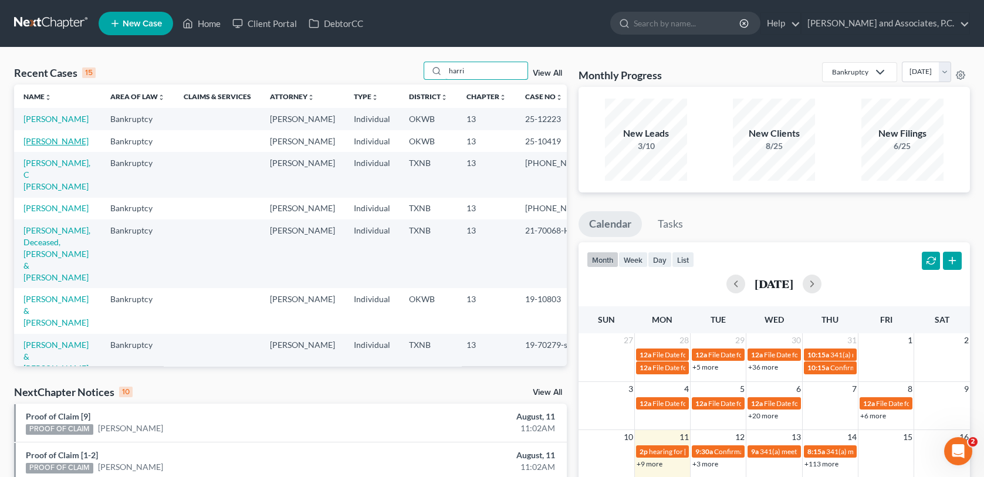
type input "harri"
click at [55, 146] on link "[PERSON_NAME]" at bounding box center [55, 141] width 65 height 10
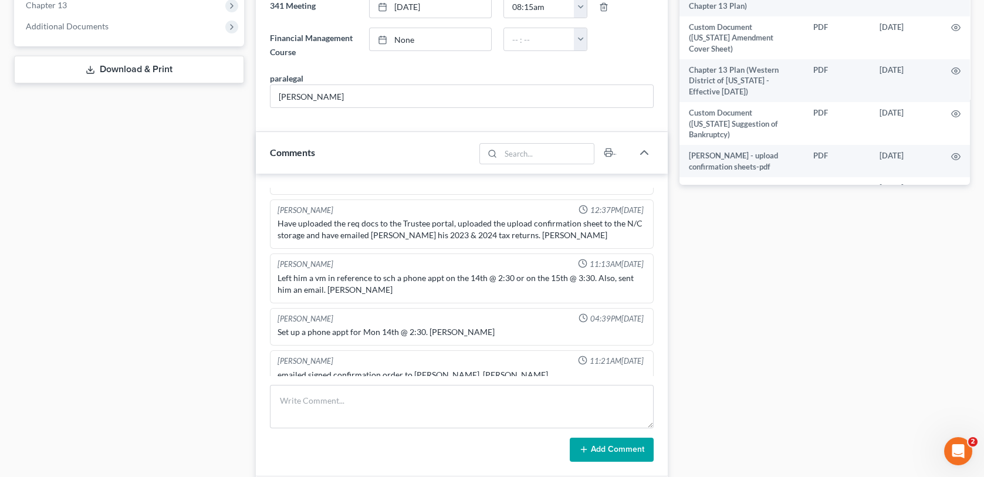
scroll to position [528, 0]
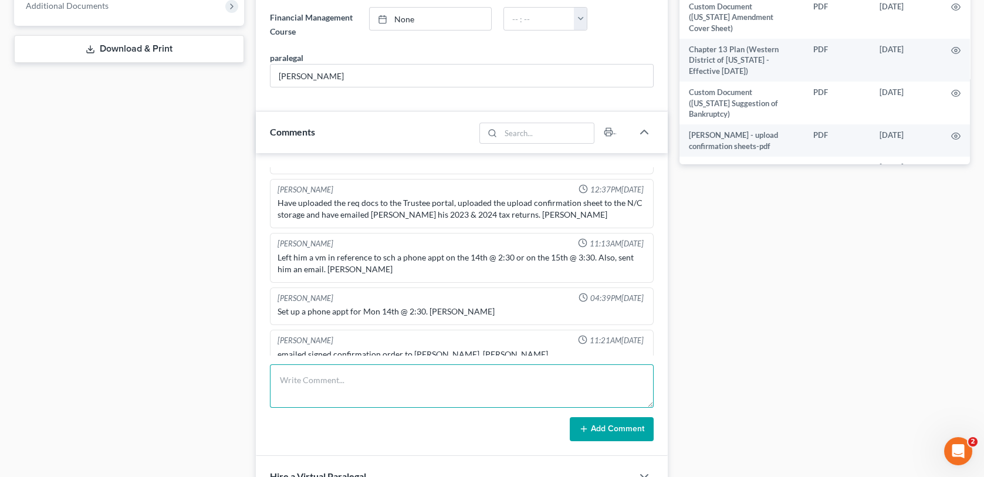
click at [323, 390] on textarea at bounding box center [461, 385] width 383 height 43
type textarea "Client called and stated that [PERSON_NAME] told him to call and speak with [PE…"
drag, startPoint x: 597, startPoint y: 422, endPoint x: 360, endPoint y: 233, distance: 303.5
click at [598, 421] on button "Add Comment" at bounding box center [612, 429] width 84 height 25
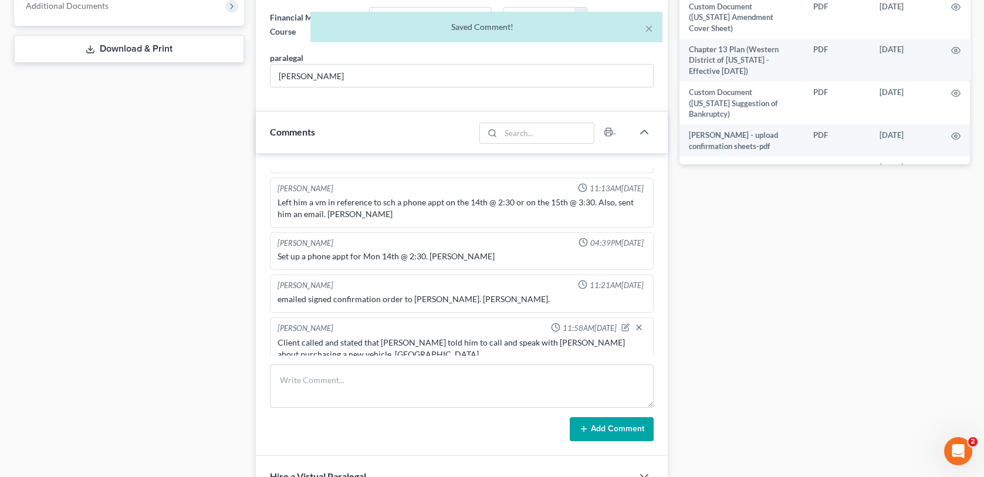
scroll to position [0, 0]
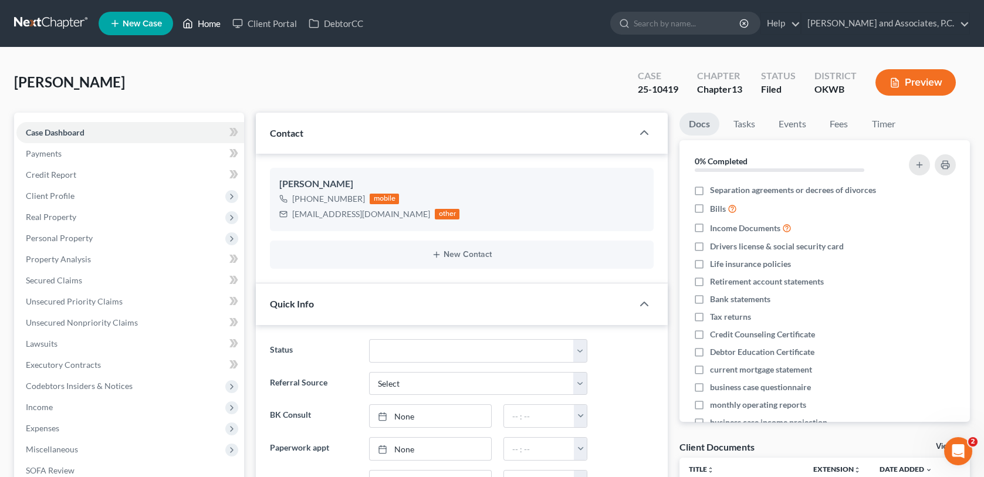
click at [207, 21] on link "Home" at bounding box center [202, 23] width 50 height 21
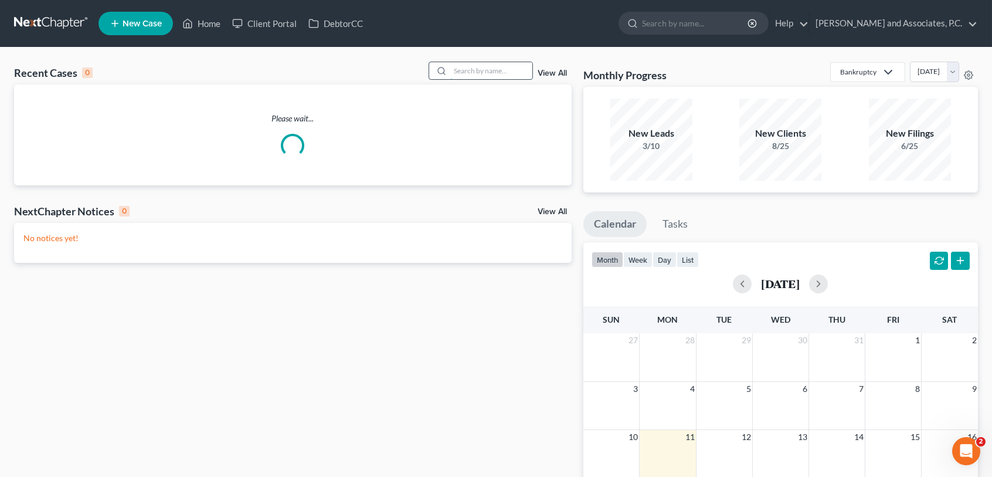
click at [489, 68] on input "search" at bounding box center [491, 70] width 82 height 17
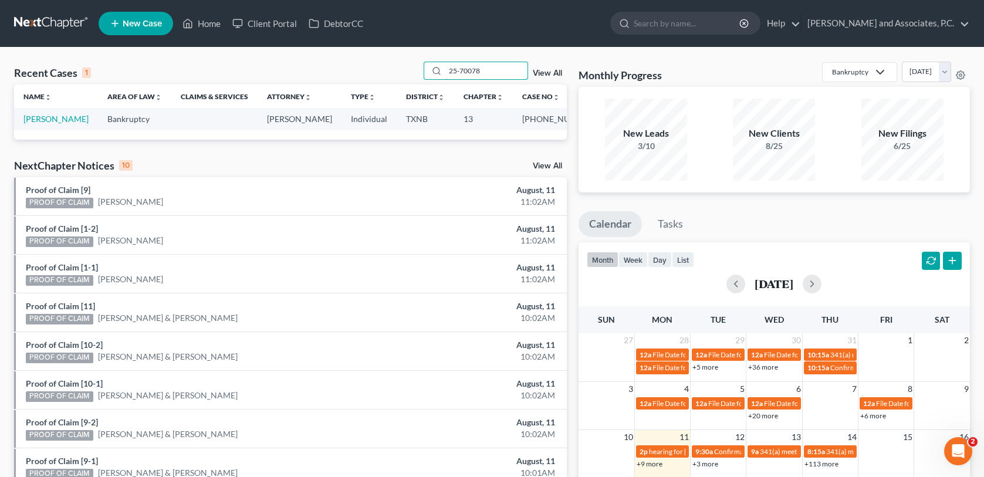
drag, startPoint x: 485, startPoint y: 72, endPoint x: 369, endPoint y: 60, distance: 116.7
click at [369, 60] on div "Recent Cases 1 25-70078 View All Name unfold_more expand_more expand_less Area …" at bounding box center [492, 352] width 984 height 609
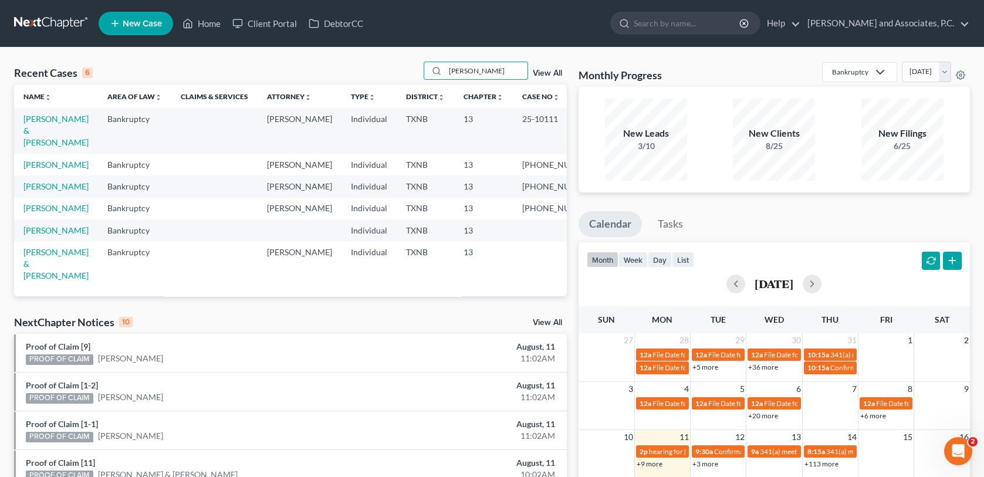
type input "[PERSON_NAME]"
click at [55, 124] on td "[PERSON_NAME] & [PERSON_NAME]" at bounding box center [56, 130] width 84 height 45
click at [55, 121] on link "[PERSON_NAME] & [PERSON_NAME]" at bounding box center [55, 130] width 65 height 33
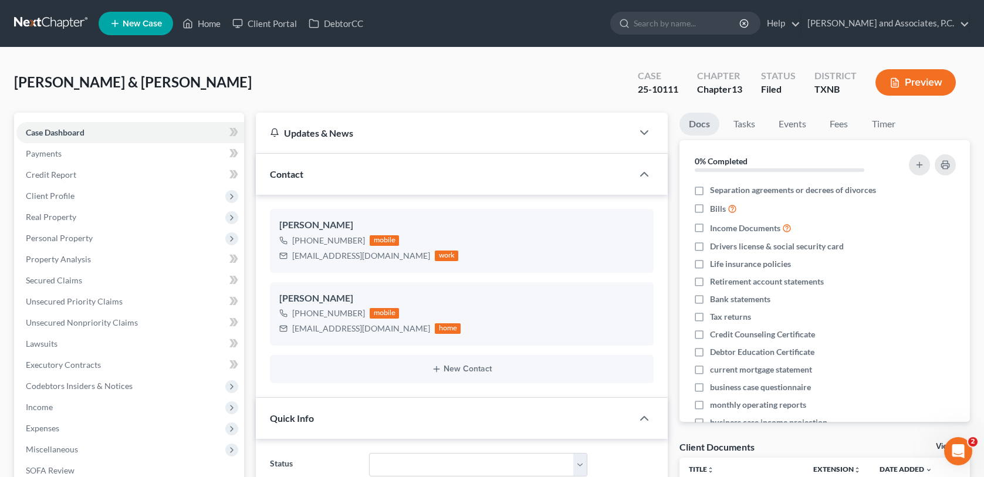
click at [245, 70] on div "[PERSON_NAME] & [PERSON_NAME] Upgraded Case 25-10111 Chapter Chapter 13 Status …" at bounding box center [491, 87] width 955 height 51
